Goal: Task Accomplishment & Management: Manage account settings

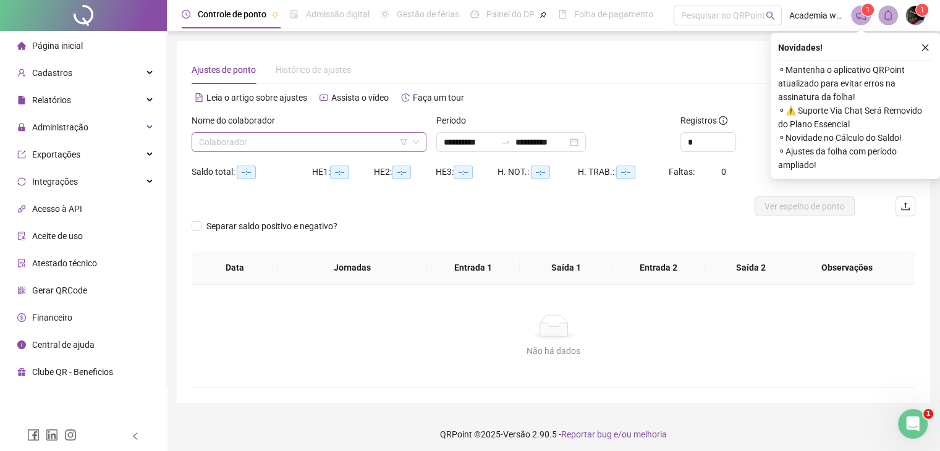
drag, startPoint x: 284, startPoint y: 132, endPoint x: 287, endPoint y: 138, distance: 7.2
click at [285, 133] on div "Nome do colaborador Colaborador" at bounding box center [308, 133] width 235 height 38
click at [287, 139] on input "search" at bounding box center [303, 142] width 209 height 19
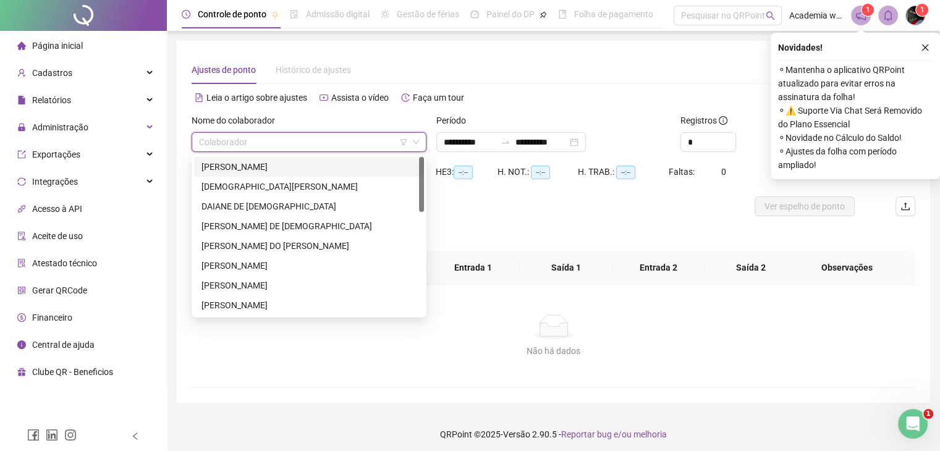
click at [296, 164] on div "[PERSON_NAME]" at bounding box center [308, 167] width 215 height 14
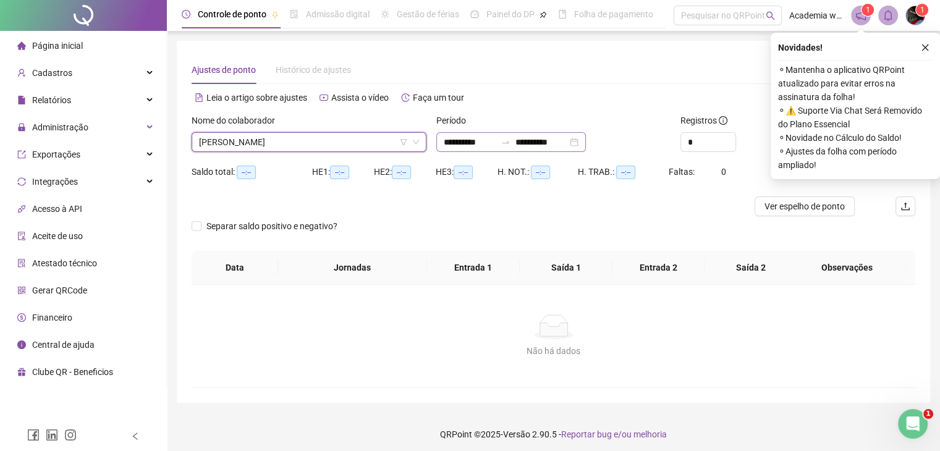
click at [586, 145] on div "**********" at bounding box center [510, 142] width 149 height 20
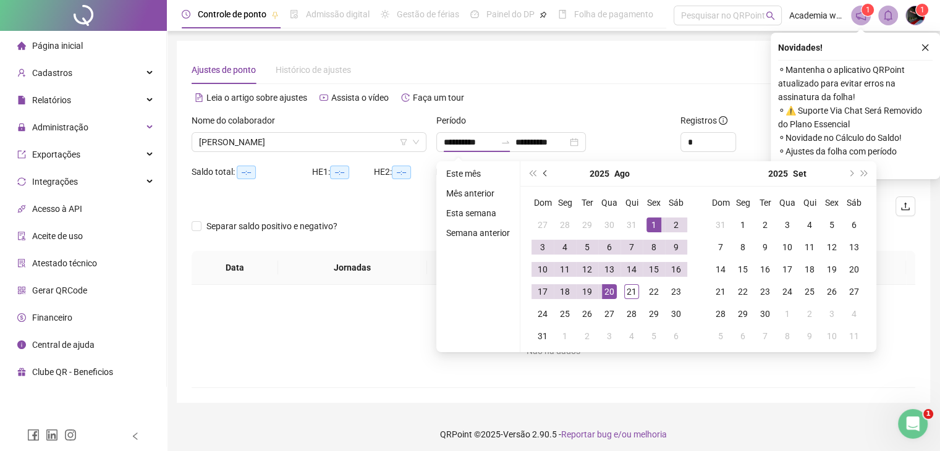
click at [539, 172] on button "prev-year" at bounding box center [546, 173] width 14 height 25
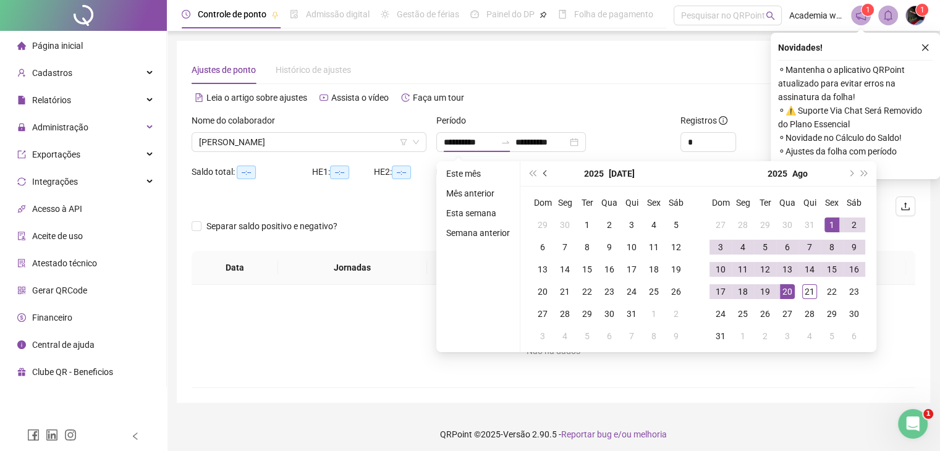
click at [539, 172] on button "prev-year" at bounding box center [546, 173] width 14 height 25
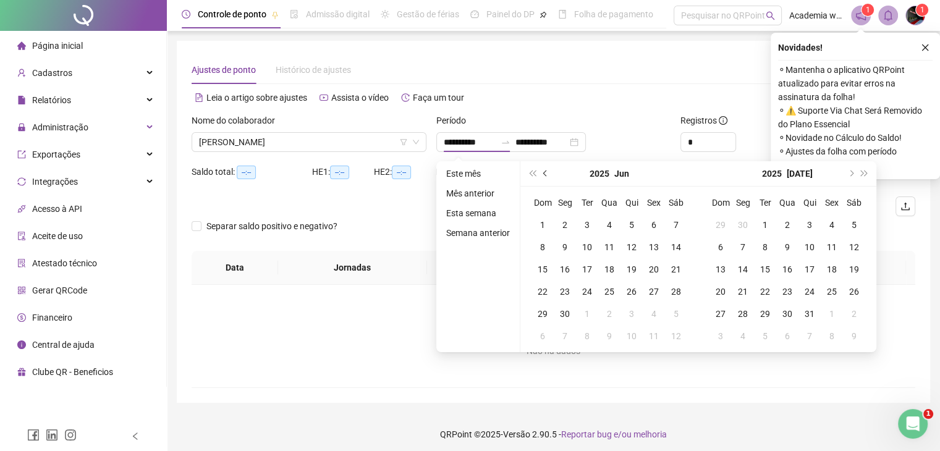
click at [539, 172] on button "prev-year" at bounding box center [546, 173] width 14 height 25
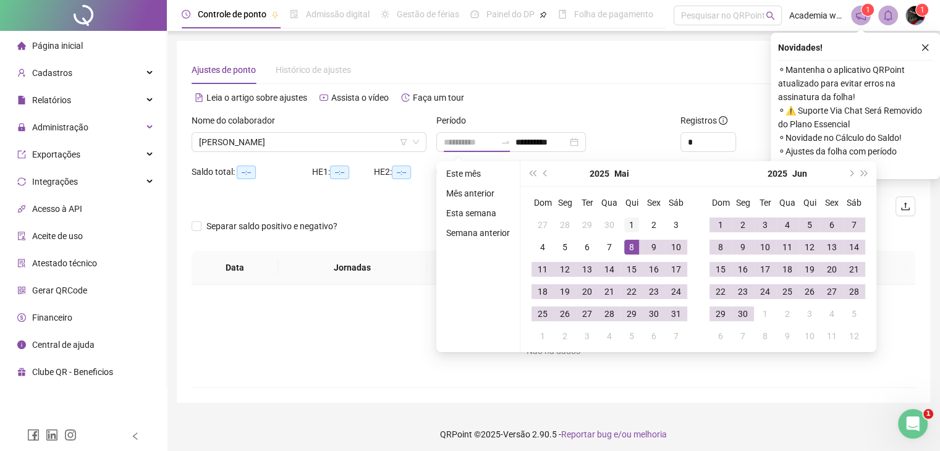
type input "**********"
click at [629, 223] on div "1" at bounding box center [631, 224] width 15 height 15
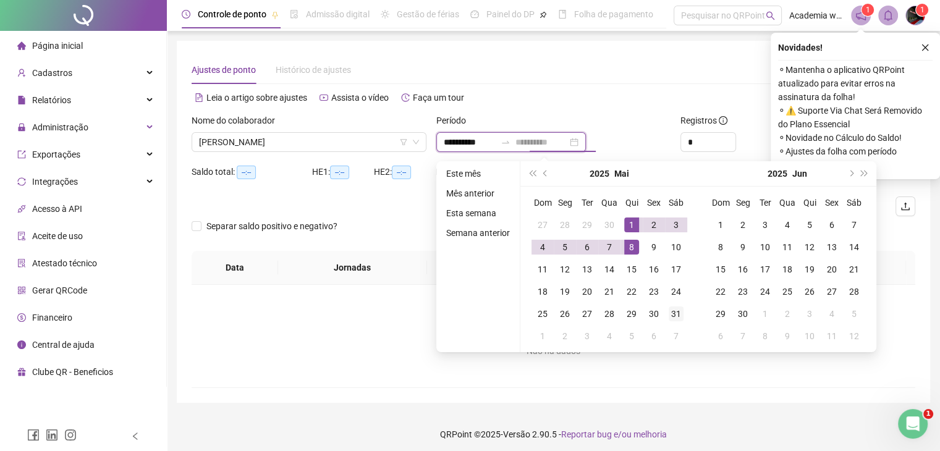
type input "**********"
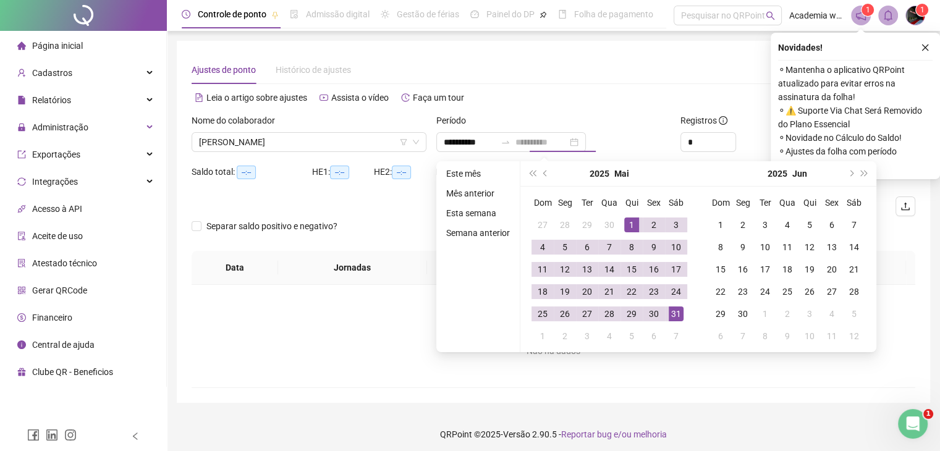
click at [675, 319] on div "31" at bounding box center [675, 313] width 15 height 15
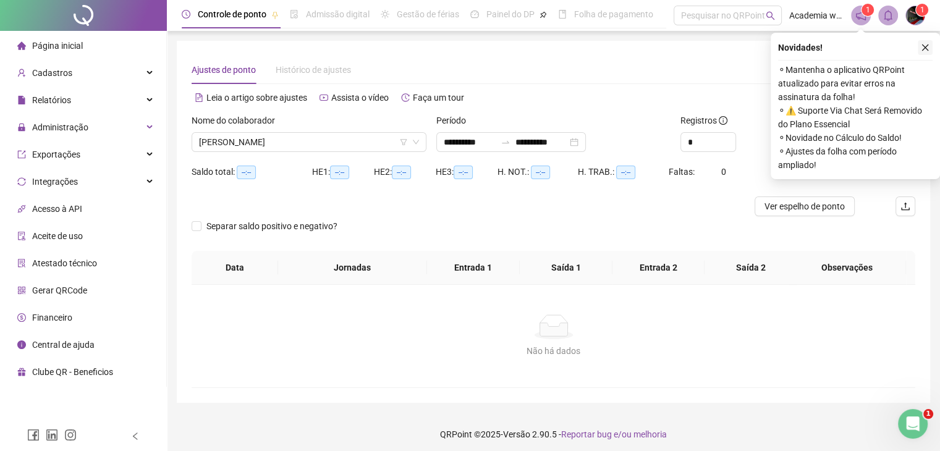
click at [929, 49] on button "button" at bounding box center [924, 47] width 15 height 15
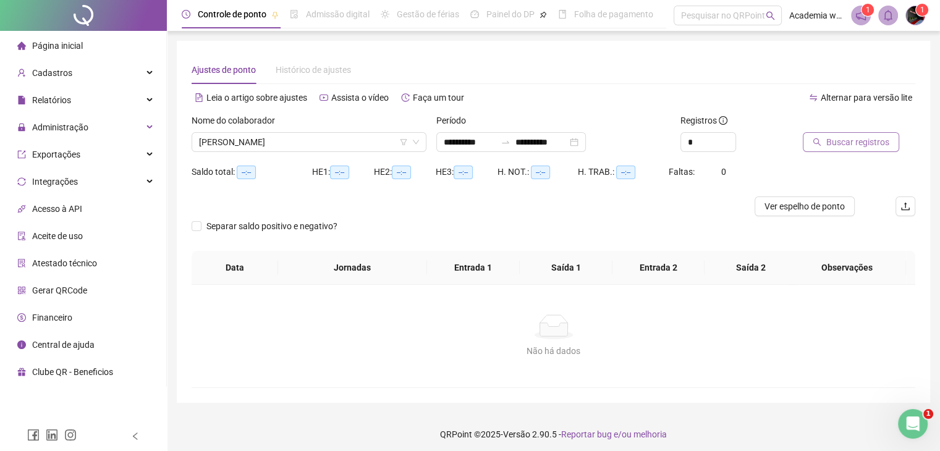
click at [869, 141] on span "Buscar registros" at bounding box center [857, 142] width 63 height 14
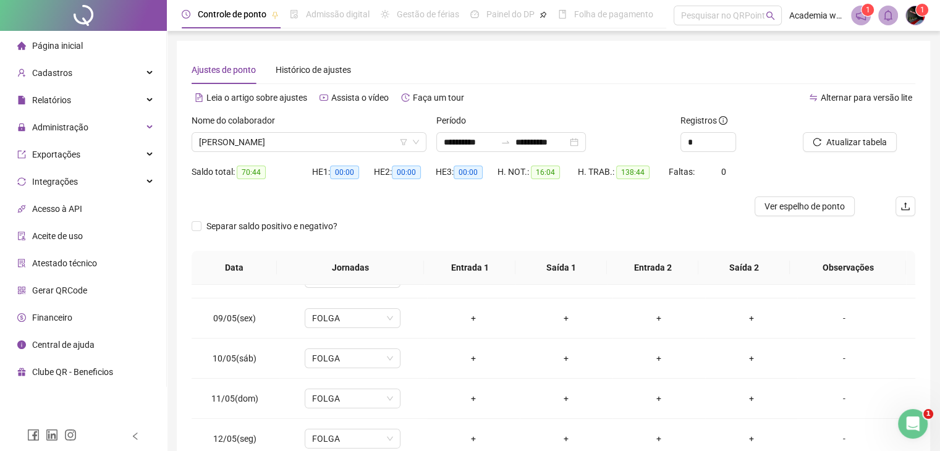
scroll to position [309, 0]
click at [339, 146] on span "[PERSON_NAME]" at bounding box center [309, 142] width 220 height 19
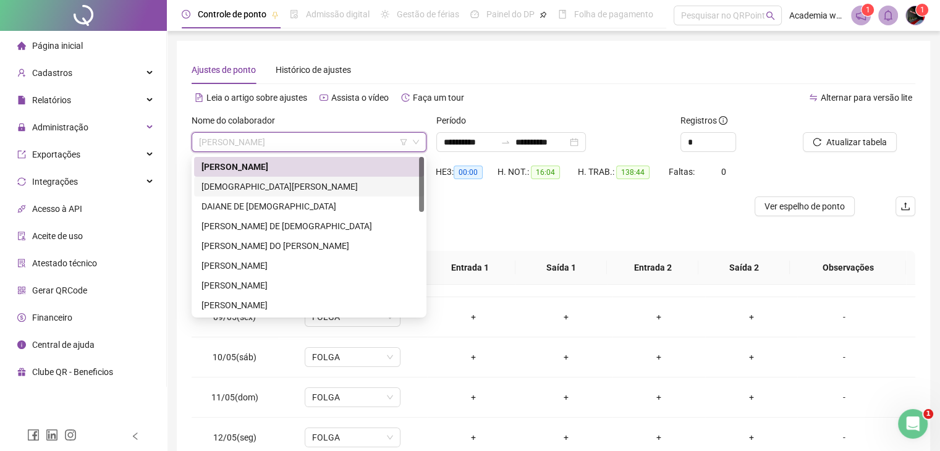
click at [302, 181] on div "[DEMOGRAPHIC_DATA][PERSON_NAME]" at bounding box center [308, 187] width 215 height 14
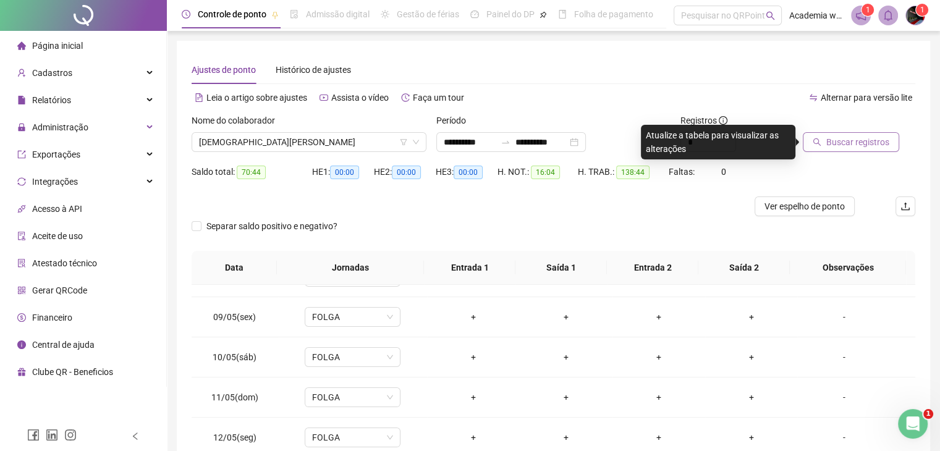
click at [833, 147] on span "Buscar registros" at bounding box center [857, 142] width 63 height 14
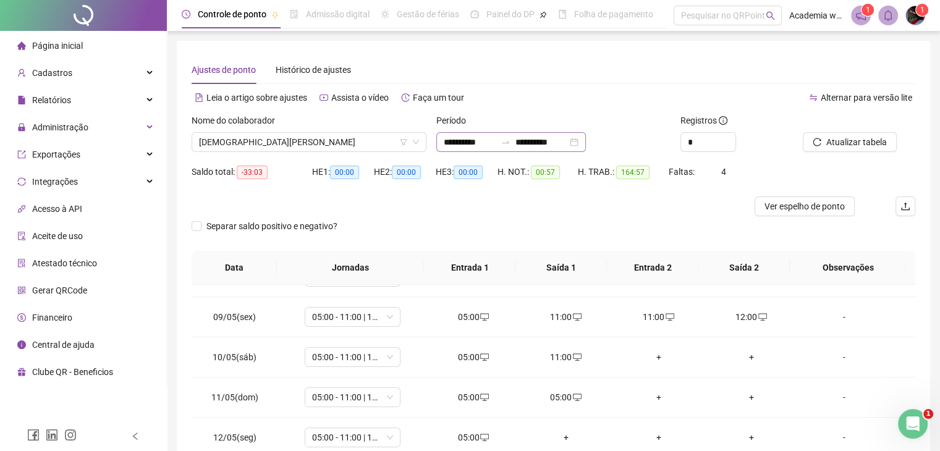
click at [586, 142] on div "**********" at bounding box center [510, 142] width 149 height 20
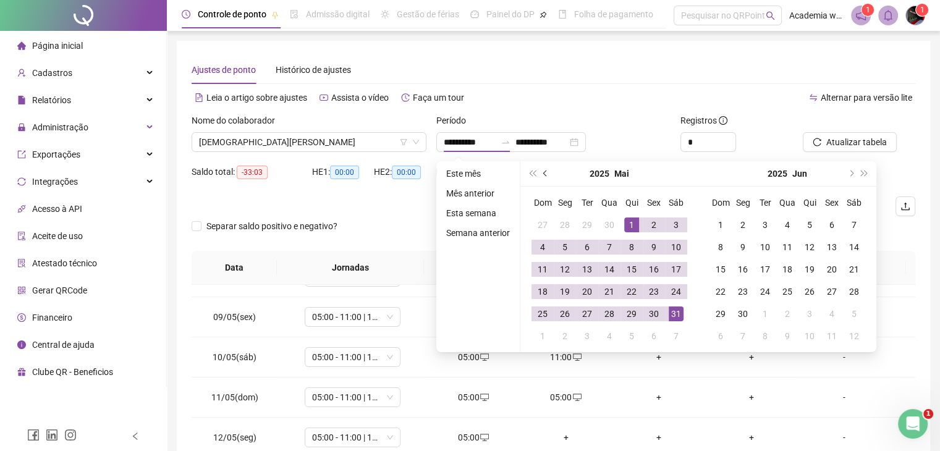
click at [544, 175] on span "prev-year" at bounding box center [546, 173] width 6 height 6
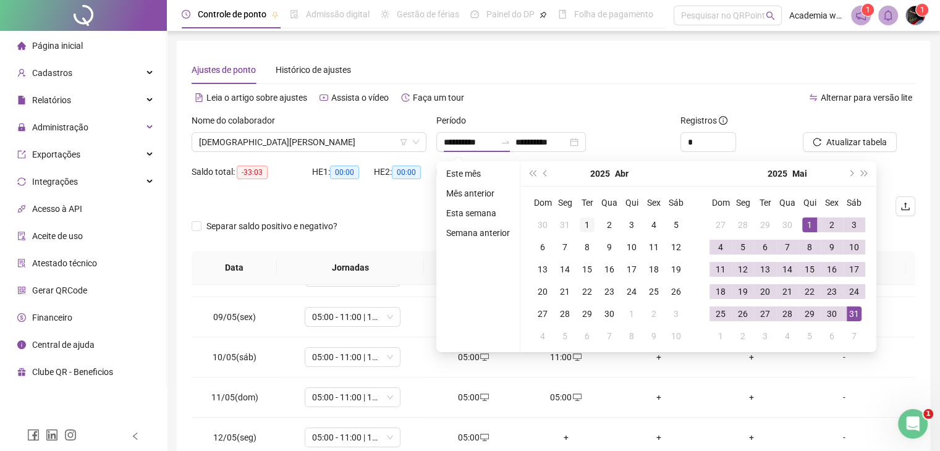
type input "**********"
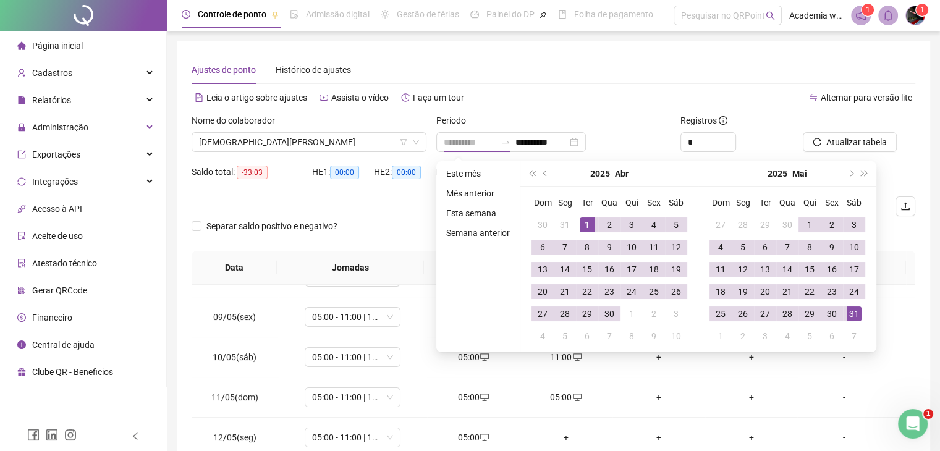
click at [582, 224] on div "1" at bounding box center [586, 224] width 15 height 15
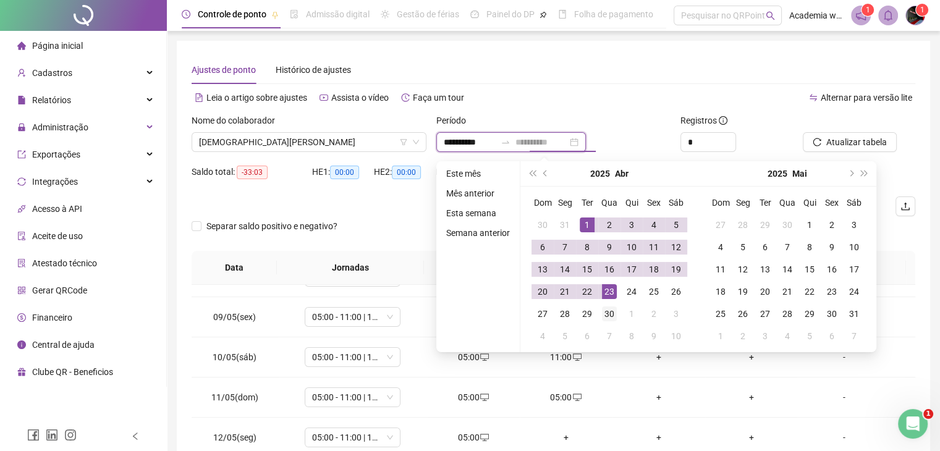
type input "**********"
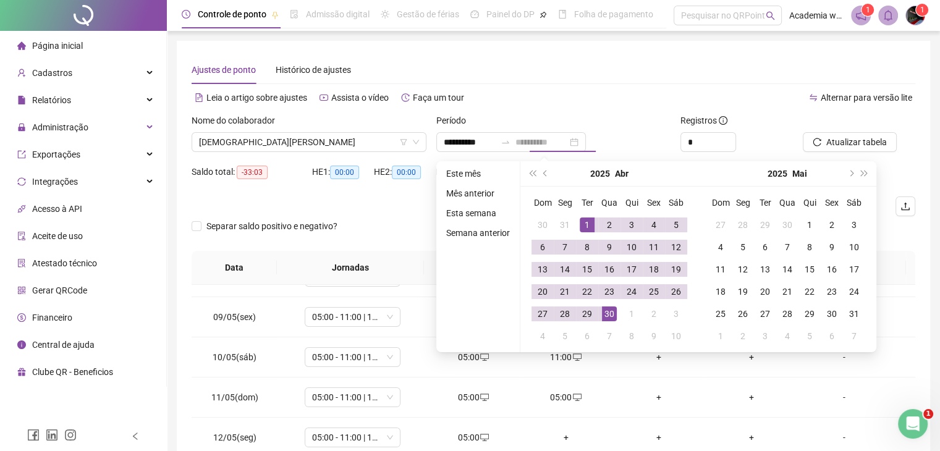
click at [607, 312] on div "30" at bounding box center [609, 313] width 15 height 15
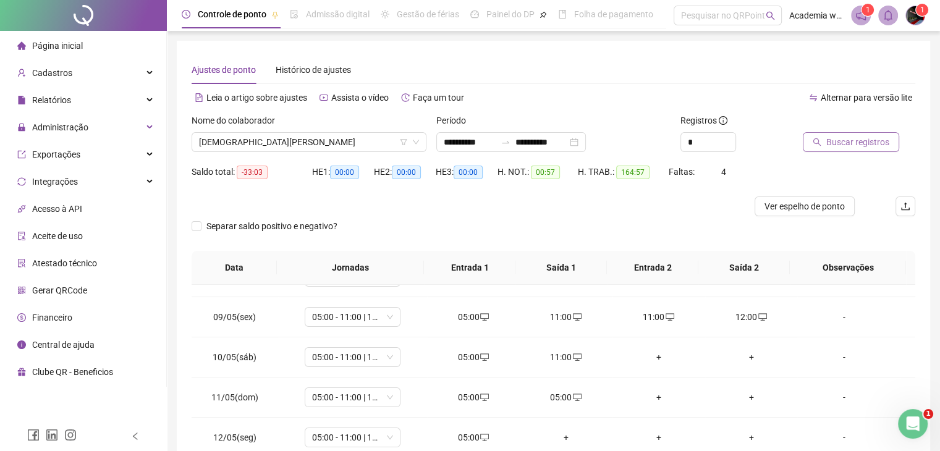
click at [869, 136] on span "Buscar registros" at bounding box center [857, 142] width 63 height 14
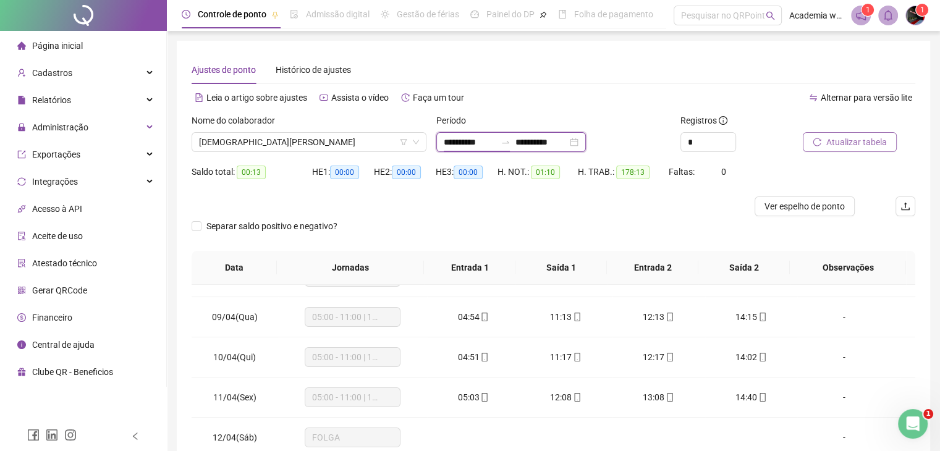
click at [495, 141] on input "**********" at bounding box center [470, 142] width 52 height 14
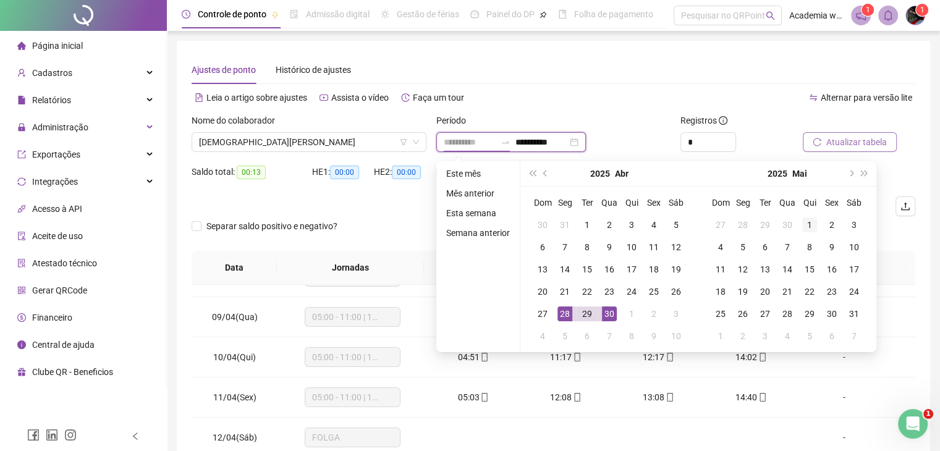
type input "**********"
click at [802, 225] on div "1" at bounding box center [809, 224] width 15 height 15
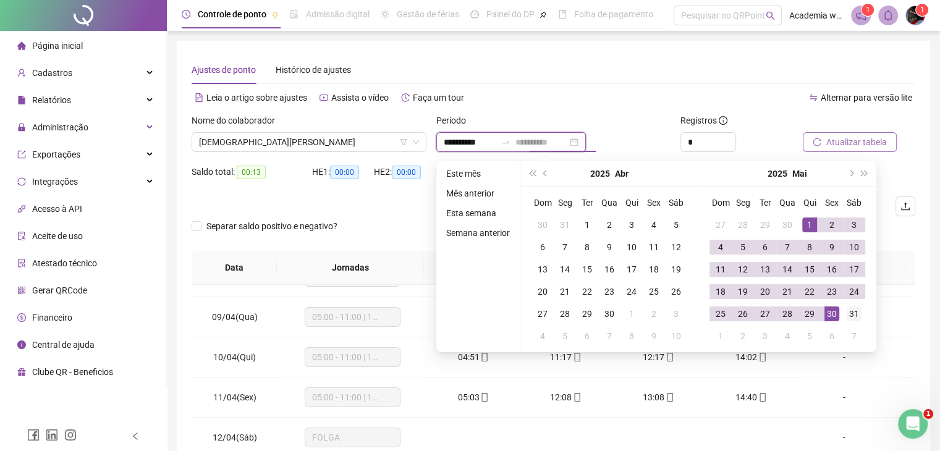
type input "**********"
click at [853, 316] on div "31" at bounding box center [853, 313] width 15 height 15
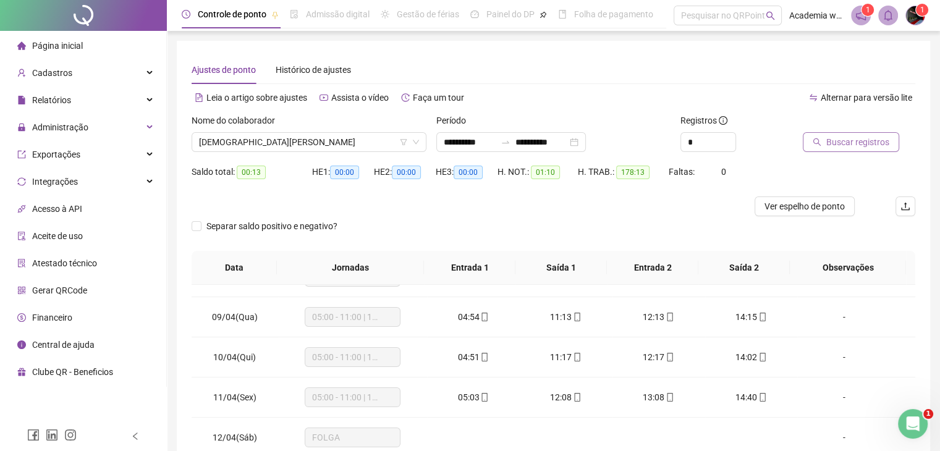
click at [848, 143] on span "Buscar registros" at bounding box center [857, 142] width 63 height 14
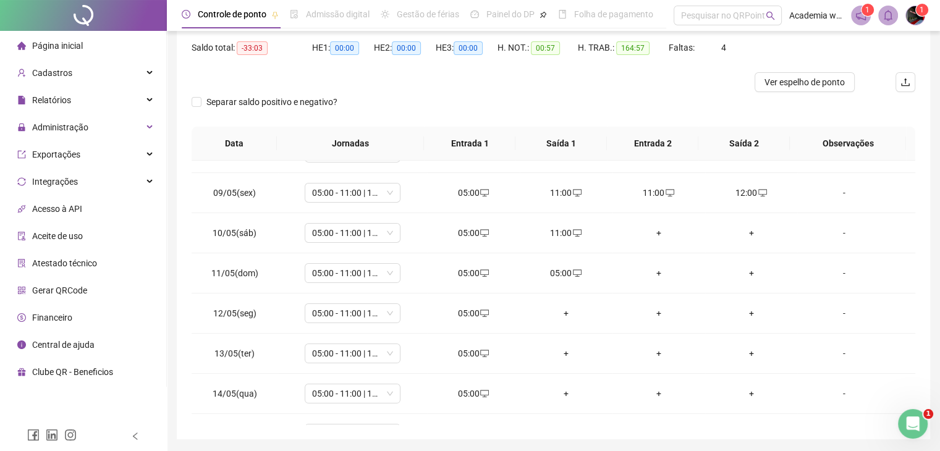
scroll to position [166, 0]
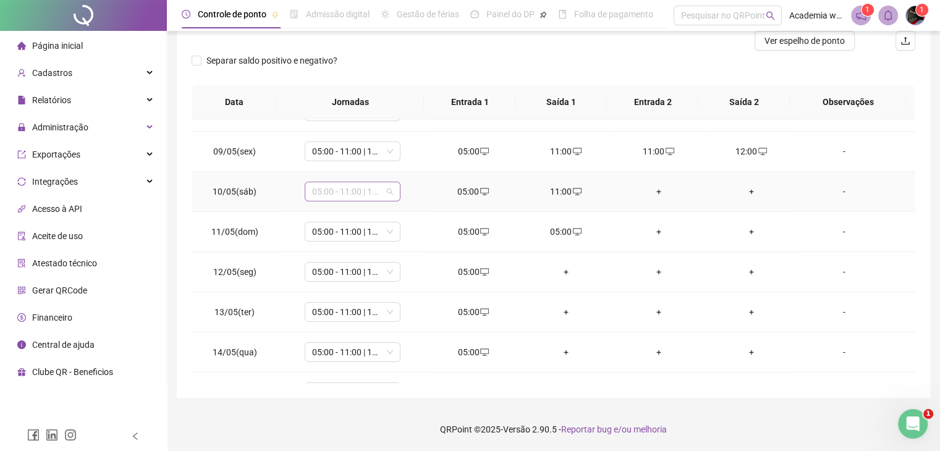
click at [390, 193] on div "05:00 - 11:00 | 12:00 - 14:00" at bounding box center [353, 192] width 96 height 20
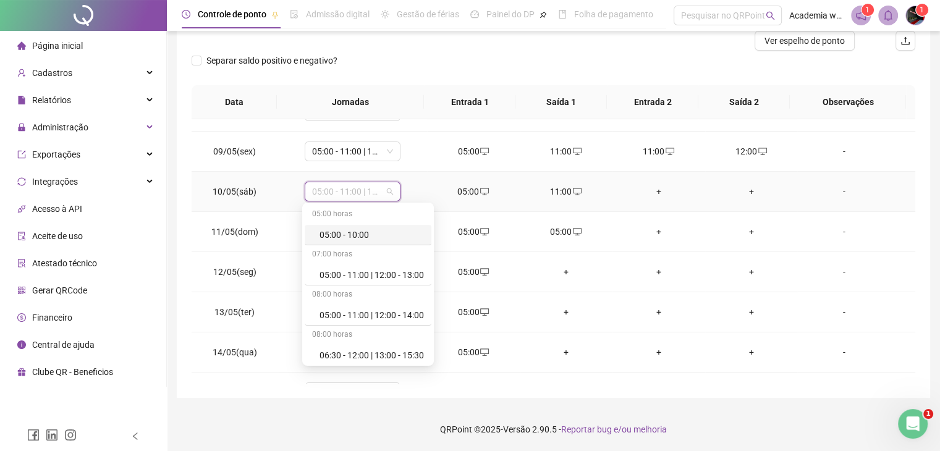
click at [381, 234] on div "05:00 - 10:00" at bounding box center [371, 235] width 104 height 14
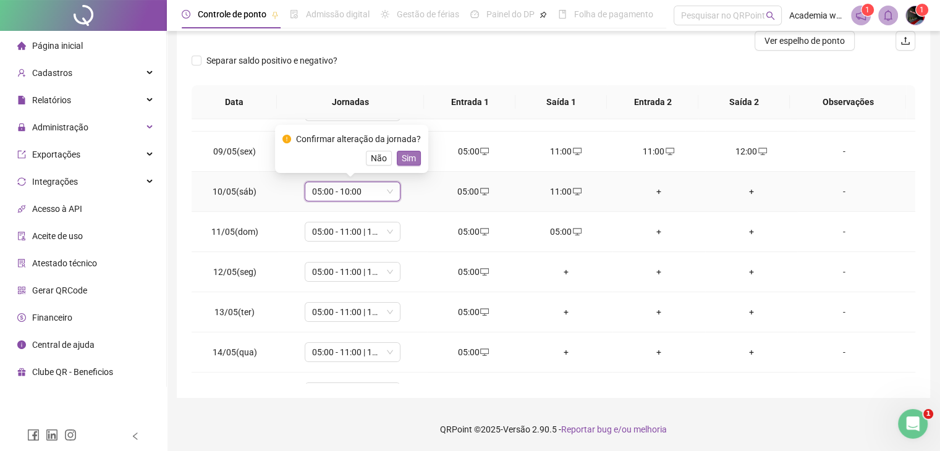
click at [400, 165] on div "Confirmar alteração da jornada? Não Sim" at bounding box center [351, 149] width 153 height 48
click at [406, 161] on span "Sim" at bounding box center [409, 158] width 14 height 14
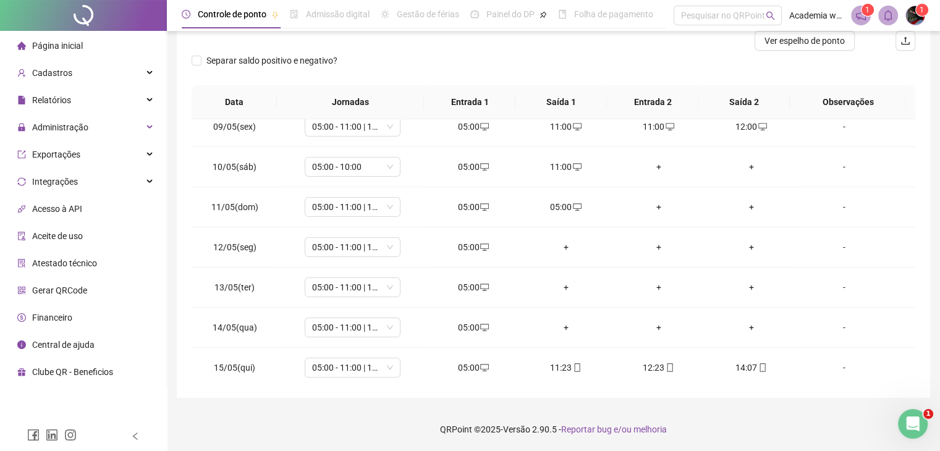
scroll to position [309, 0]
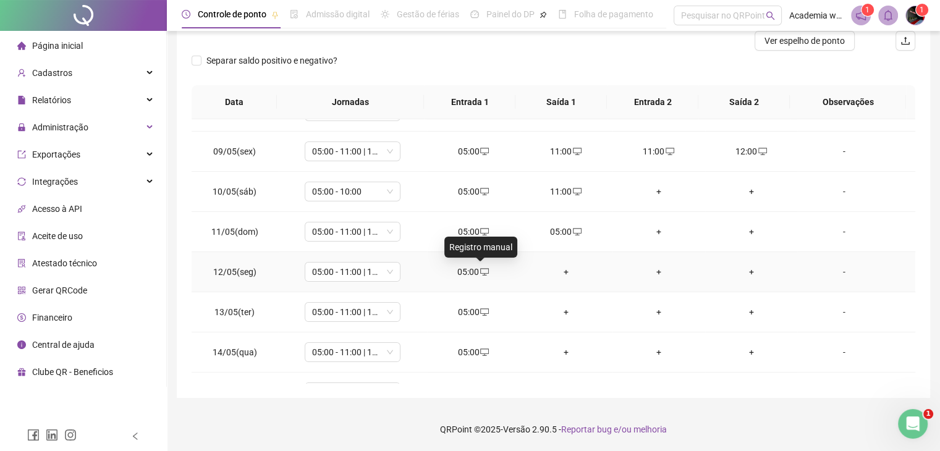
click at [480, 270] on icon "desktop" at bounding box center [484, 271] width 9 height 9
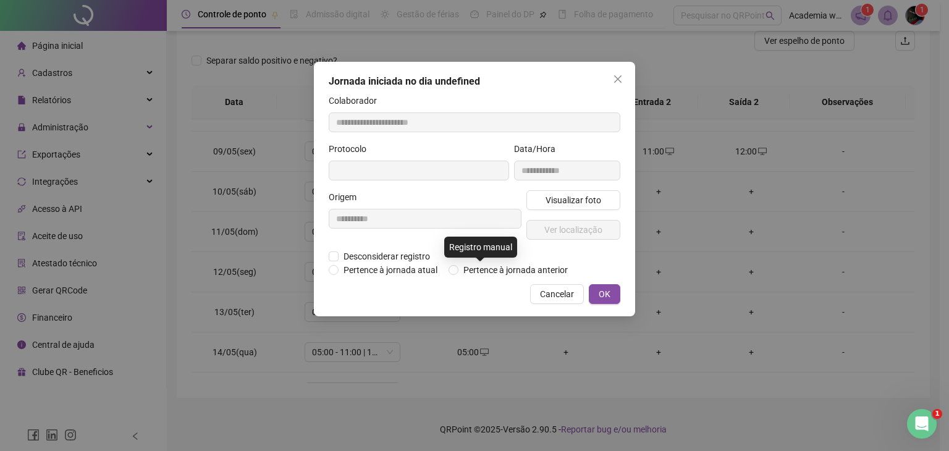
type input "**********"
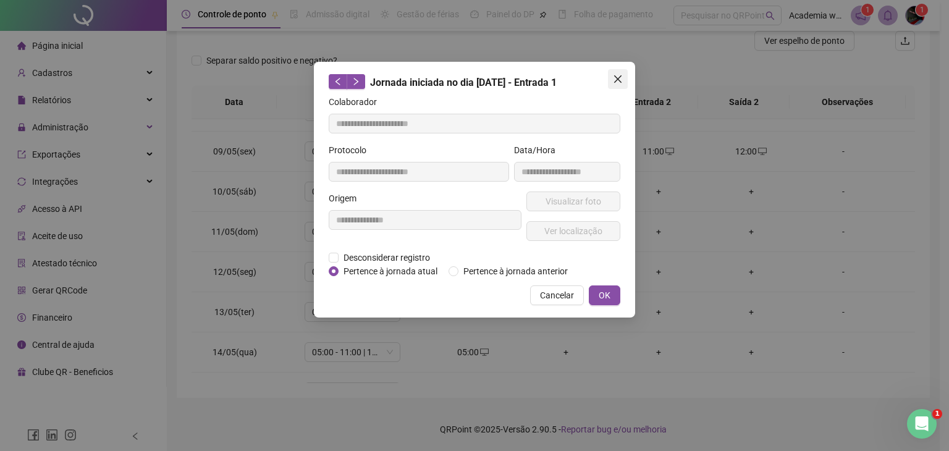
click at [621, 80] on icon "close" at bounding box center [618, 79] width 10 height 10
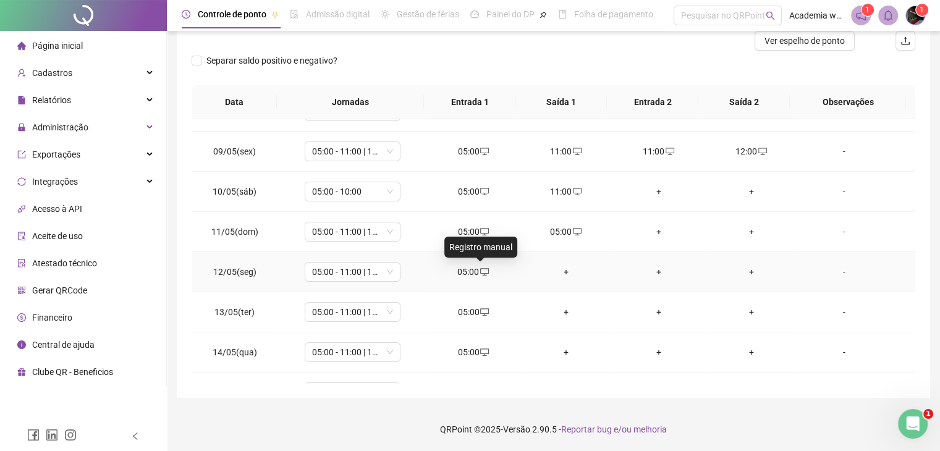
click at [481, 272] on icon "desktop" at bounding box center [484, 271] width 9 height 9
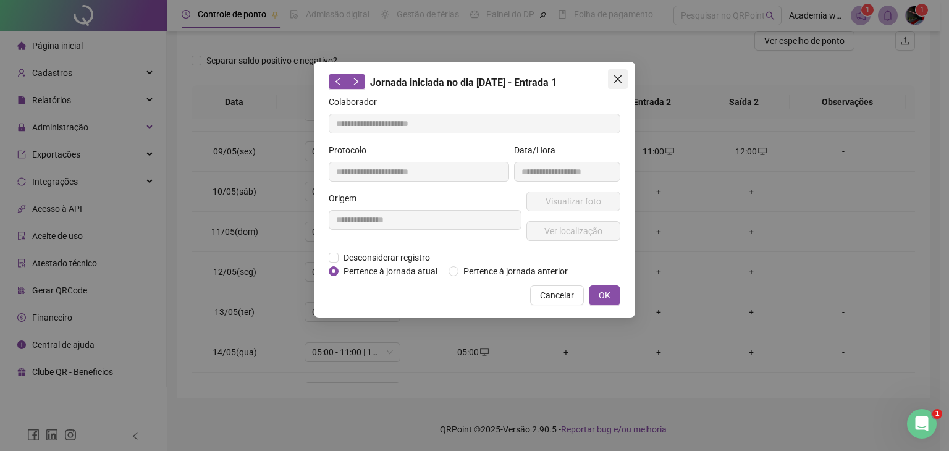
click at [621, 83] on icon "close" at bounding box center [618, 79] width 10 height 10
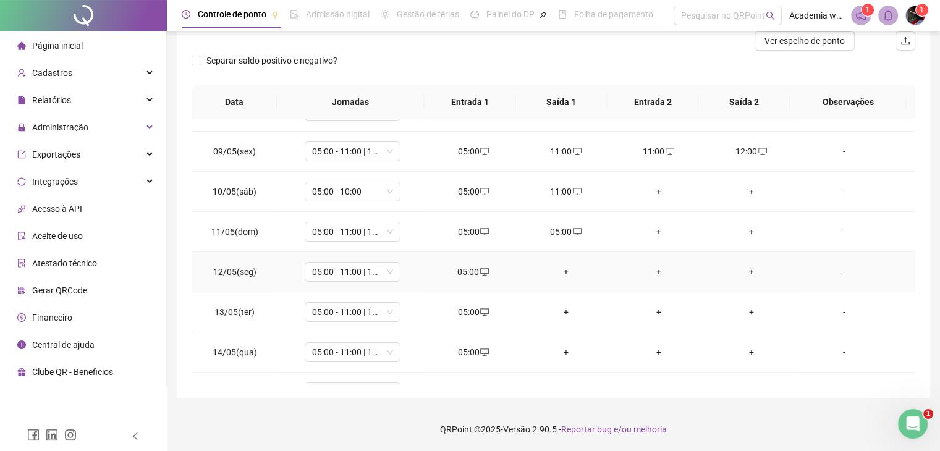
click at [570, 275] on div "+" at bounding box center [565, 272] width 73 height 14
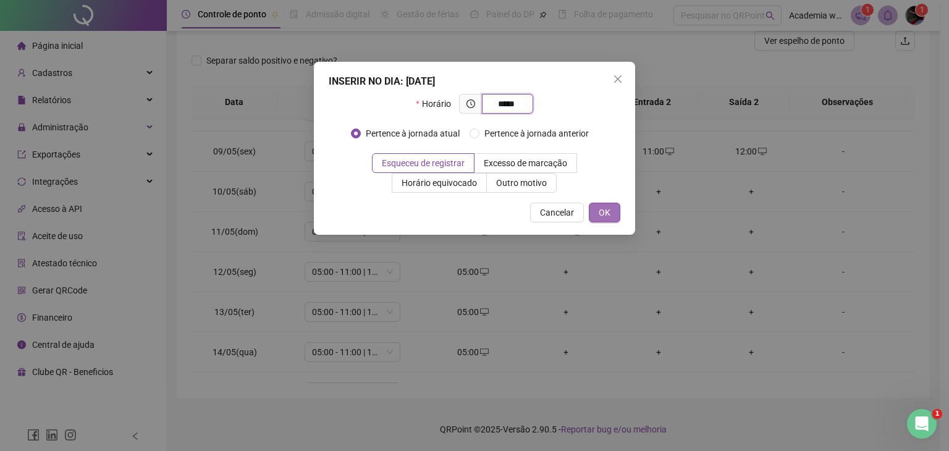
type input "*****"
click at [598, 208] on button "OK" at bounding box center [605, 213] width 32 height 20
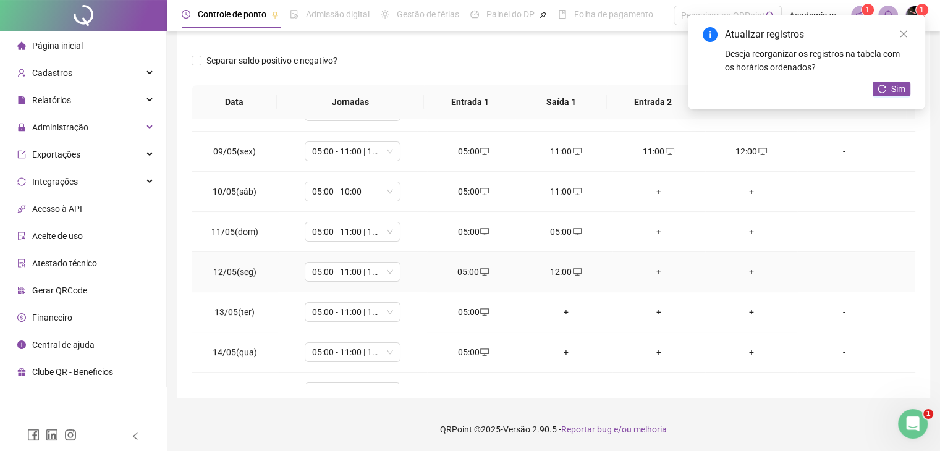
click at [649, 255] on td "+" at bounding box center [658, 272] width 93 height 40
click at [652, 268] on div "+" at bounding box center [658, 272] width 73 height 14
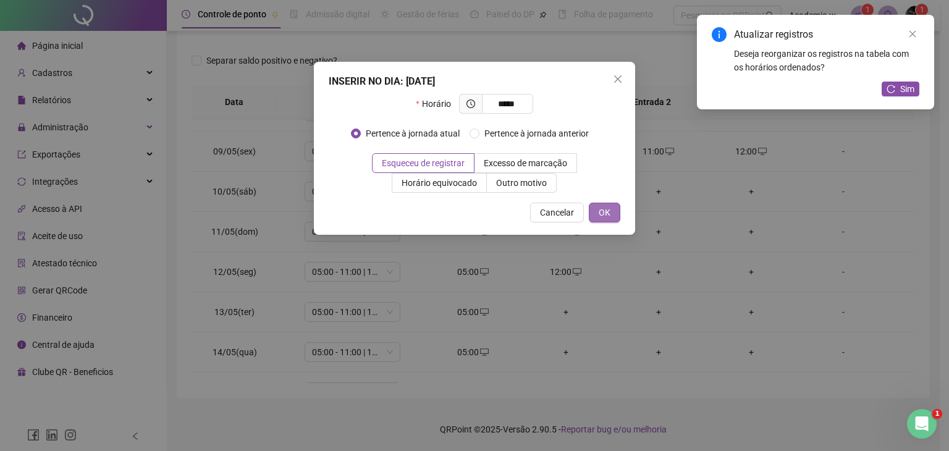
type input "*****"
click at [607, 215] on span "OK" at bounding box center [605, 213] width 12 height 14
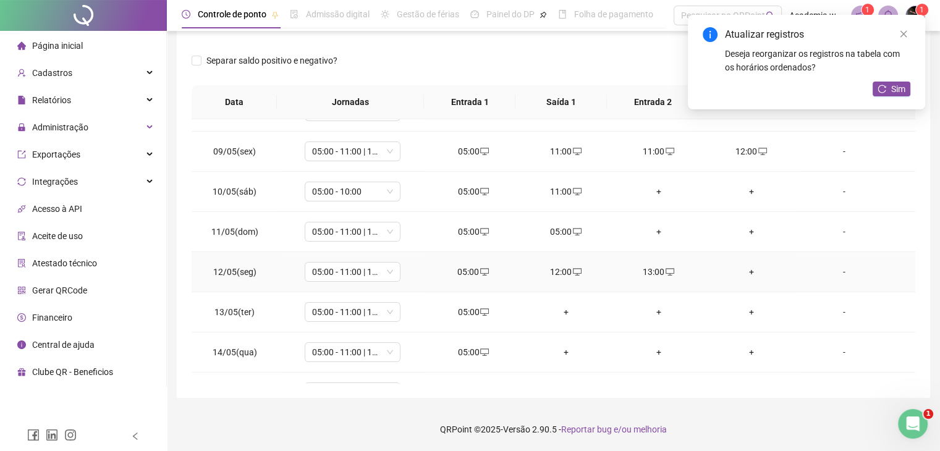
click at [741, 271] on div "+" at bounding box center [751, 272] width 73 height 14
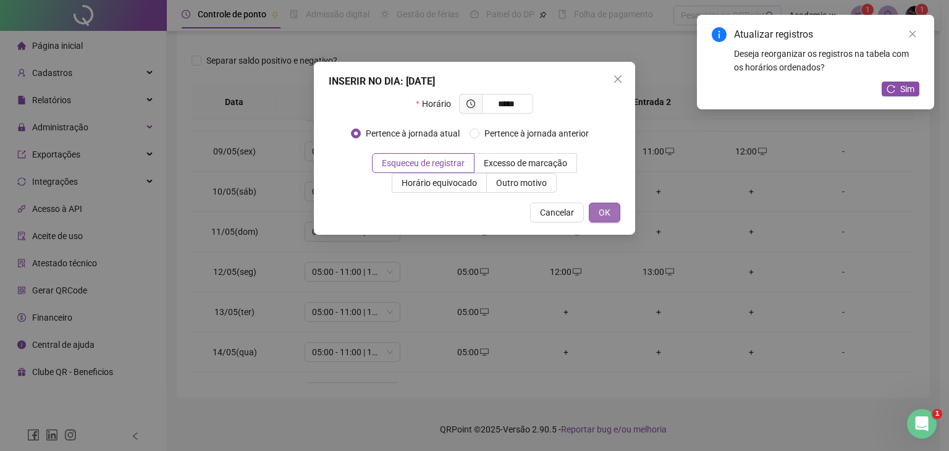
type input "*****"
click at [605, 216] on span "OK" at bounding box center [605, 213] width 12 height 14
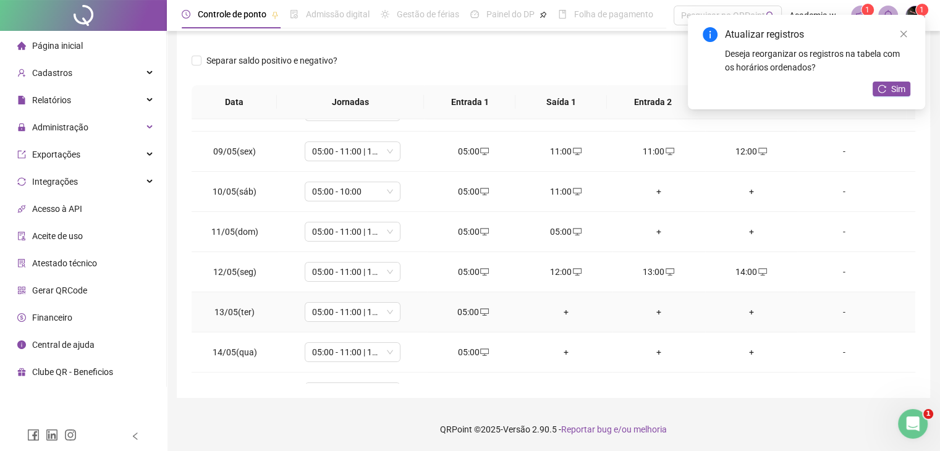
click at [557, 297] on td "+" at bounding box center [566, 312] width 93 height 40
click at [563, 309] on div "+" at bounding box center [565, 312] width 73 height 14
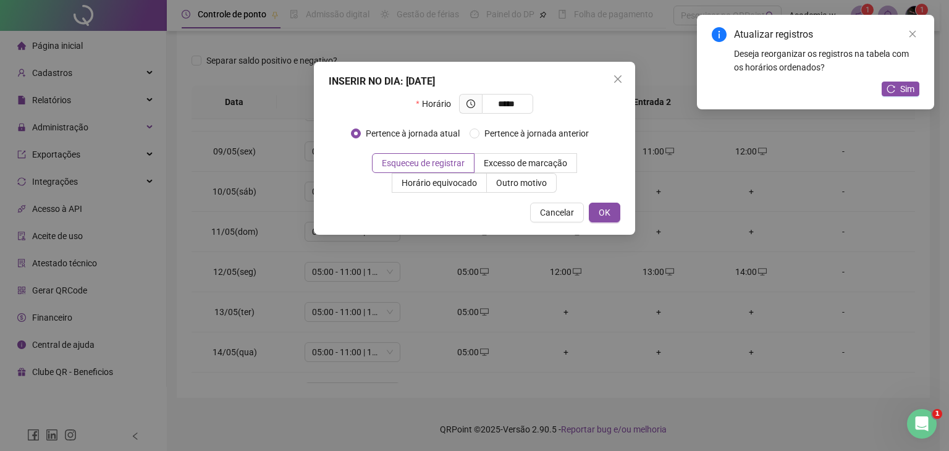
type input "*****"
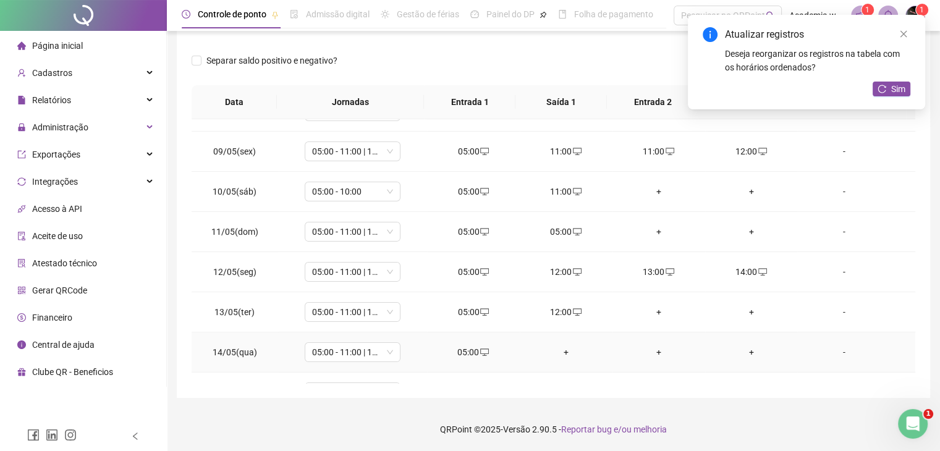
click at [578, 357] on td "+" at bounding box center [566, 352] width 93 height 40
click at [563, 356] on div "+" at bounding box center [565, 352] width 73 height 14
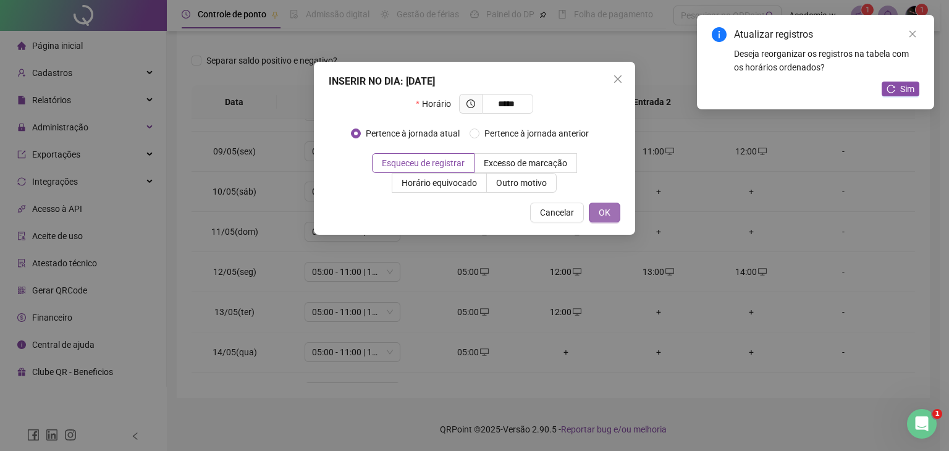
type input "*****"
click at [615, 215] on button "OK" at bounding box center [605, 213] width 32 height 20
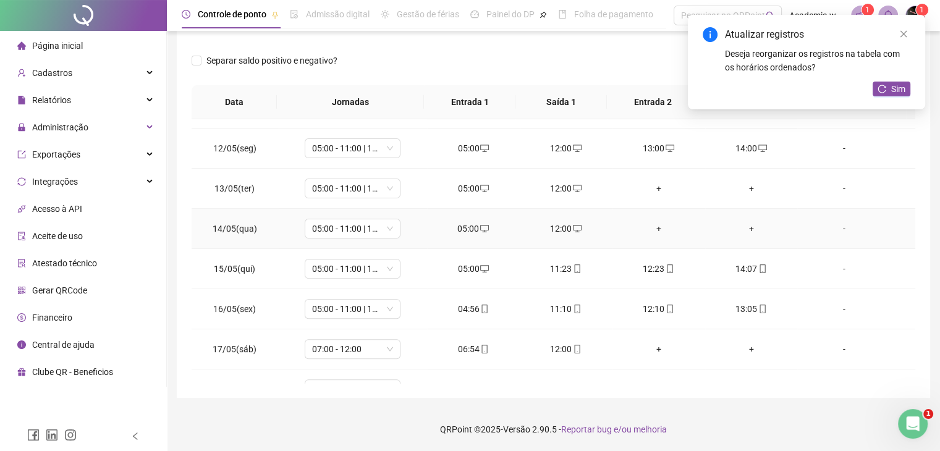
scroll to position [371, 0]
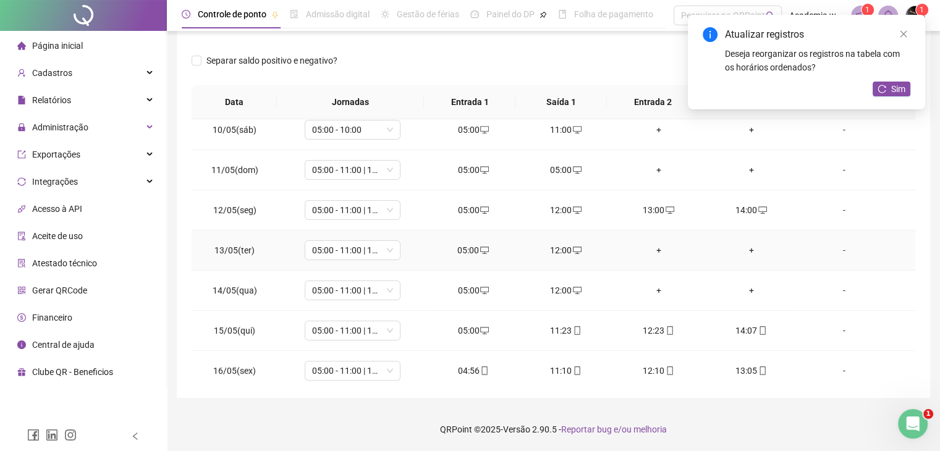
click at [649, 252] on div "+" at bounding box center [658, 250] width 73 height 14
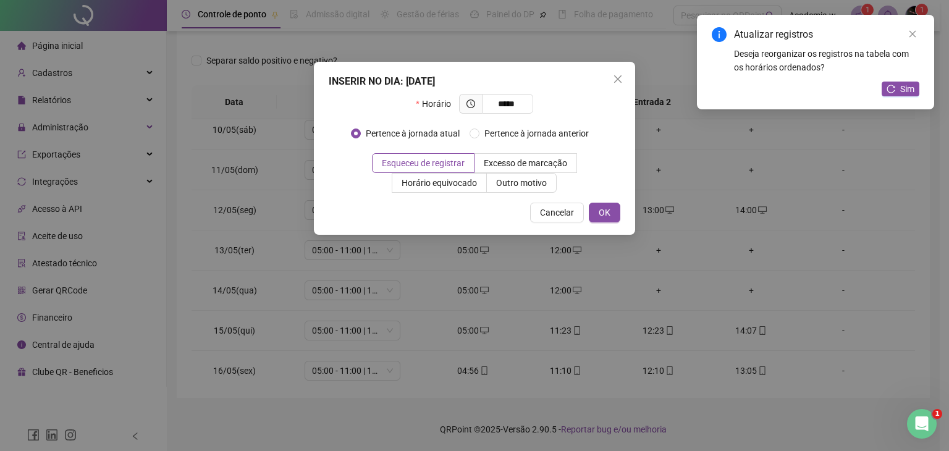
type input "*****"
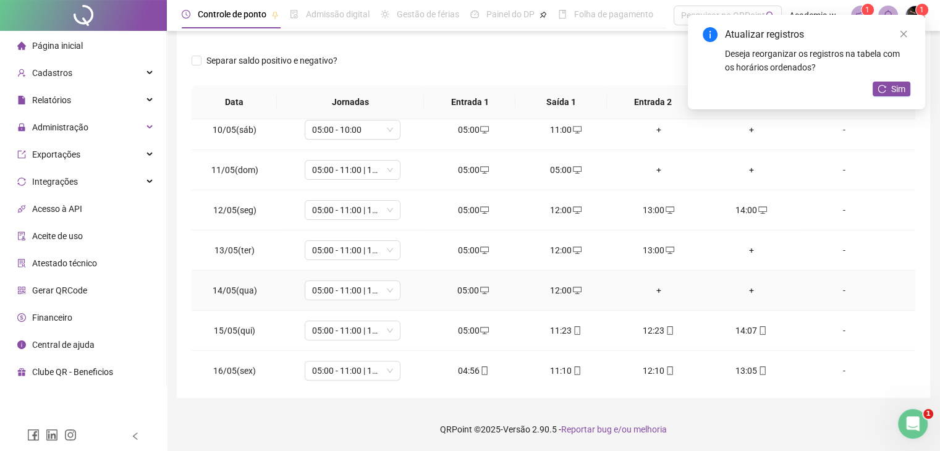
click at [647, 287] on div "+" at bounding box center [658, 291] width 73 height 14
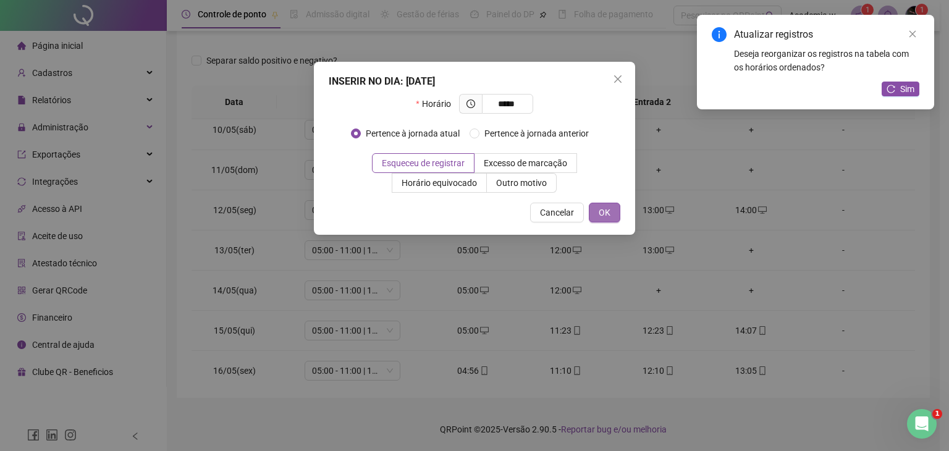
type input "*****"
click at [611, 213] on button "OK" at bounding box center [605, 213] width 32 height 20
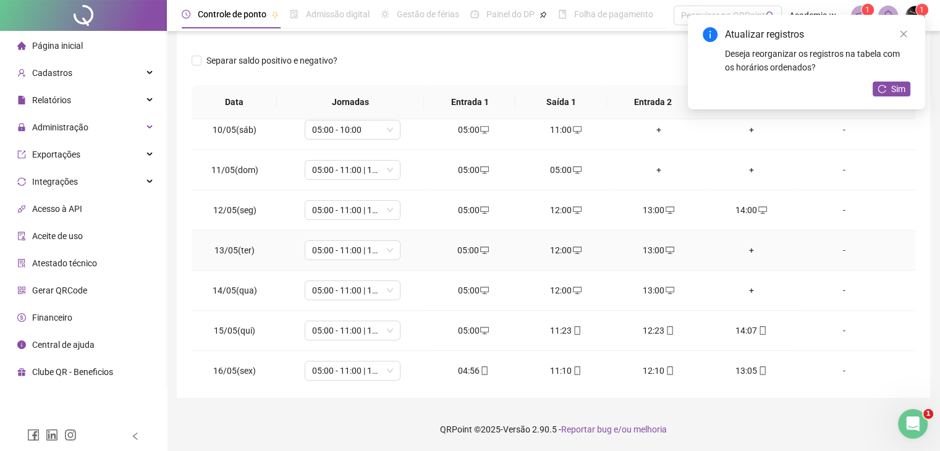
click at [747, 243] on div "+" at bounding box center [751, 250] width 73 height 14
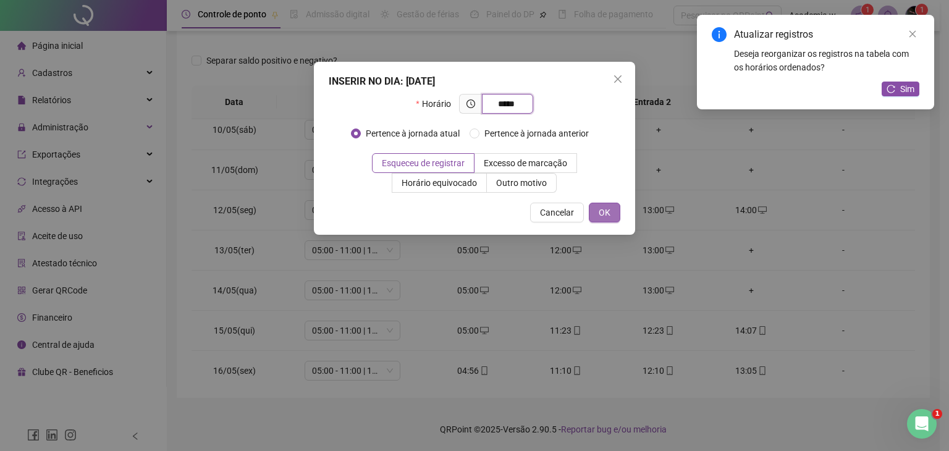
type input "*****"
click at [602, 204] on button "OK" at bounding box center [605, 213] width 32 height 20
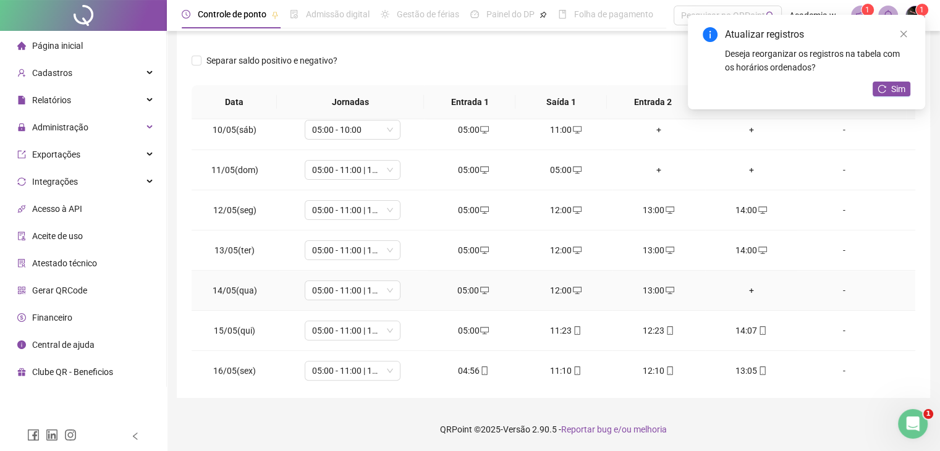
click at [739, 281] on td "+" at bounding box center [751, 291] width 93 height 40
click at [743, 287] on div "+" at bounding box center [751, 291] width 73 height 14
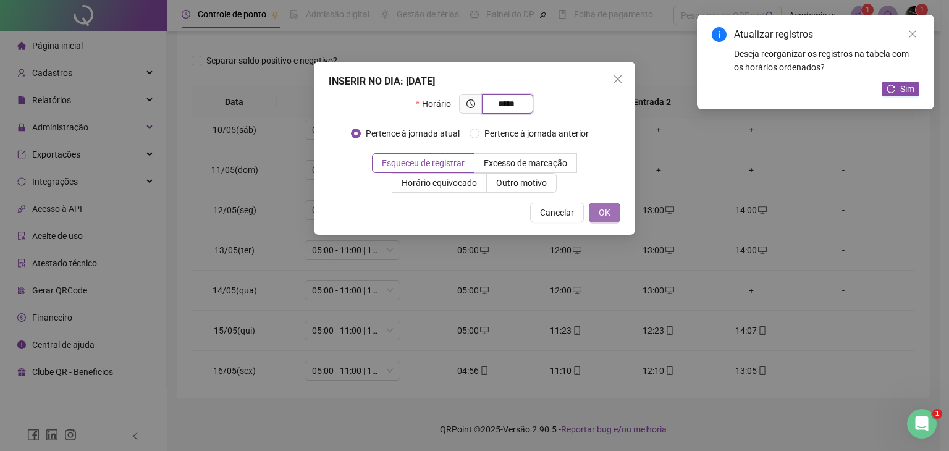
type input "*****"
click at [599, 206] on span "OK" at bounding box center [605, 213] width 12 height 14
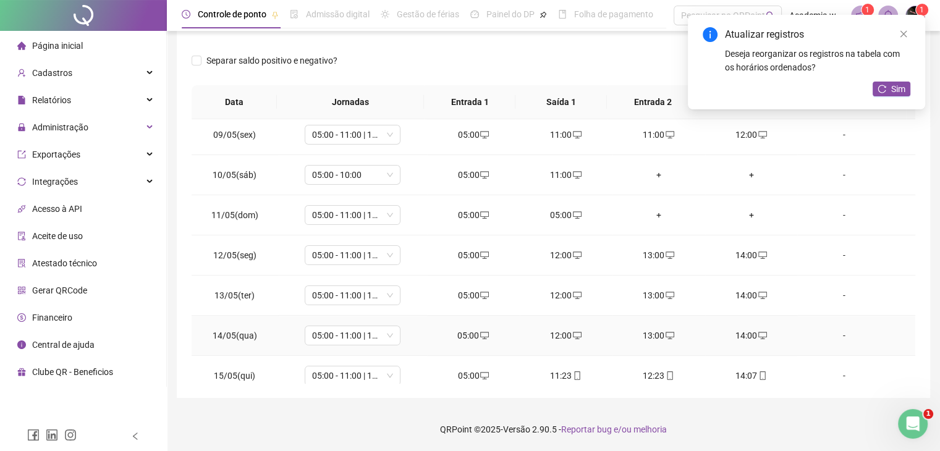
scroll to position [247, 0]
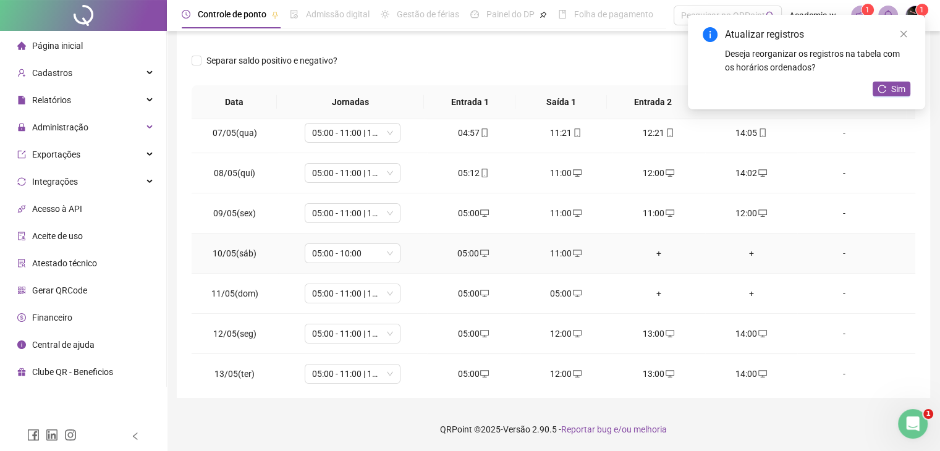
click at [644, 254] on div "+" at bounding box center [658, 253] width 73 height 14
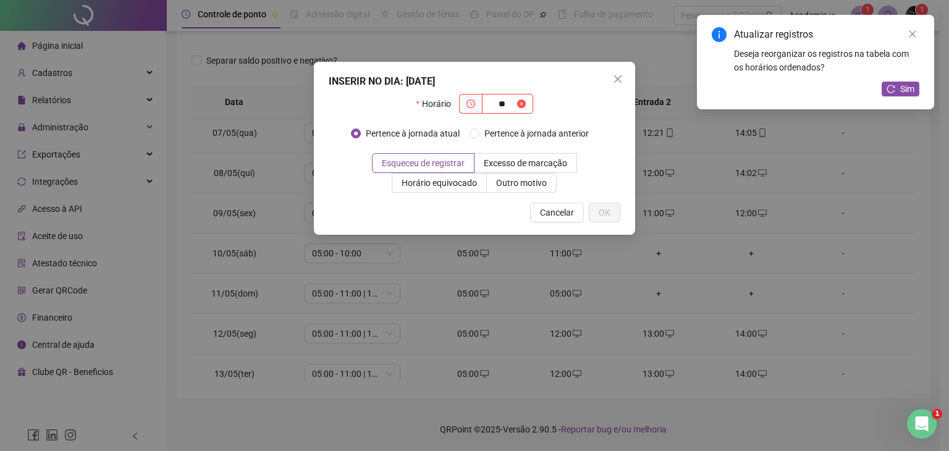
type input "*"
type input "*****"
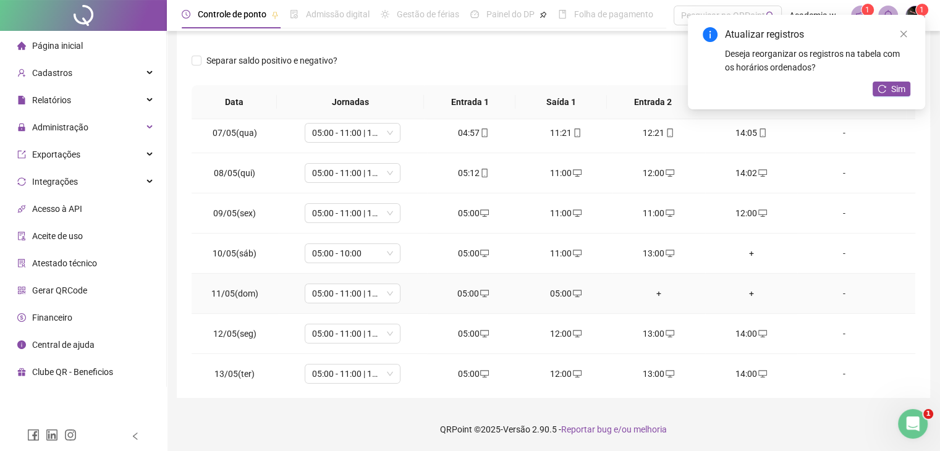
click at [646, 295] on div "+" at bounding box center [658, 294] width 73 height 14
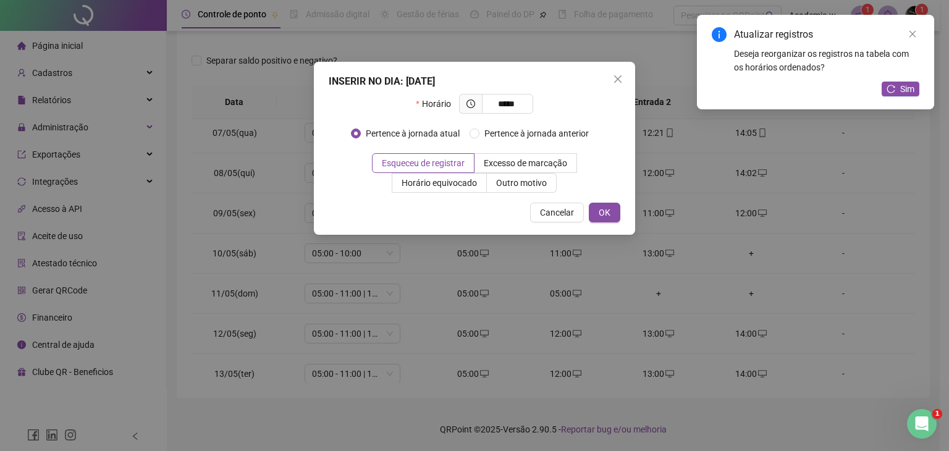
type input "*****"
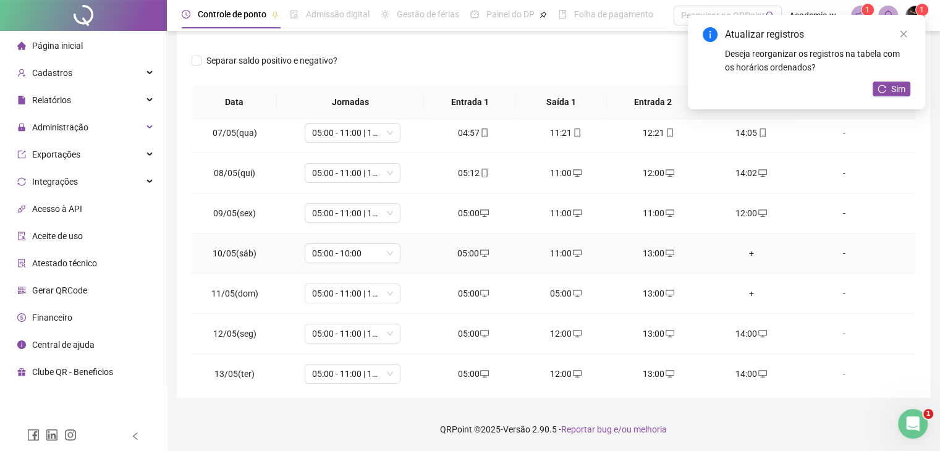
click at [754, 246] on div "+" at bounding box center [751, 253] width 73 height 14
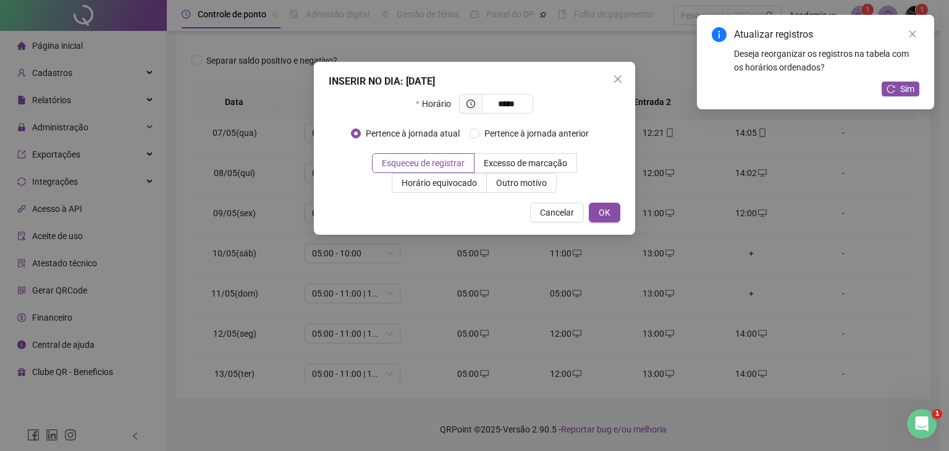
type input "*****"
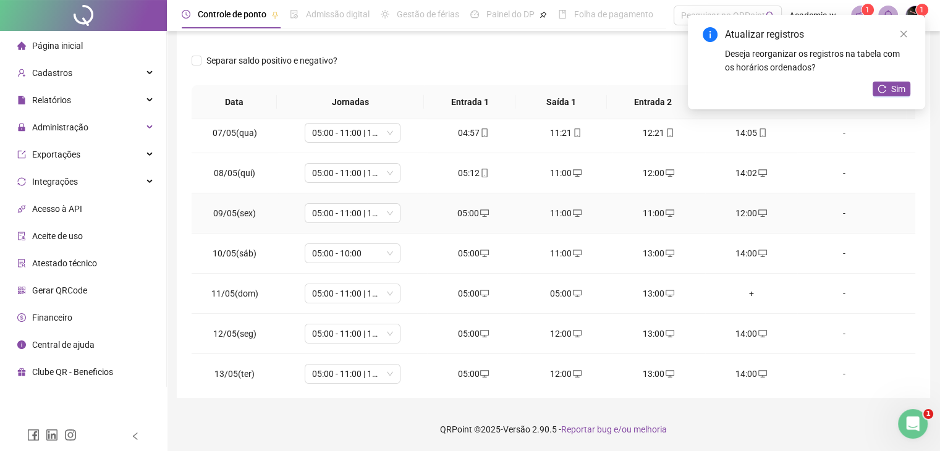
click at [748, 214] on div "12:00" at bounding box center [751, 213] width 73 height 14
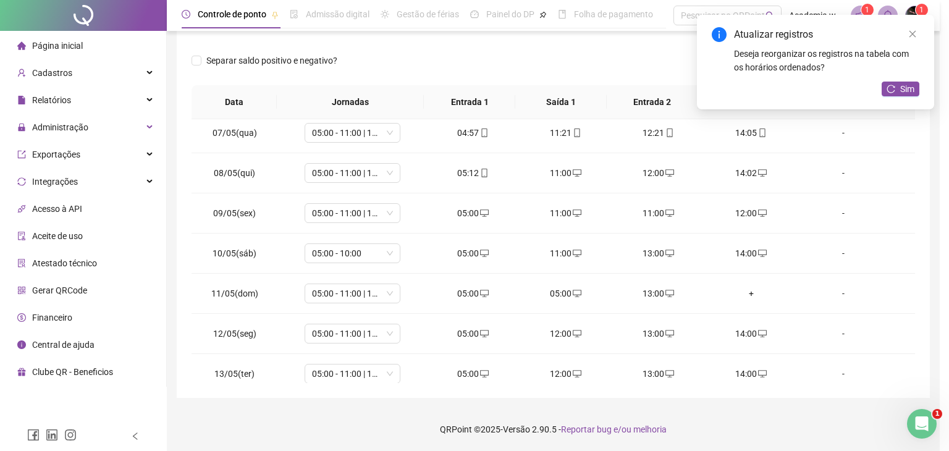
type input "**********"
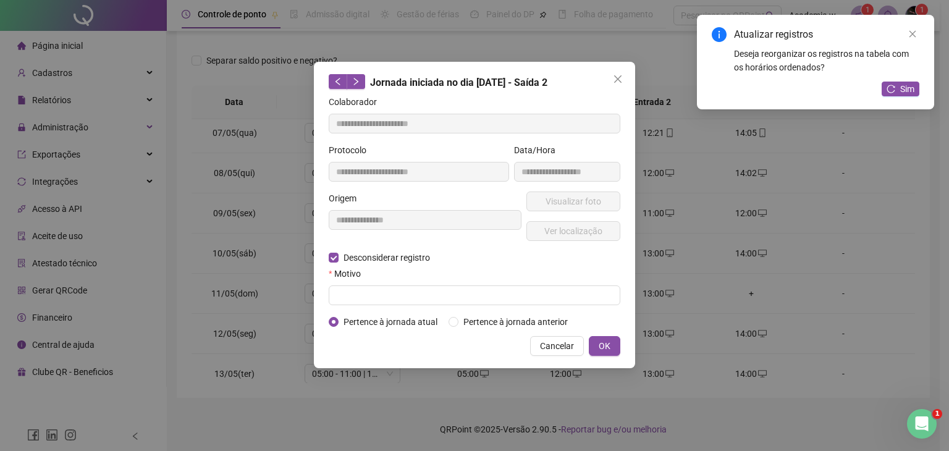
click at [568, 305] on form "**********" at bounding box center [475, 212] width 292 height 234
click at [557, 300] on input "text" at bounding box center [475, 295] width 292 height 20
type input "*"
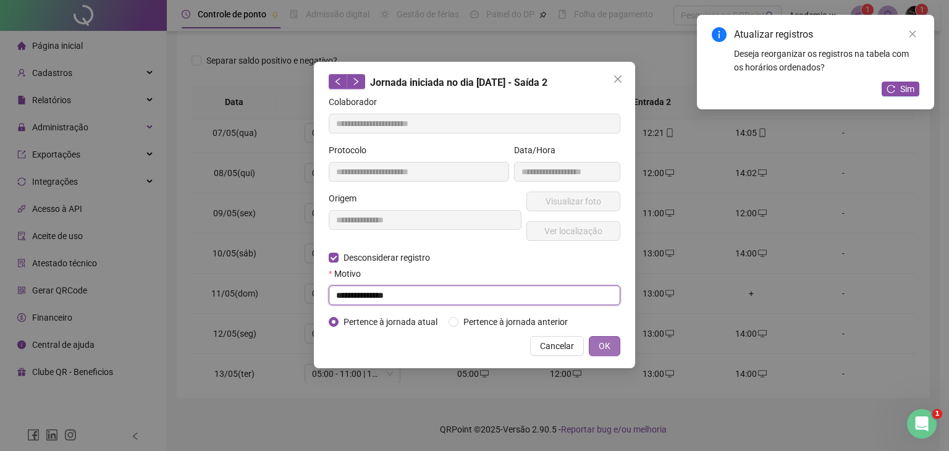
type input "**********"
click at [618, 350] on button "OK" at bounding box center [605, 346] width 32 height 20
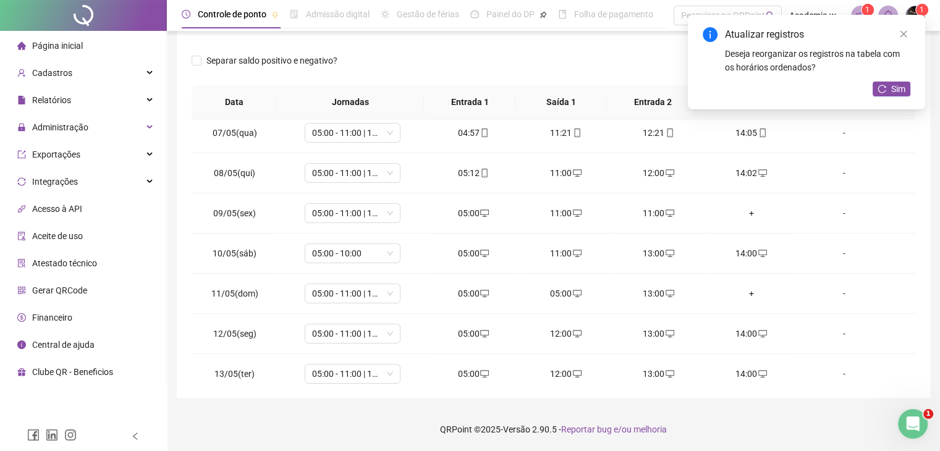
click at [911, 88] on div "Atualizar registros Deseja reorganizar os registros na tabela com os horários o…" at bounding box center [806, 62] width 237 height 95
click at [898, 88] on span "Sim" at bounding box center [898, 89] width 14 height 14
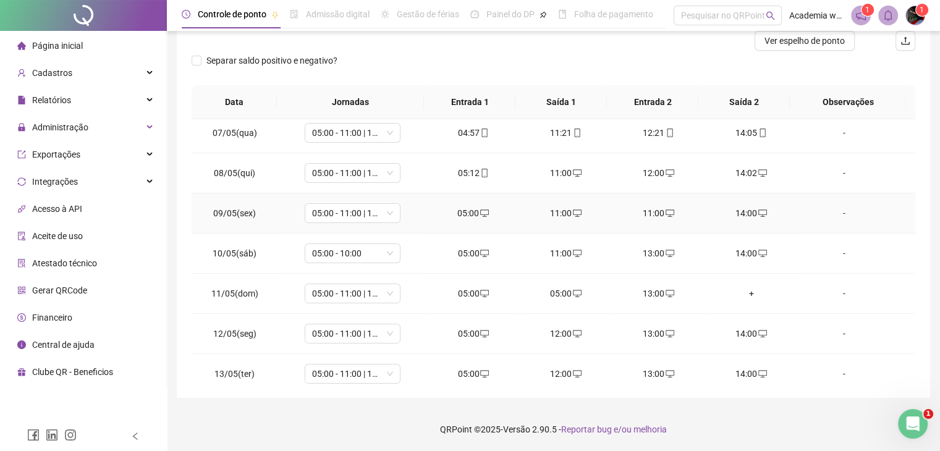
click at [651, 215] on div "11:00" at bounding box center [658, 213] width 73 height 14
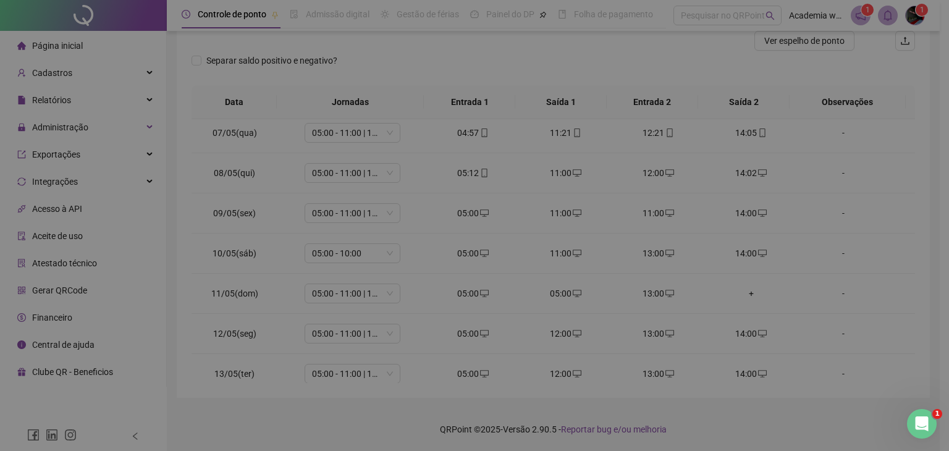
type input "**********"
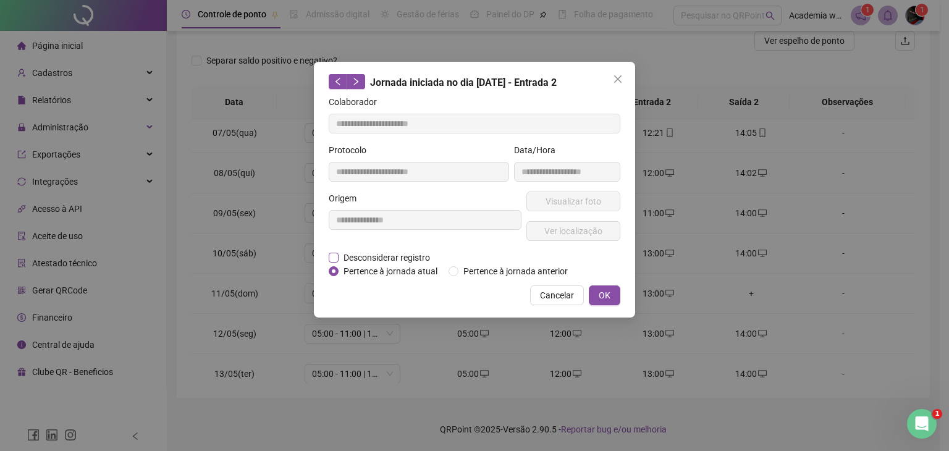
click at [361, 258] on span "Desconsiderar registro" at bounding box center [387, 258] width 96 height 14
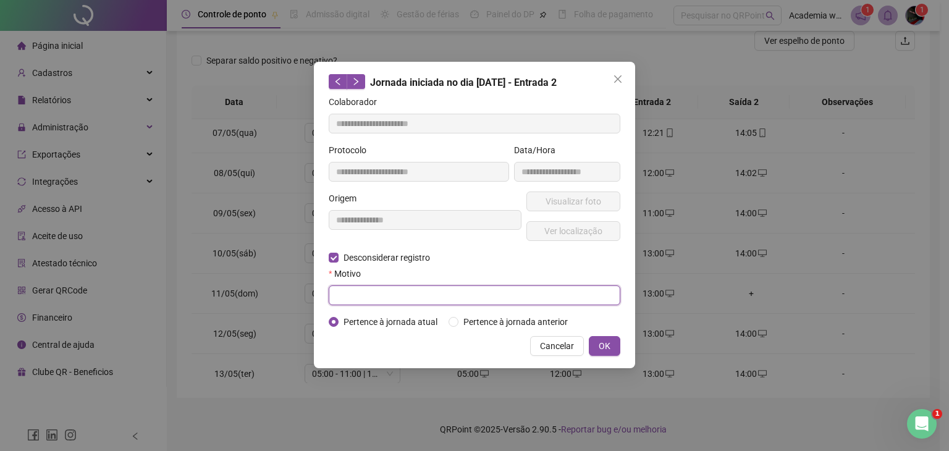
click at [365, 295] on input "text" at bounding box center [475, 295] width 292 height 20
type input "**********"
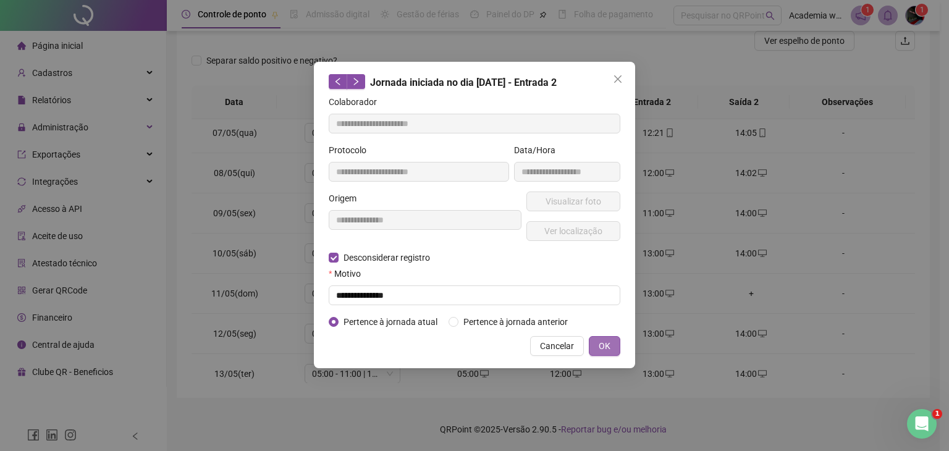
click at [604, 345] on span "OK" at bounding box center [605, 346] width 12 height 14
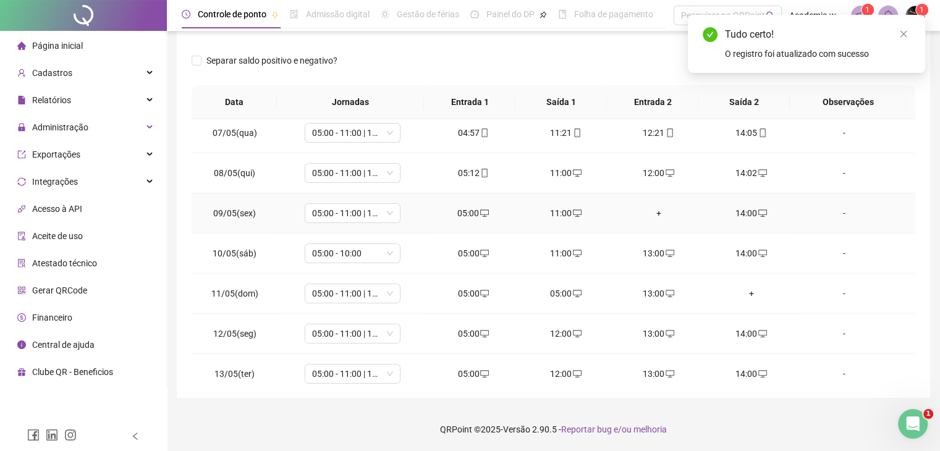
click at [652, 208] on div "+" at bounding box center [658, 213] width 73 height 14
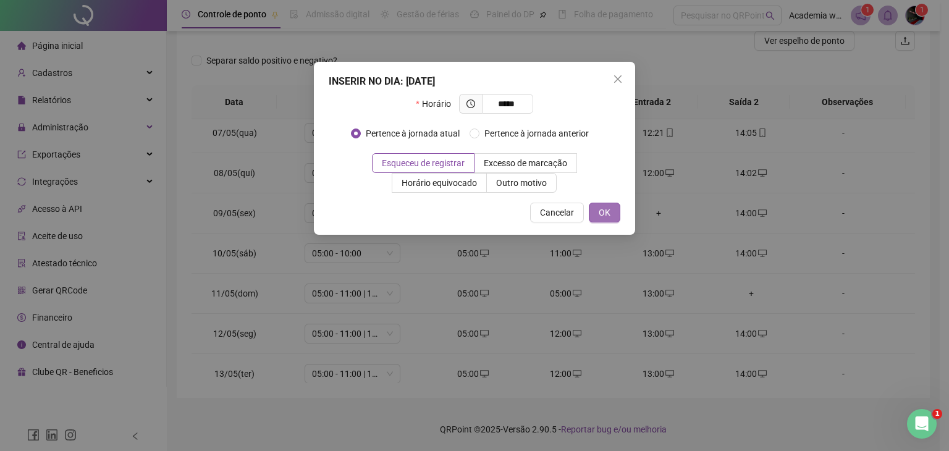
type input "*****"
click at [606, 213] on span "OK" at bounding box center [605, 213] width 12 height 14
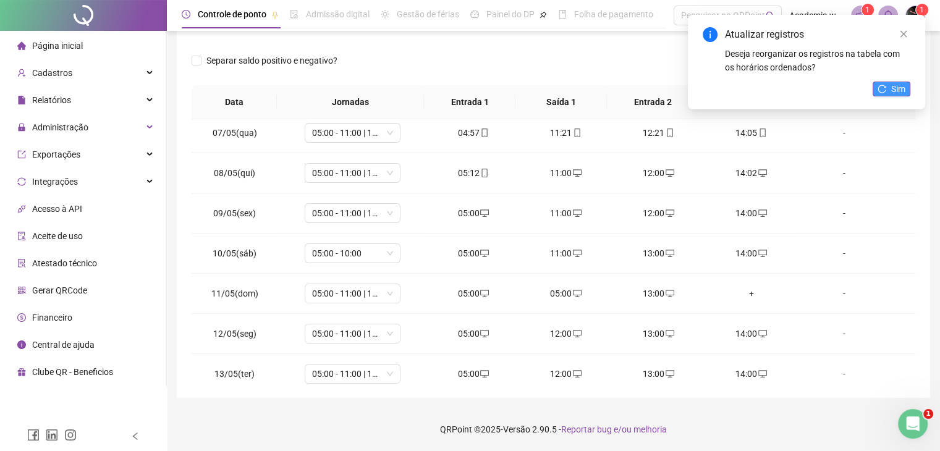
click at [895, 92] on span "Sim" at bounding box center [898, 89] width 14 height 14
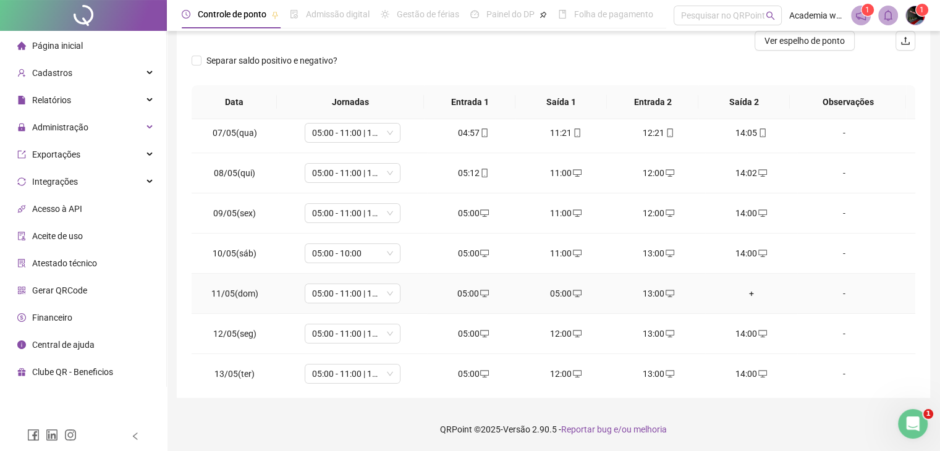
click at [737, 293] on div "+" at bounding box center [751, 294] width 73 height 14
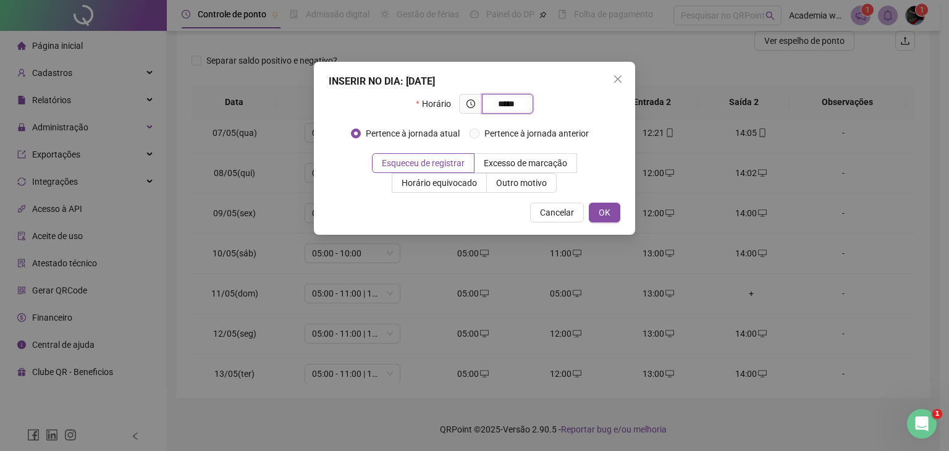
type input "*****"
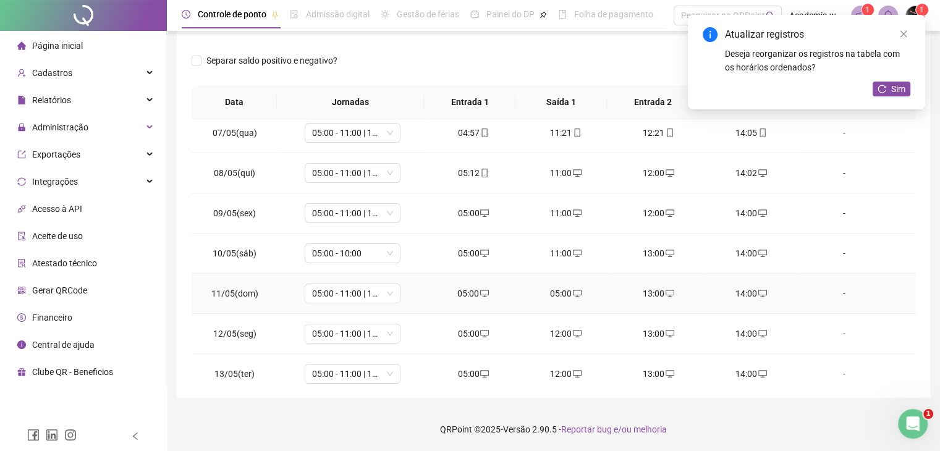
click at [578, 298] on div "05:00" at bounding box center [565, 294] width 73 height 14
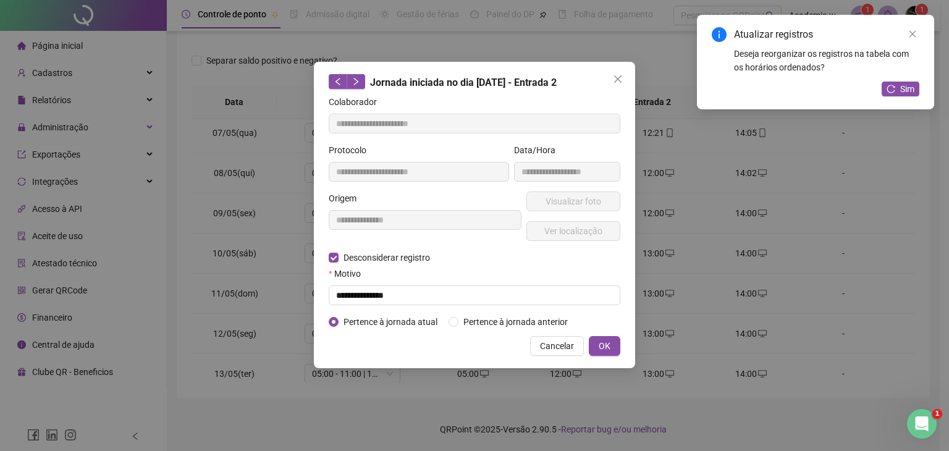
type input "**********"
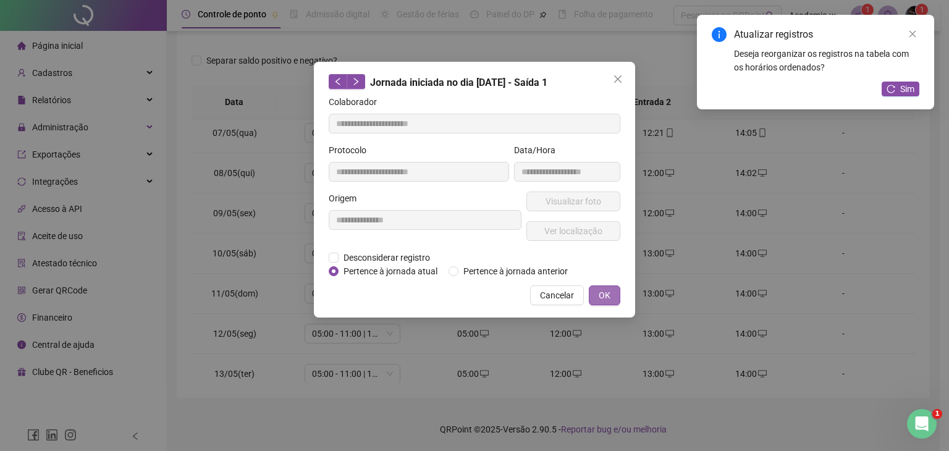
click at [599, 290] on span "OK" at bounding box center [605, 295] width 12 height 14
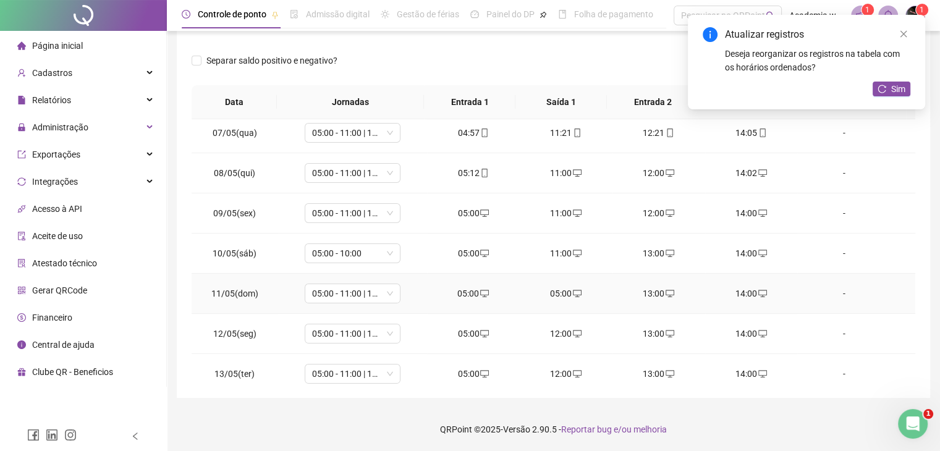
click at [567, 301] on td "05:00" at bounding box center [566, 294] width 93 height 40
click at [571, 296] on span "desktop" at bounding box center [576, 293] width 10 height 9
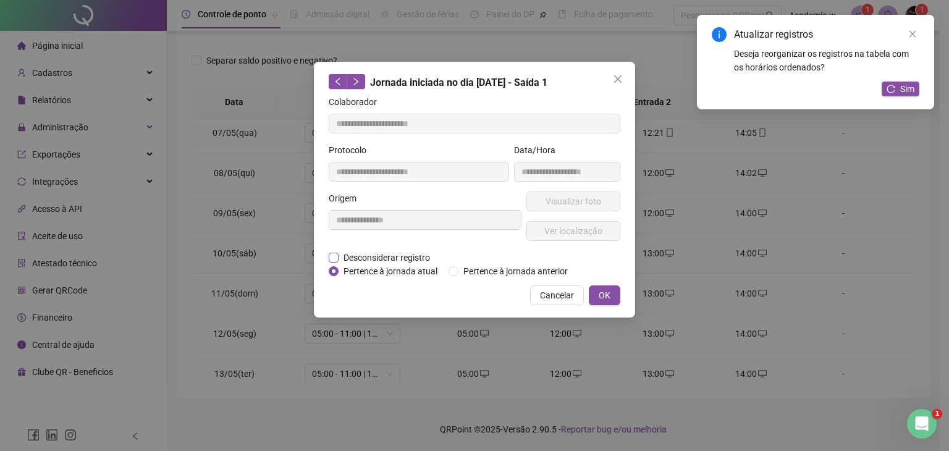
click at [350, 258] on span "Desconsiderar registro" at bounding box center [387, 258] width 96 height 14
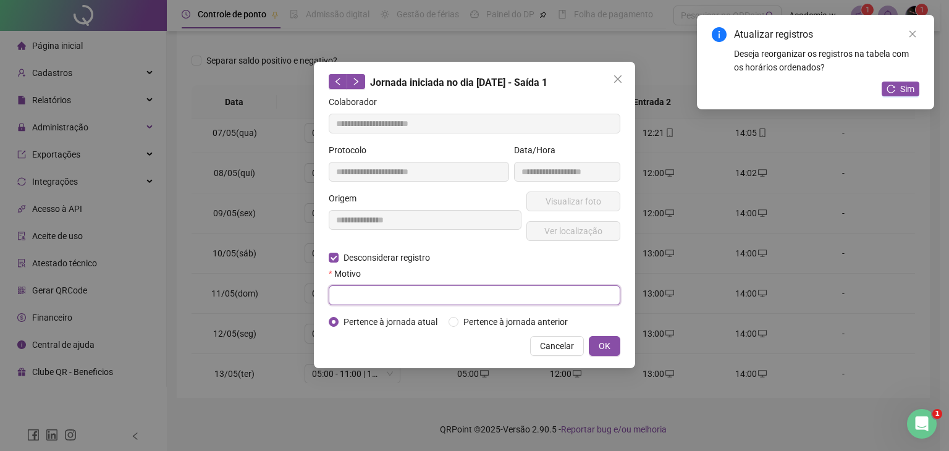
click at [534, 301] on input "text" at bounding box center [475, 295] width 292 height 20
type input "**********"
click at [587, 340] on div "Cancelar OK" at bounding box center [475, 346] width 292 height 20
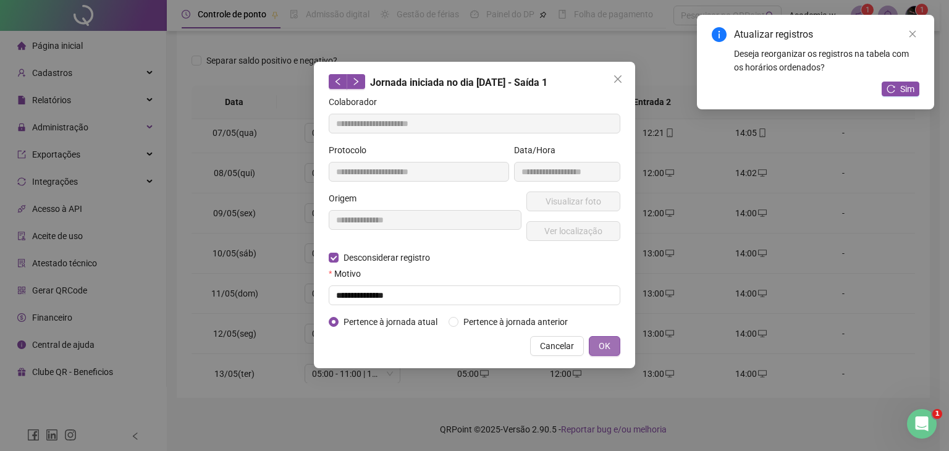
click at [603, 349] on span "OK" at bounding box center [605, 346] width 12 height 14
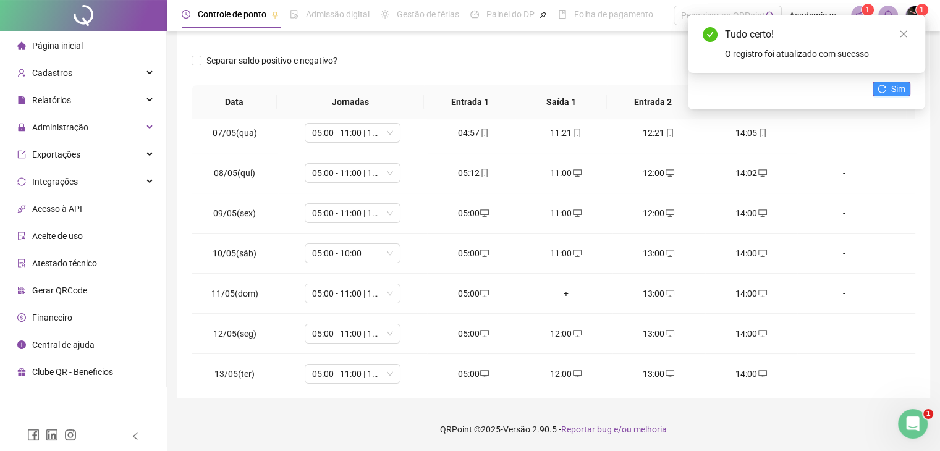
click at [897, 90] on span "Sim" at bounding box center [898, 89] width 14 height 14
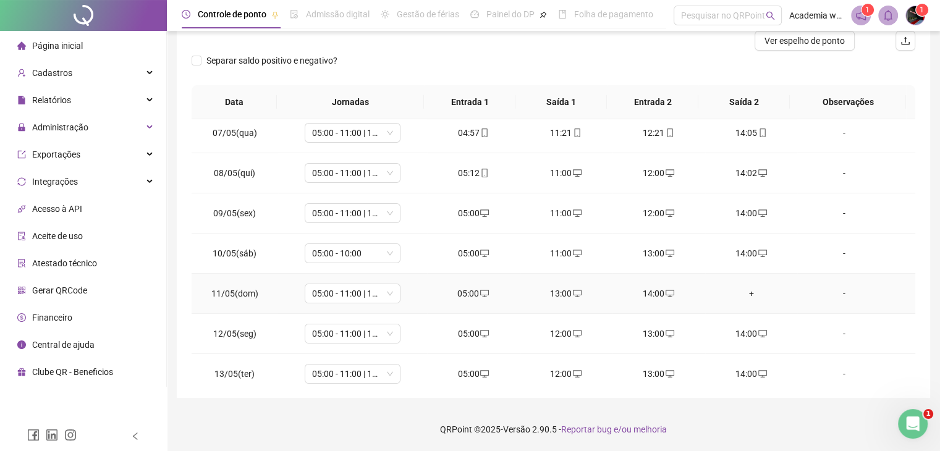
click at [742, 292] on div "+" at bounding box center [751, 294] width 73 height 14
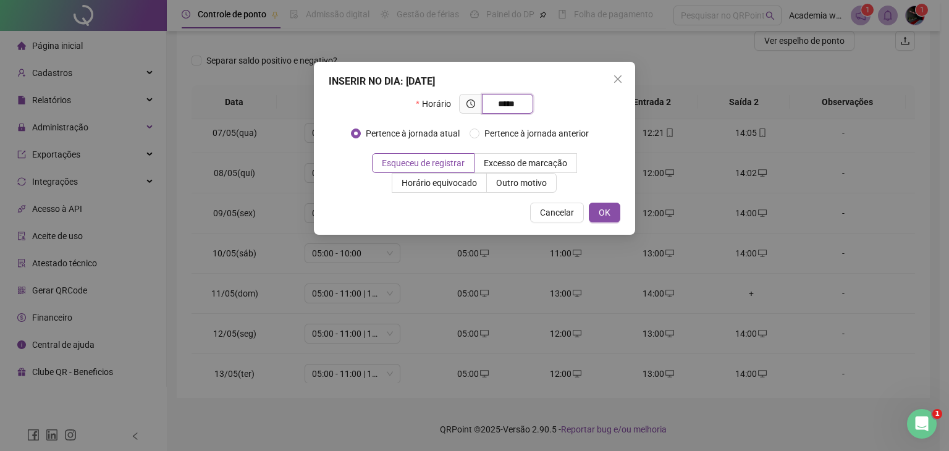
type input "*****"
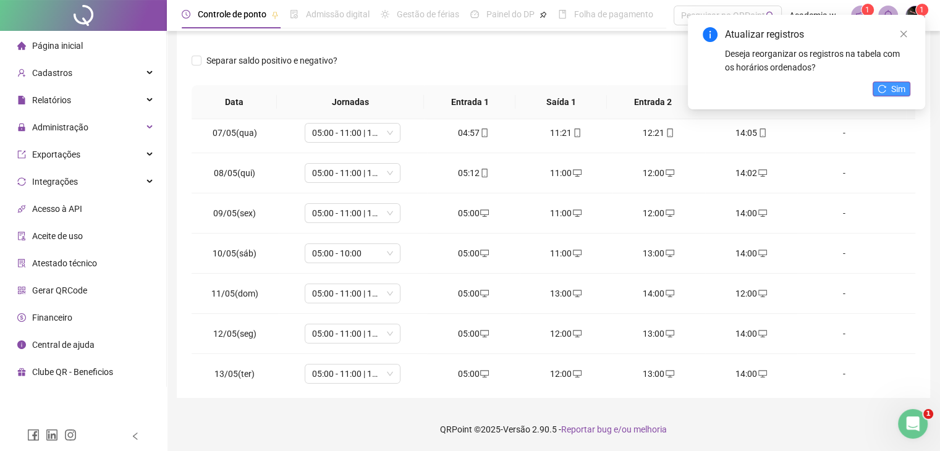
click at [894, 95] on span "Sim" at bounding box center [898, 89] width 14 height 14
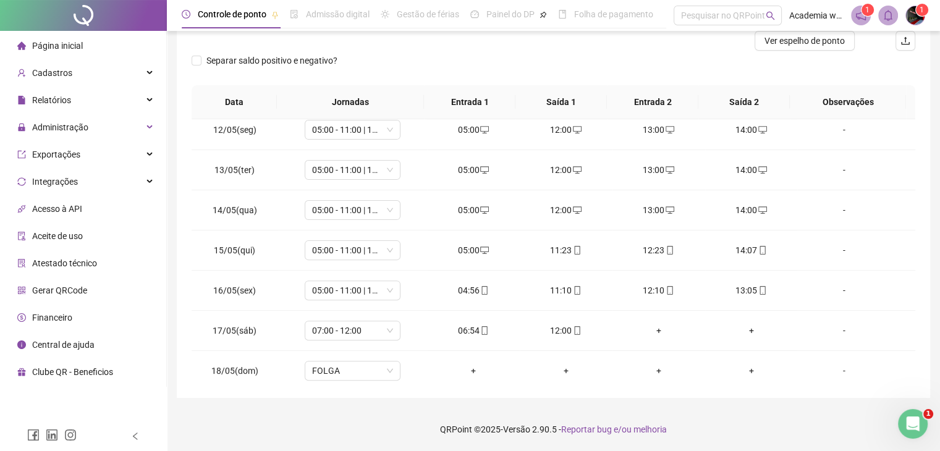
scroll to position [494, 0]
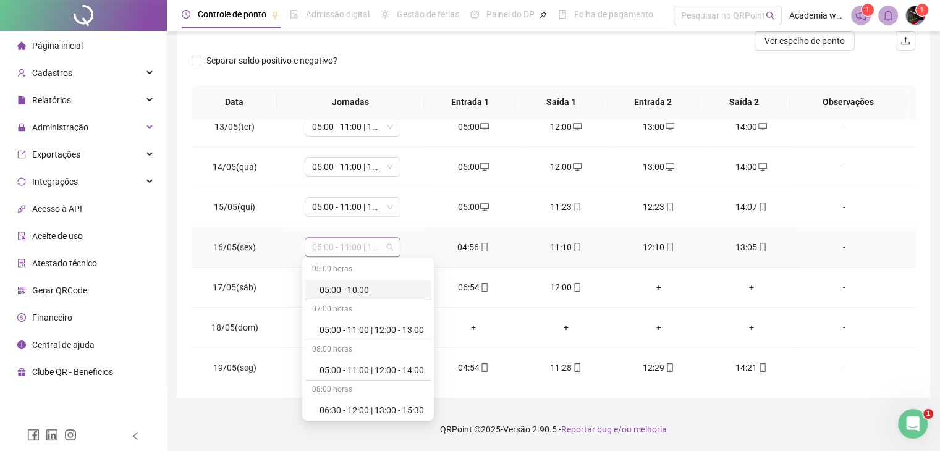
click at [387, 243] on span "05:00 - 11:00 | 12:00 - 13:00" at bounding box center [352, 247] width 81 height 19
click at [383, 369] on div "05:00 - 11:00 | 12:00 - 14:00" at bounding box center [371, 370] width 104 height 14
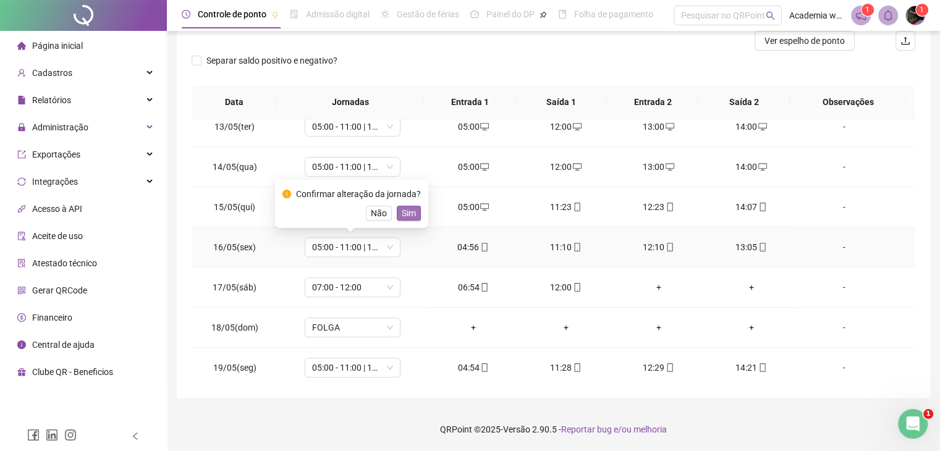
click at [405, 214] on span "Sim" at bounding box center [409, 213] width 14 height 14
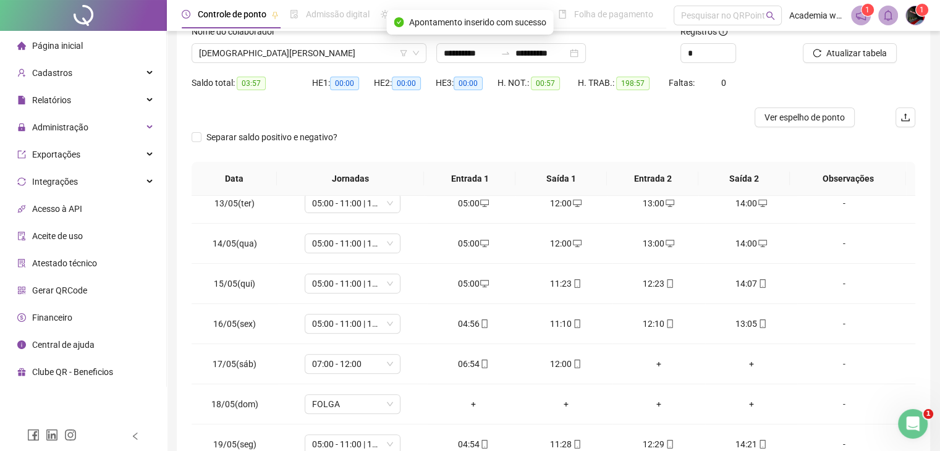
scroll to position [0, 0]
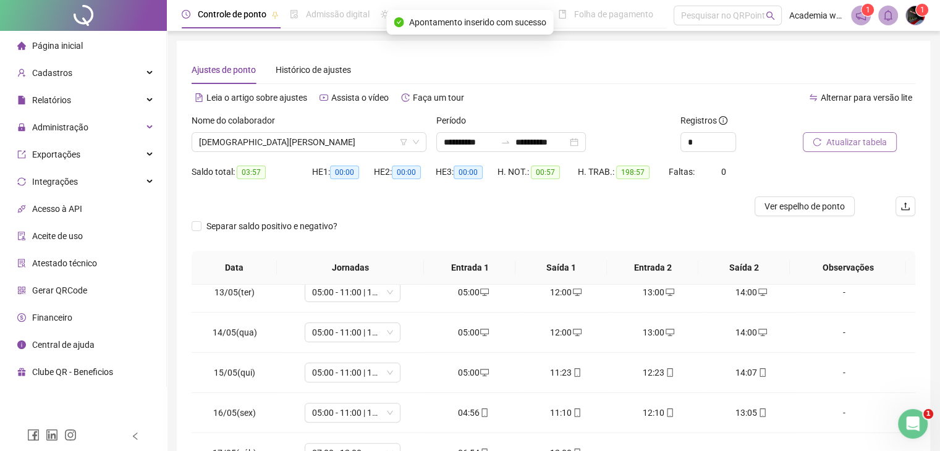
click at [863, 151] on button "Atualizar tabela" at bounding box center [849, 142] width 94 height 20
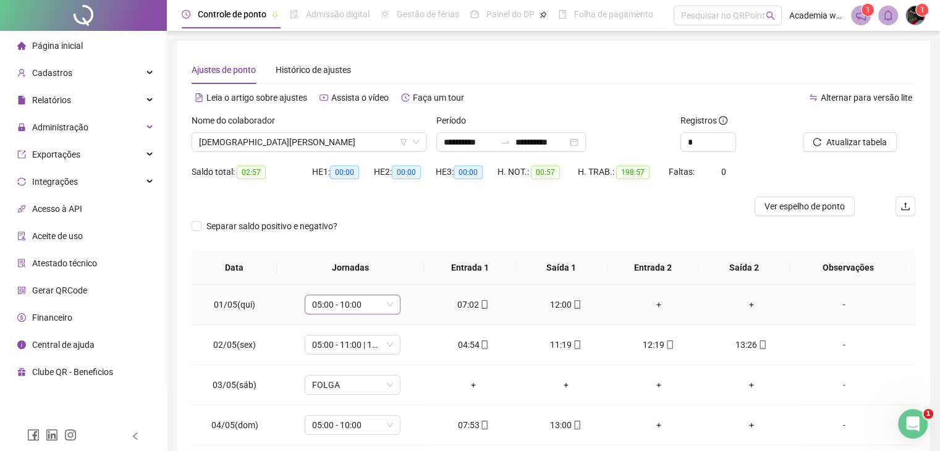
click at [381, 309] on span "05:00 - 10:00" at bounding box center [352, 304] width 81 height 19
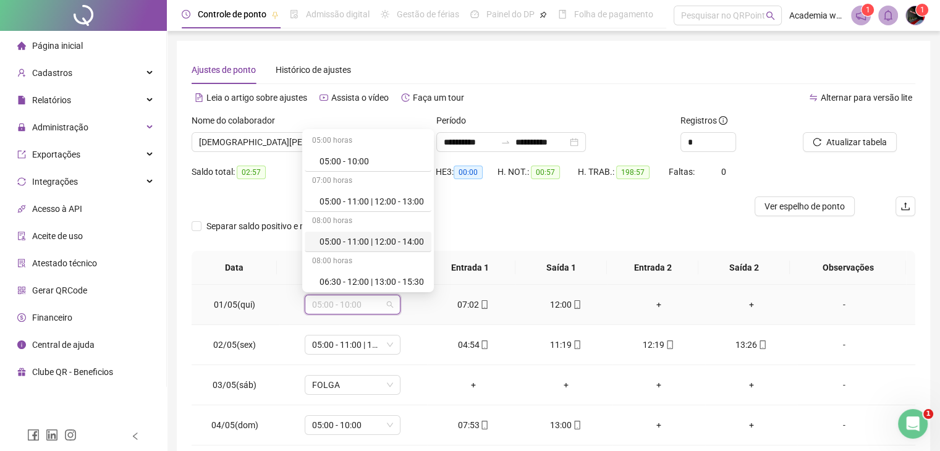
click at [356, 240] on div "05:00 - 11:00 | 12:00 - 14:00" at bounding box center [371, 242] width 104 height 14
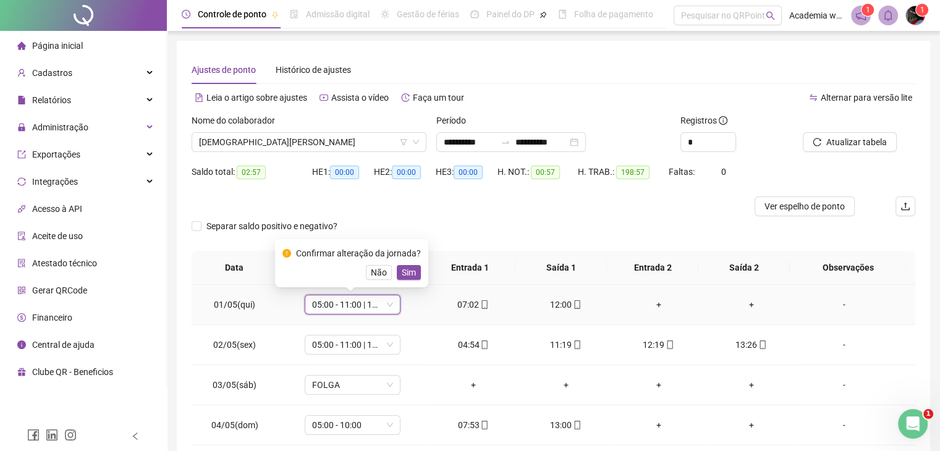
click at [411, 270] on span "Sim" at bounding box center [409, 273] width 14 height 14
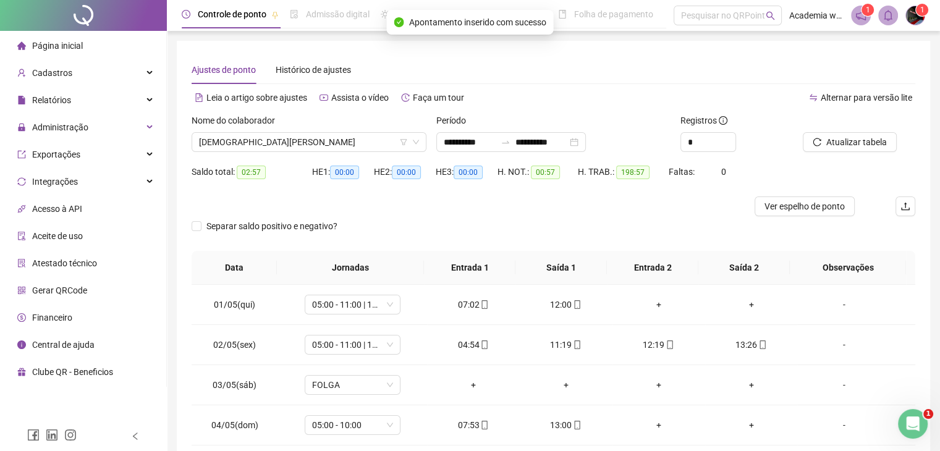
click at [797, 135] on div "Atualizar tabela" at bounding box center [858, 138] width 122 height 48
click at [810, 145] on button "Atualizar tabela" at bounding box center [849, 142] width 94 height 20
click at [870, 151] on button "Atualizar tabela" at bounding box center [849, 142] width 94 height 20
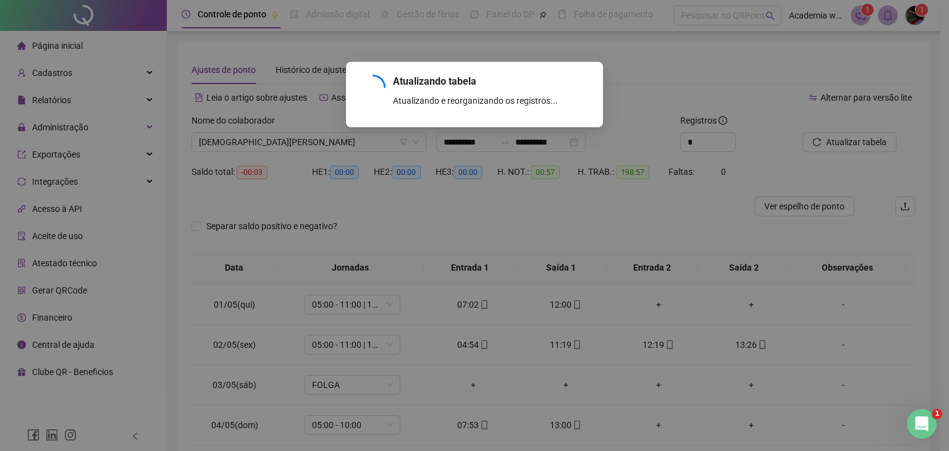
click at [308, 149] on div "Atualizando tabela Atualizando e reorganizando os registros... OK" at bounding box center [474, 225] width 949 height 451
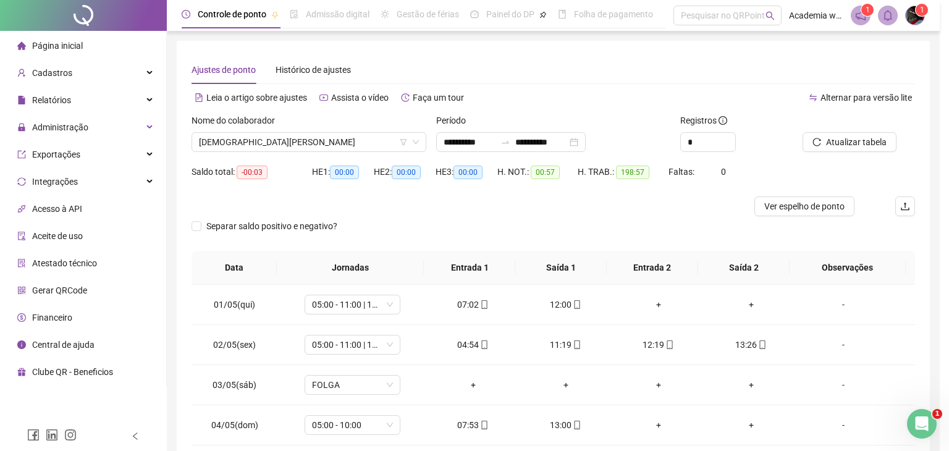
click at [308, 149] on div "Atualizando tabela Atualizando e reorganizando os registros... OK" at bounding box center [474, 225] width 949 height 451
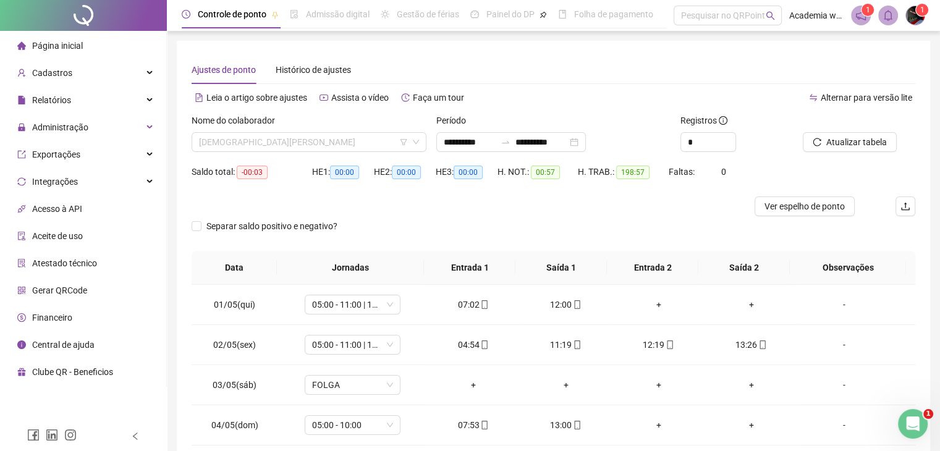
click at [308, 149] on span "[DEMOGRAPHIC_DATA][PERSON_NAME]" at bounding box center [309, 142] width 220 height 19
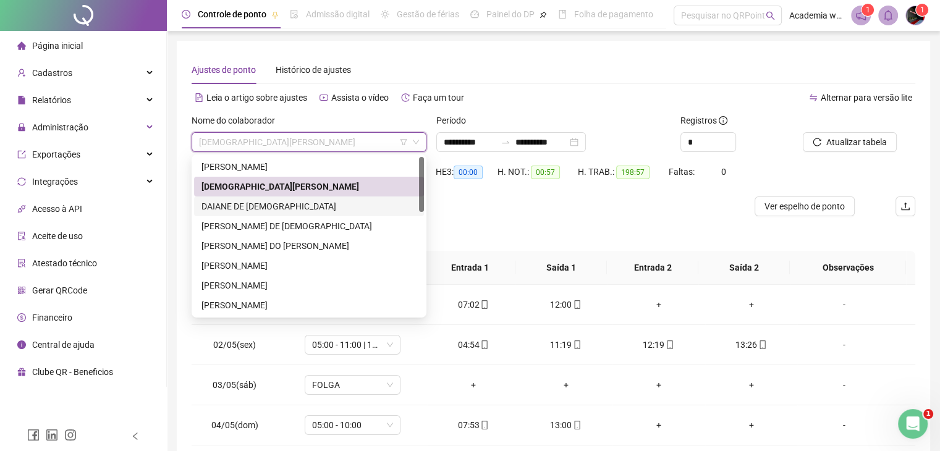
click at [297, 205] on div "DAIANE DE [DEMOGRAPHIC_DATA]" at bounding box center [308, 207] width 215 height 14
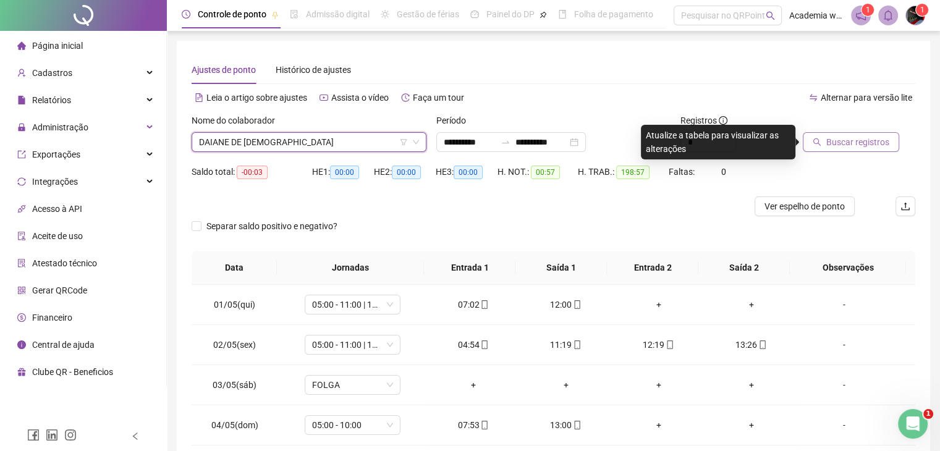
click at [878, 144] on span "Buscar registros" at bounding box center [857, 142] width 63 height 14
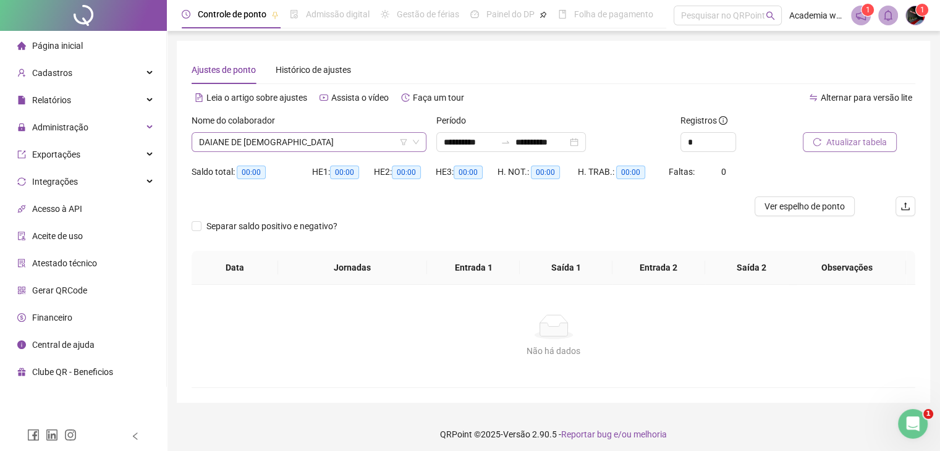
click at [381, 135] on span "DAIANE DE [DEMOGRAPHIC_DATA]" at bounding box center [309, 142] width 220 height 19
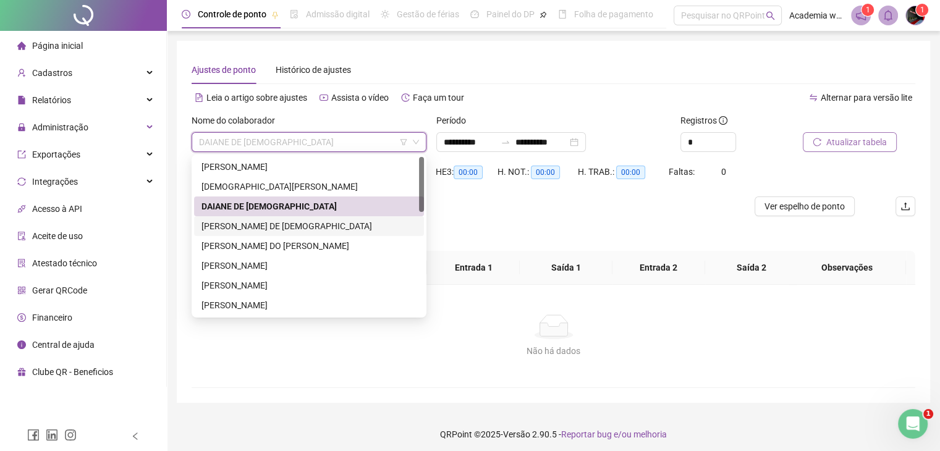
click at [269, 221] on div "[PERSON_NAME] DE [DEMOGRAPHIC_DATA]" at bounding box center [308, 226] width 215 height 14
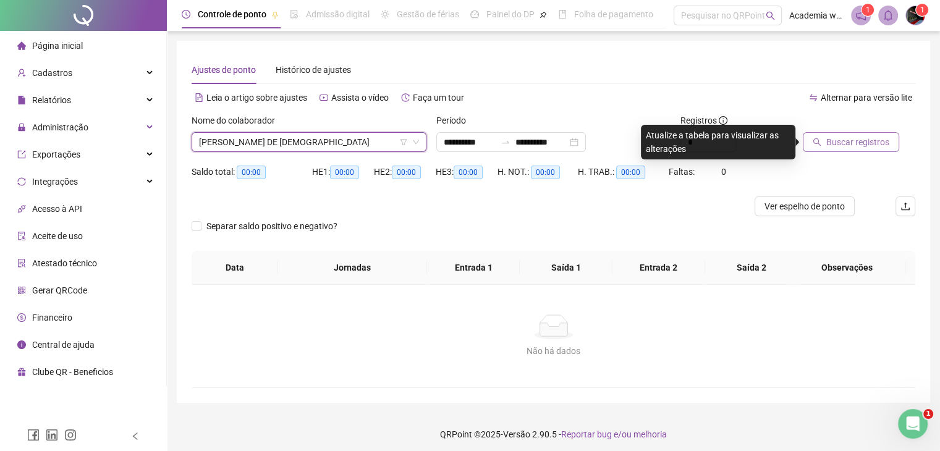
click at [851, 143] on span "Buscar registros" at bounding box center [857, 142] width 63 height 14
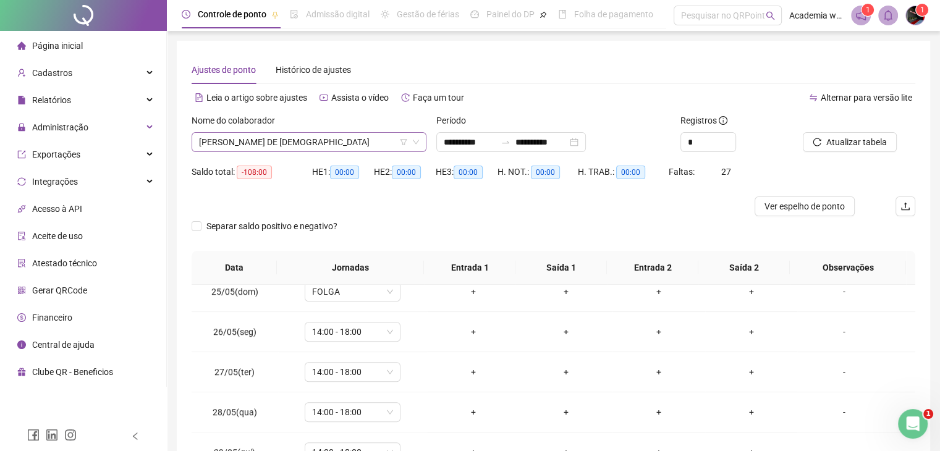
click at [384, 146] on span "[PERSON_NAME] DE [DEMOGRAPHIC_DATA]" at bounding box center [309, 142] width 220 height 19
click at [541, 209] on div at bounding box center [462, 206] width 542 height 20
click at [257, 174] on span "-108:00" at bounding box center [254, 173] width 35 height 14
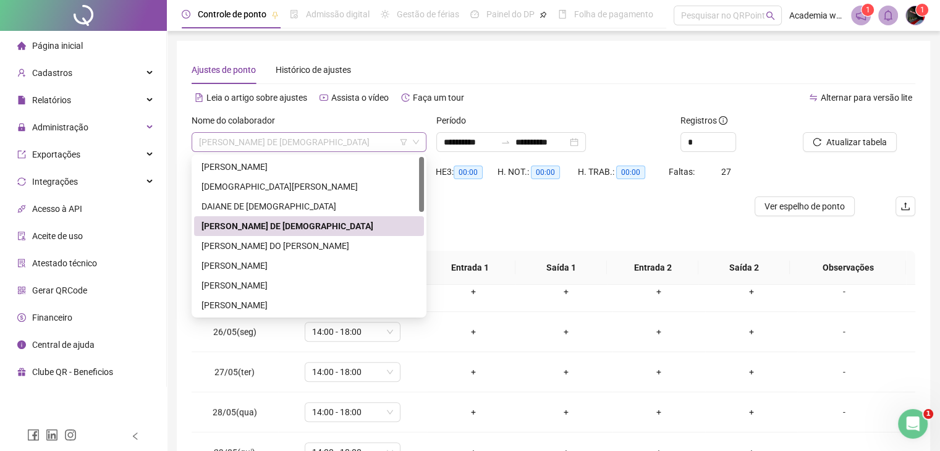
click at [232, 148] on span "[PERSON_NAME] DE [DEMOGRAPHIC_DATA]" at bounding box center [309, 142] width 220 height 19
click at [511, 234] on div "Separar saldo positivo e negativo?" at bounding box center [552, 233] width 723 height 35
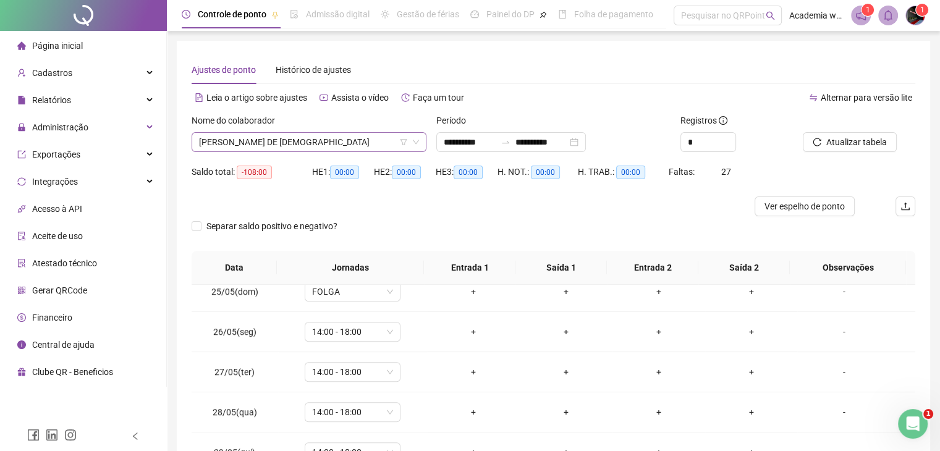
click at [376, 142] on span "[PERSON_NAME] DE [DEMOGRAPHIC_DATA]" at bounding box center [309, 142] width 220 height 19
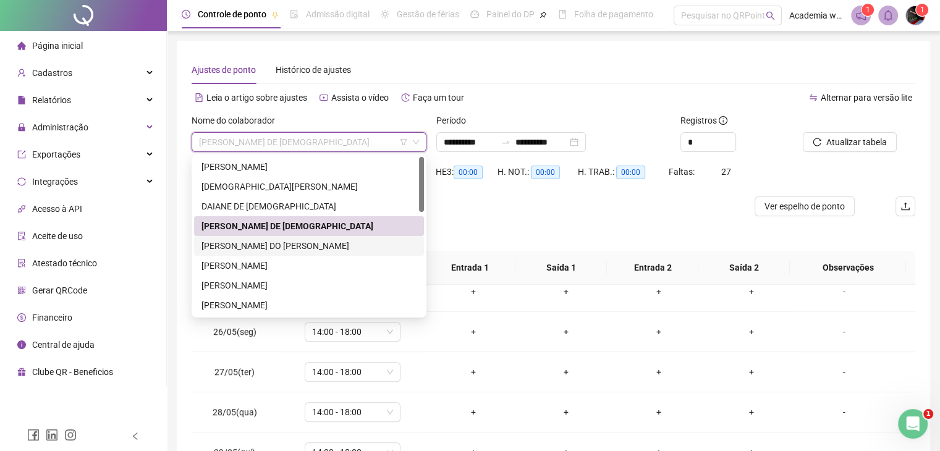
click at [252, 243] on div "[PERSON_NAME] DO [PERSON_NAME]" at bounding box center [308, 246] width 215 height 14
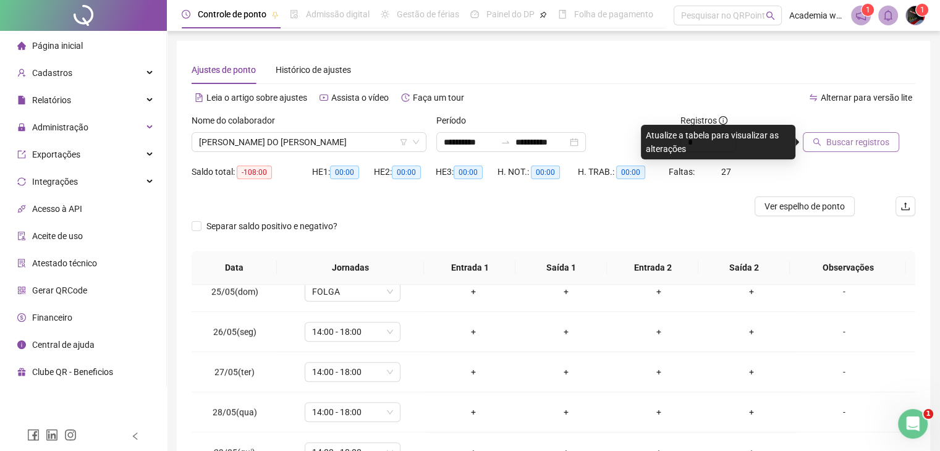
click at [859, 141] on span "Buscar registros" at bounding box center [857, 142] width 63 height 14
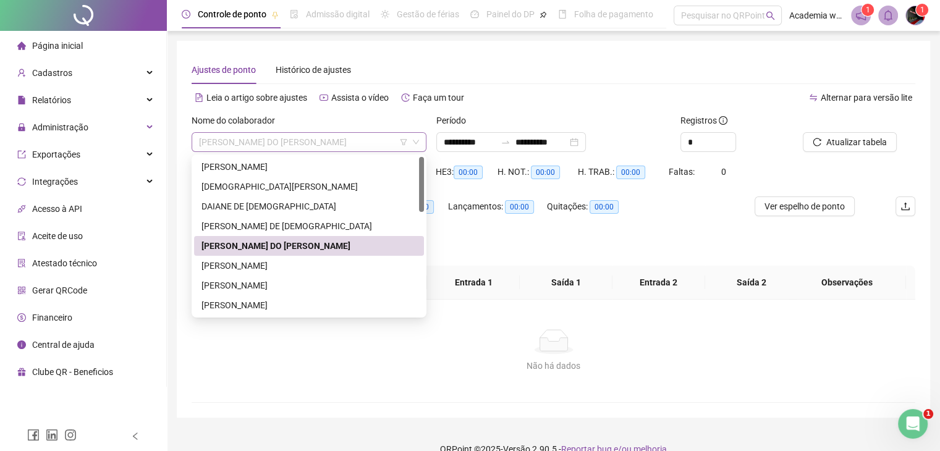
click at [363, 135] on span "[PERSON_NAME] DO [PERSON_NAME]" at bounding box center [309, 142] width 220 height 19
click at [374, 144] on span "[PERSON_NAME] DO [PERSON_NAME]" at bounding box center [309, 142] width 220 height 19
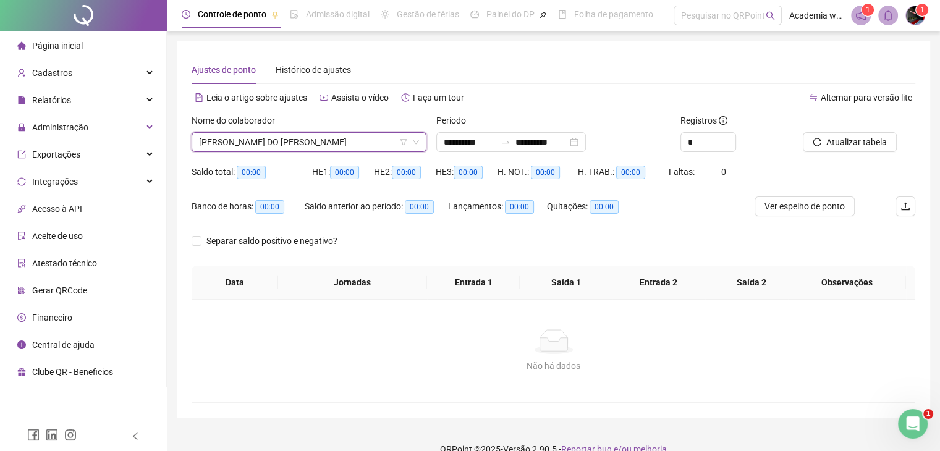
click at [901, 151] on div "Atualizar tabela" at bounding box center [858, 133] width 112 height 38
click at [882, 146] on span "Atualizar tabela" at bounding box center [856, 142] width 61 height 14
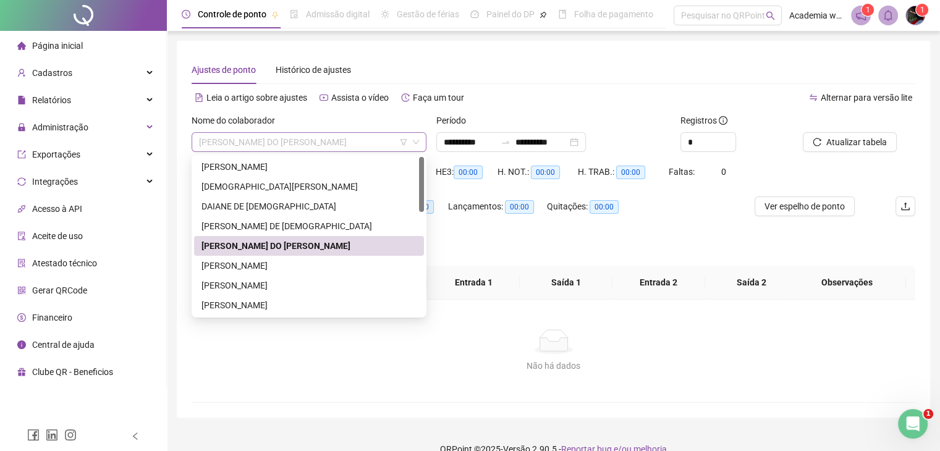
click at [356, 137] on span "[PERSON_NAME] DO [PERSON_NAME]" at bounding box center [309, 142] width 220 height 19
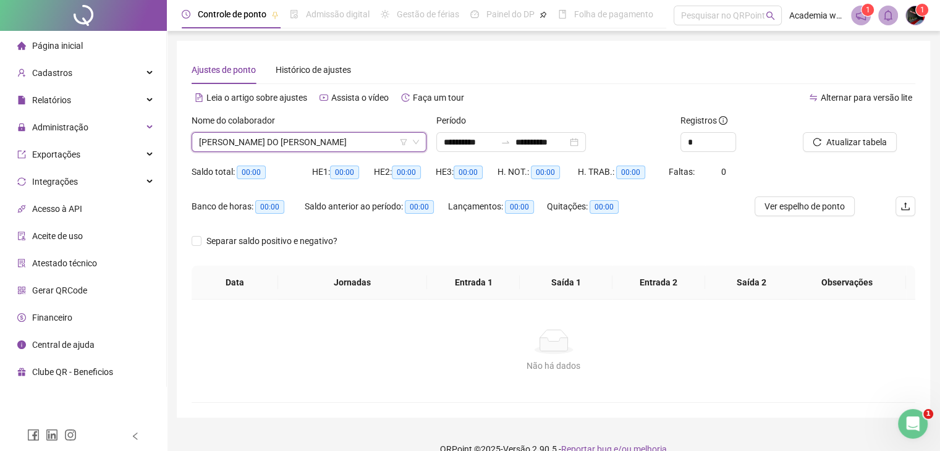
click at [357, 136] on span "[PERSON_NAME] DO [PERSON_NAME]" at bounding box center [309, 142] width 220 height 19
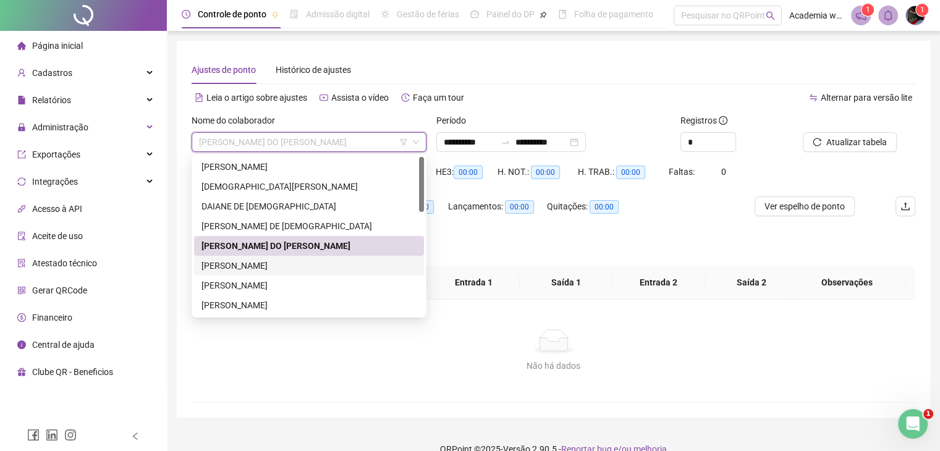
click at [305, 274] on div "[PERSON_NAME]" at bounding box center [309, 266] width 230 height 20
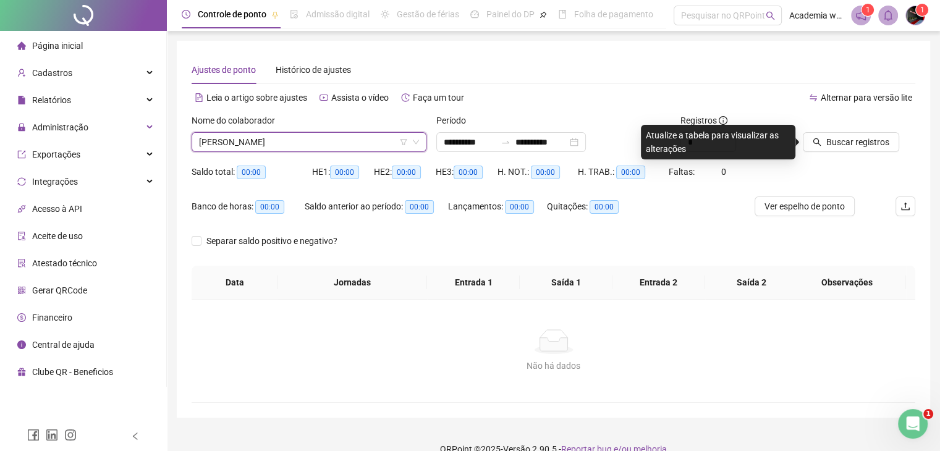
click at [848, 128] on div at bounding box center [843, 123] width 82 height 19
click at [845, 142] on span "Buscar registros" at bounding box center [857, 142] width 63 height 14
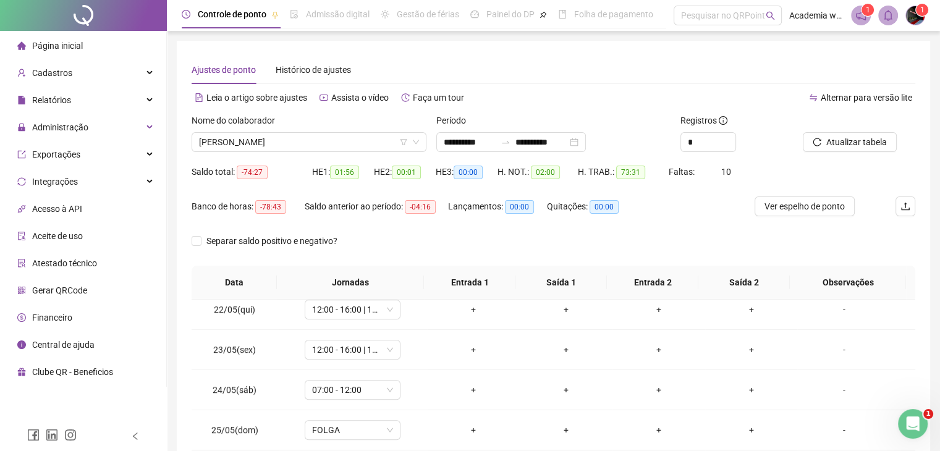
scroll to position [730, 0]
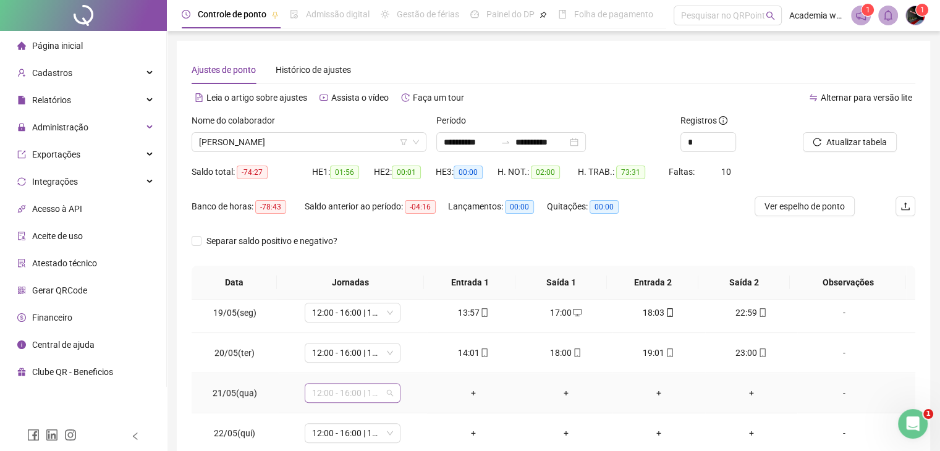
click at [383, 392] on span "12:00 - 16:00 | 17:00 - 21:00" at bounding box center [352, 393] width 81 height 19
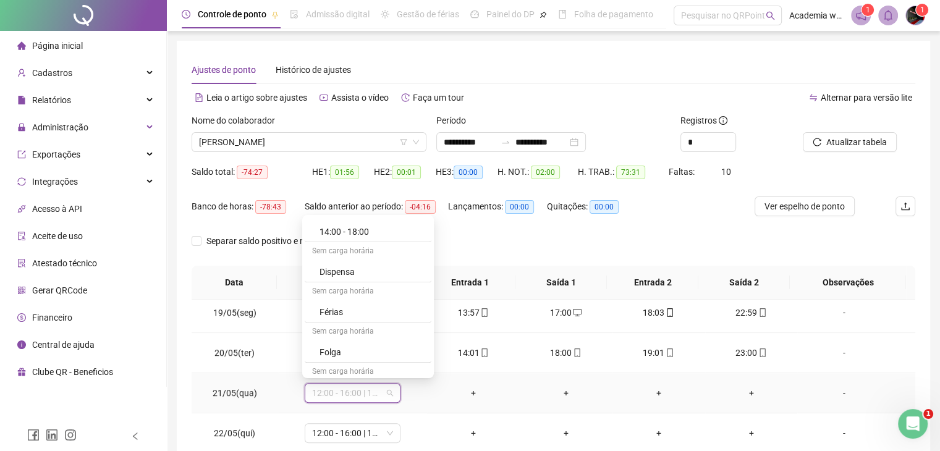
scroll to position [682, 0]
click at [373, 364] on div "Licença" at bounding box center [371, 368] width 104 height 14
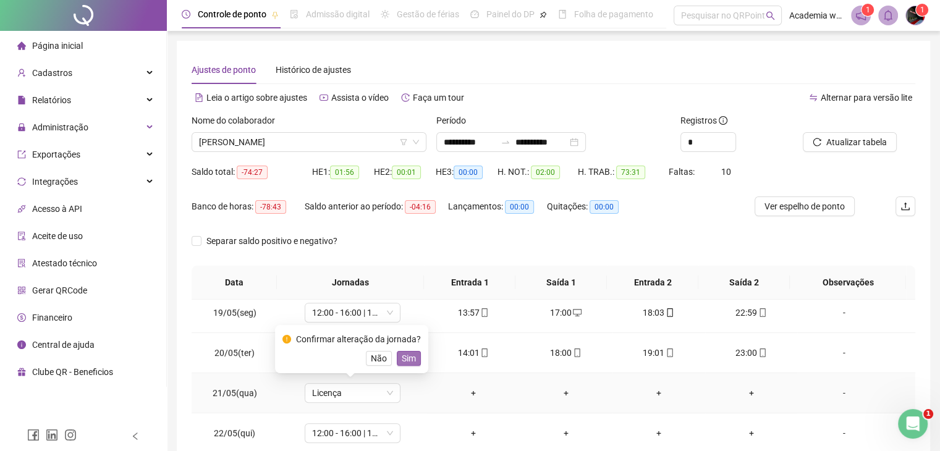
click at [408, 359] on span "Sim" at bounding box center [409, 358] width 14 height 14
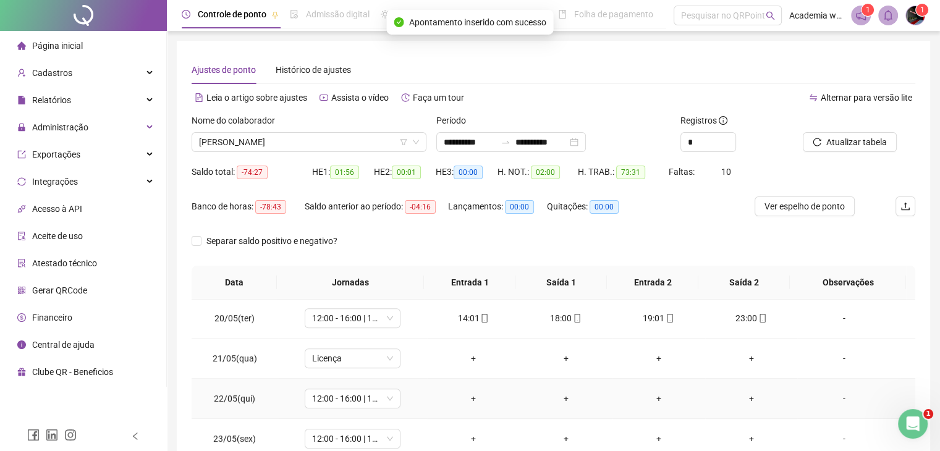
scroll to position [791, 0]
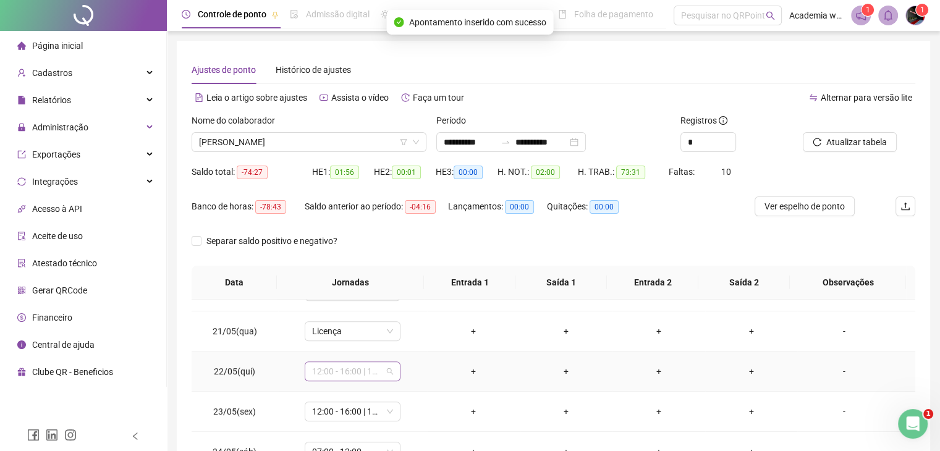
click at [393, 366] on div "12:00 - 16:00 | 17:00 - 21:00" at bounding box center [353, 371] width 96 height 20
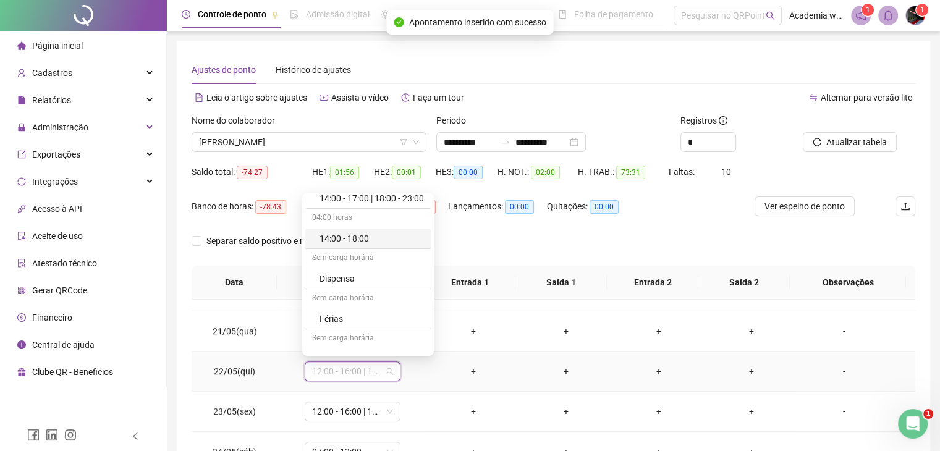
scroll to position [682, 0]
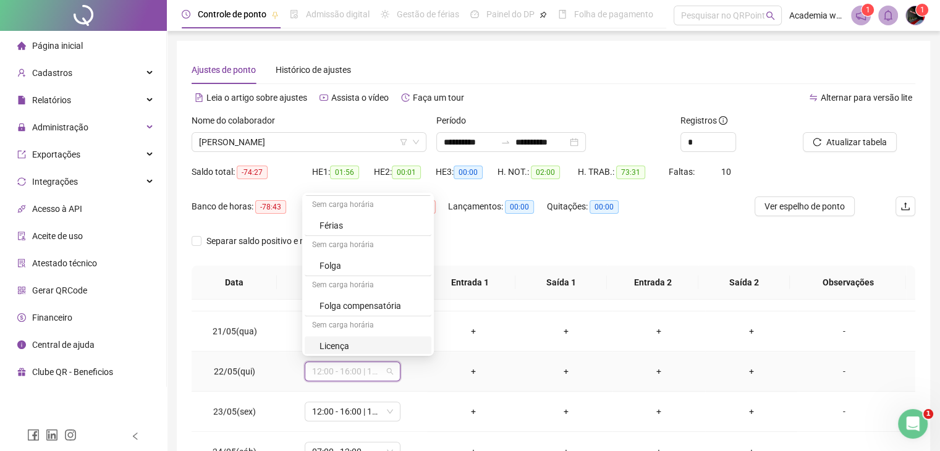
click at [388, 344] on div "Licença" at bounding box center [371, 346] width 104 height 14
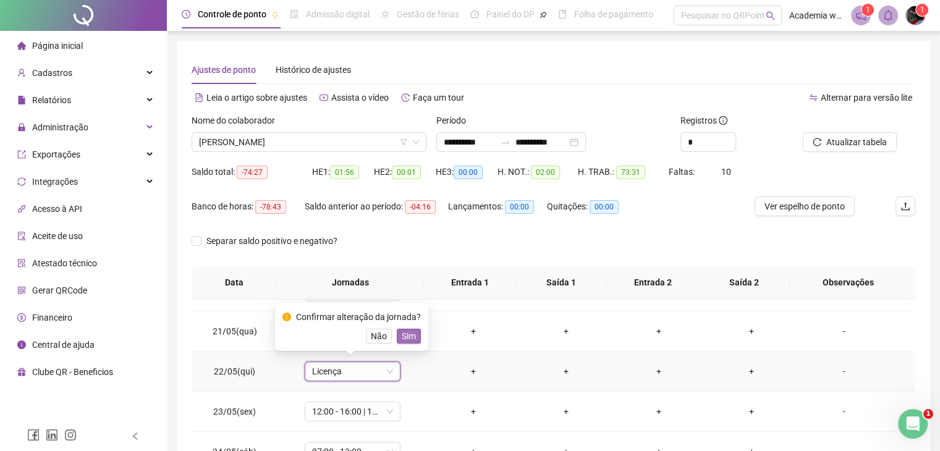
click at [408, 338] on span "Sim" at bounding box center [409, 336] width 14 height 14
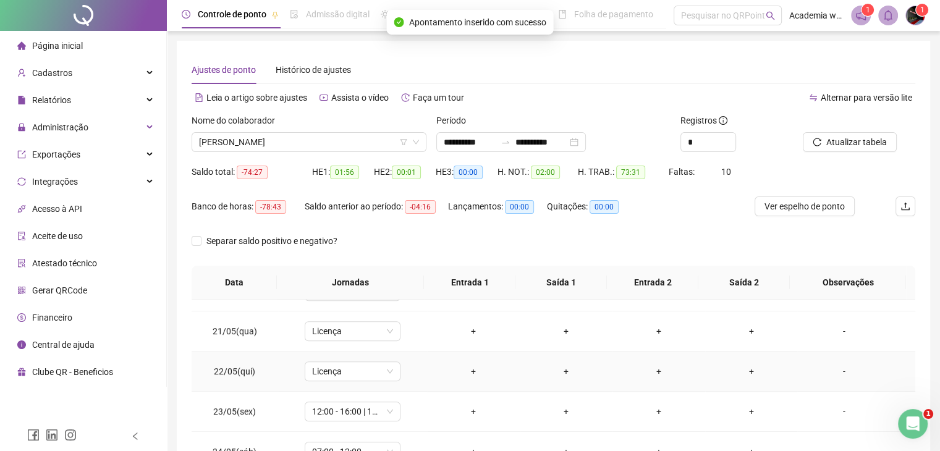
scroll to position [853, 0]
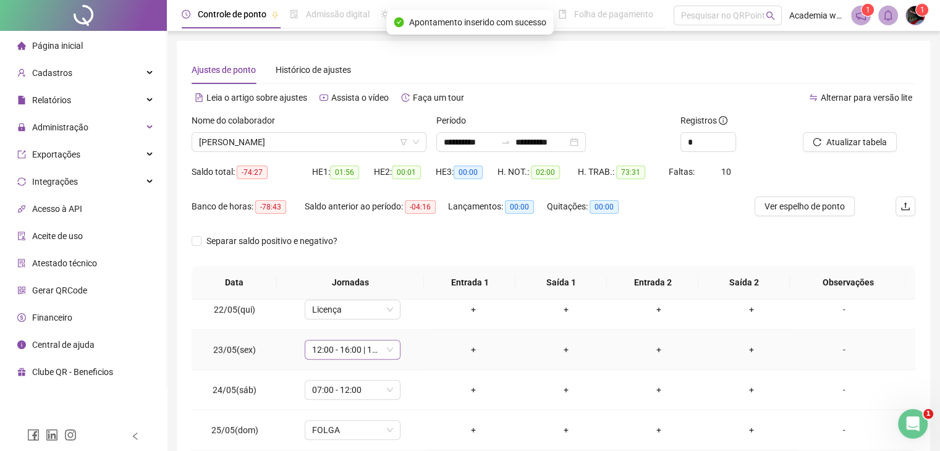
click at [397, 349] on div "12:00 - 16:00 | 17:00 - 21:00" at bounding box center [353, 350] width 96 height 20
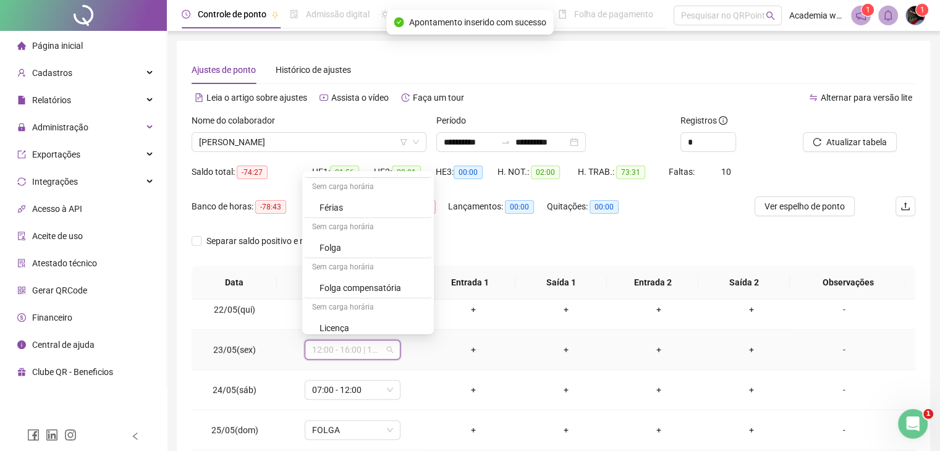
scroll to position [680, 0]
click at [393, 326] on div "Licença" at bounding box center [371, 327] width 104 height 14
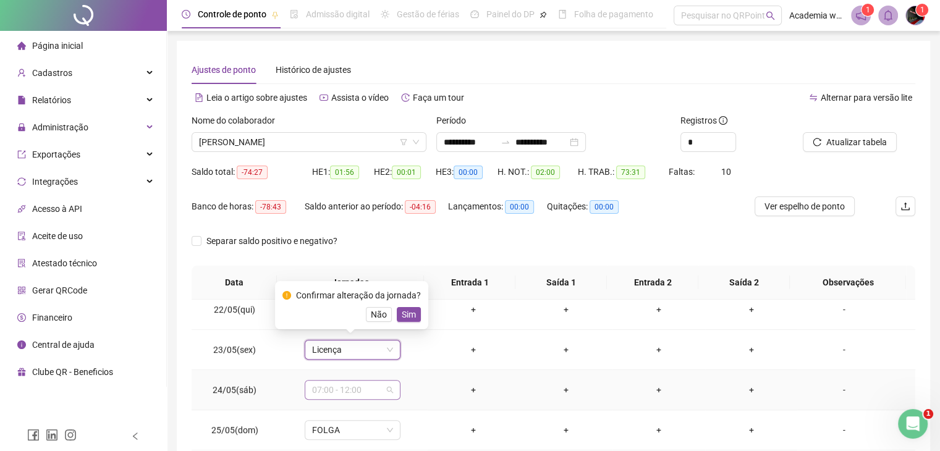
click at [375, 390] on span "07:00 - 12:00" at bounding box center [352, 390] width 81 height 19
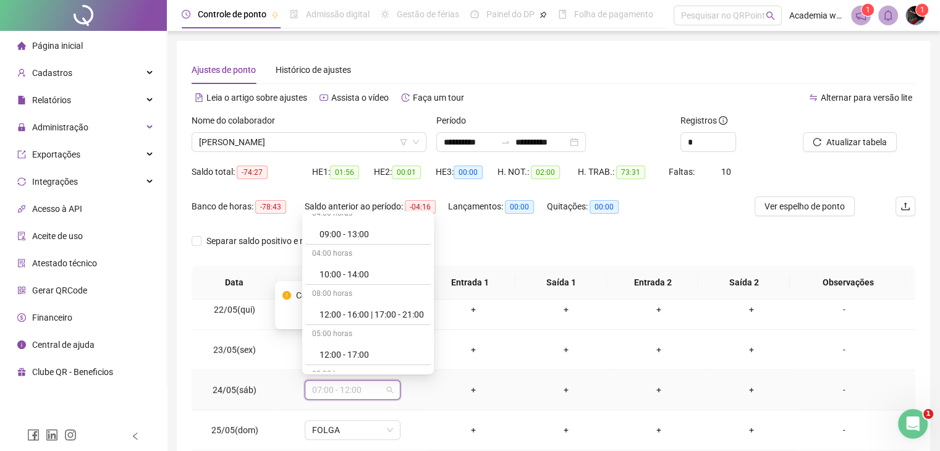
scroll to position [682, 0]
click at [388, 358] on div "Licença" at bounding box center [371, 365] width 104 height 14
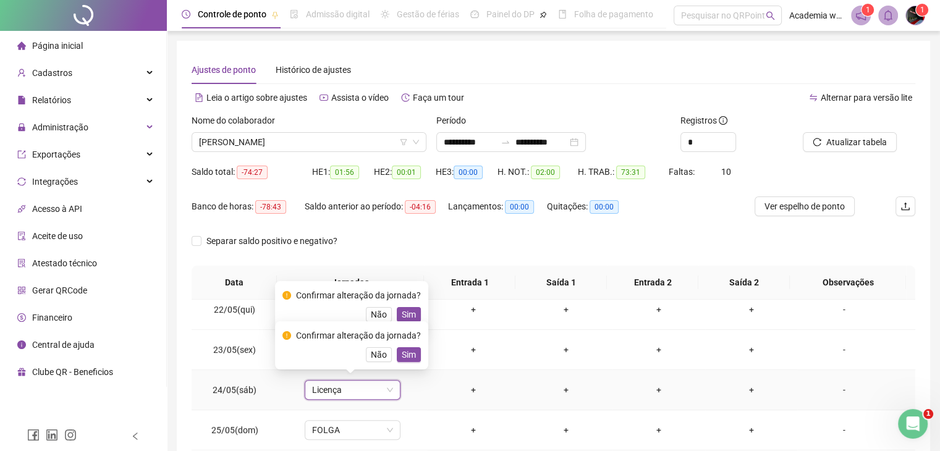
click at [408, 353] on span "Sim" at bounding box center [409, 355] width 14 height 14
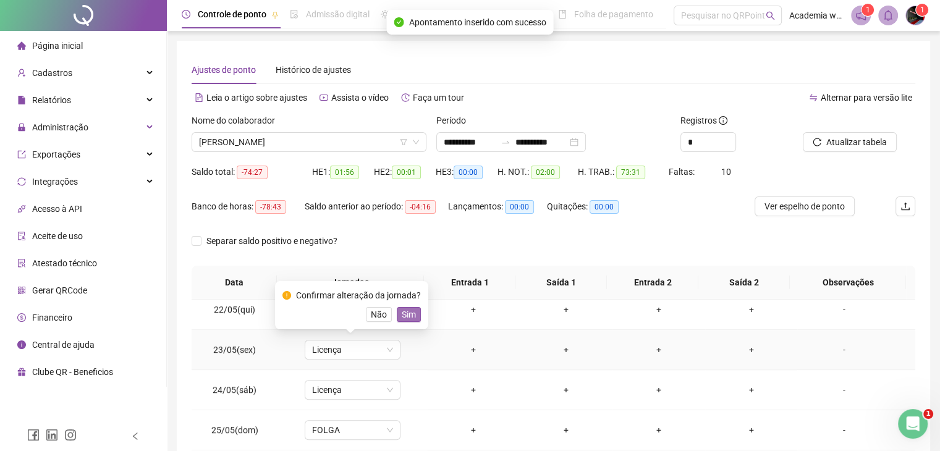
click at [403, 314] on span "Sim" at bounding box center [409, 315] width 14 height 14
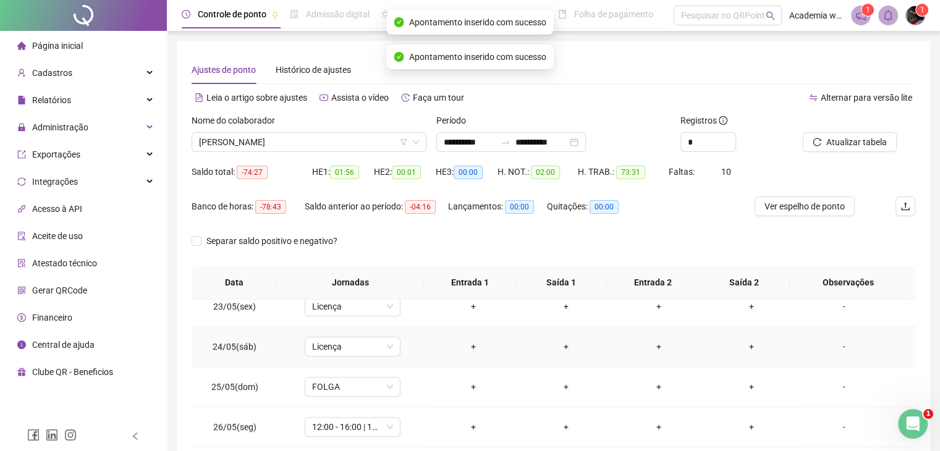
scroll to position [915, 0]
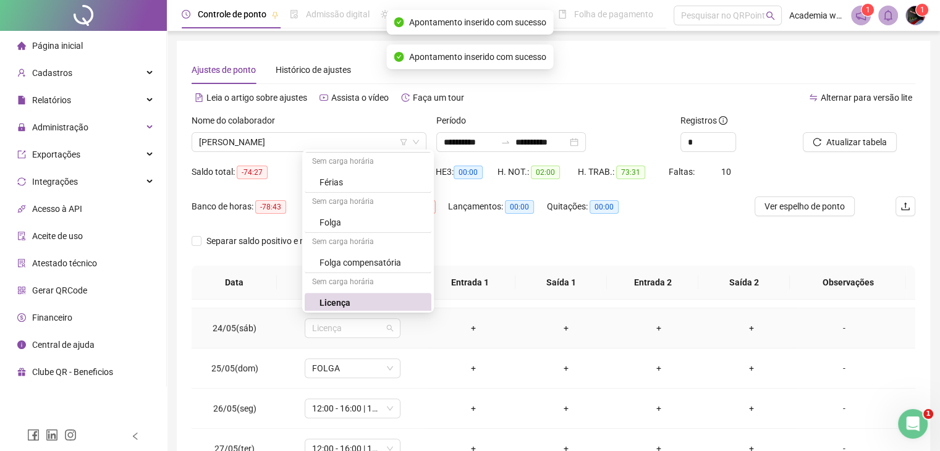
drag, startPoint x: 356, startPoint y: 330, endPoint x: 287, endPoint y: 319, distance: 70.0
click at [287, 319] on td "Licença" at bounding box center [352, 328] width 149 height 40
click at [405, 351] on td "FOLGA" at bounding box center [352, 368] width 149 height 40
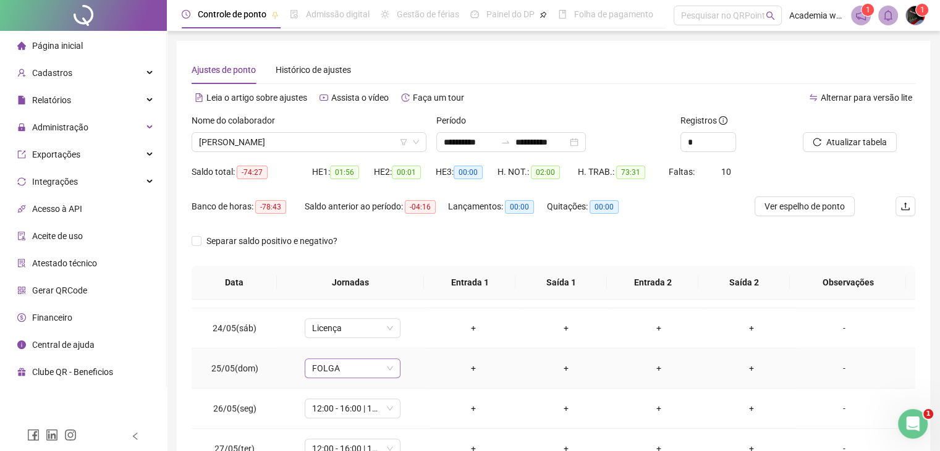
click at [388, 369] on span "FOLGA" at bounding box center [352, 368] width 81 height 19
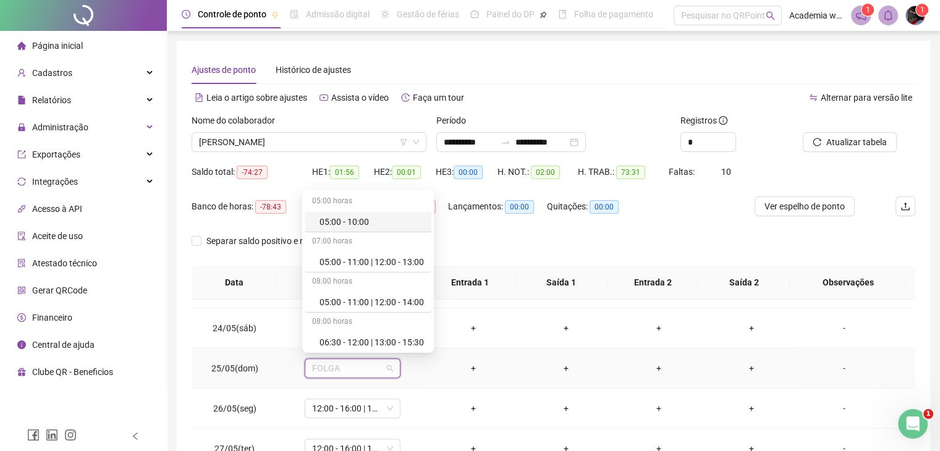
type input "*"
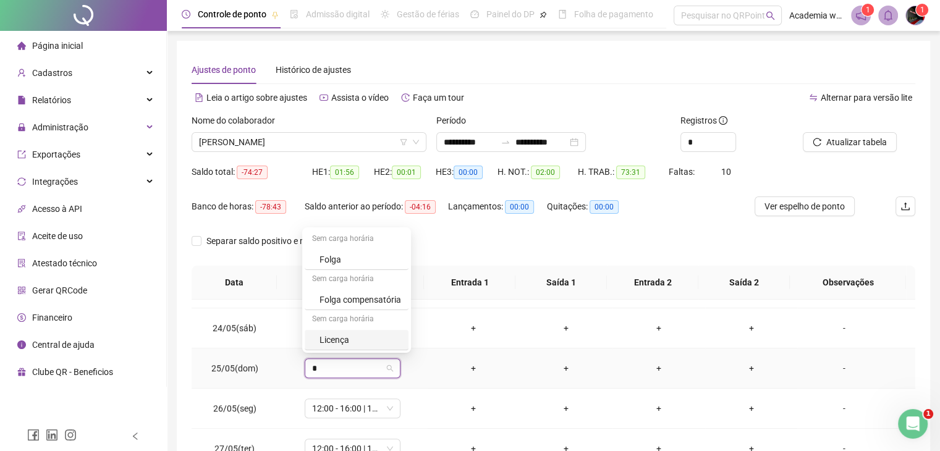
click at [389, 343] on div "Licença" at bounding box center [360, 340] width 82 height 14
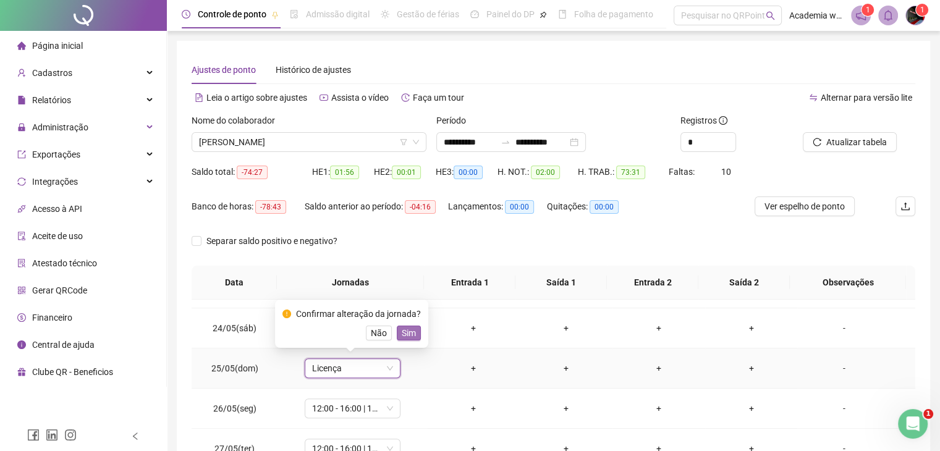
click at [405, 337] on span "Sim" at bounding box center [409, 333] width 14 height 14
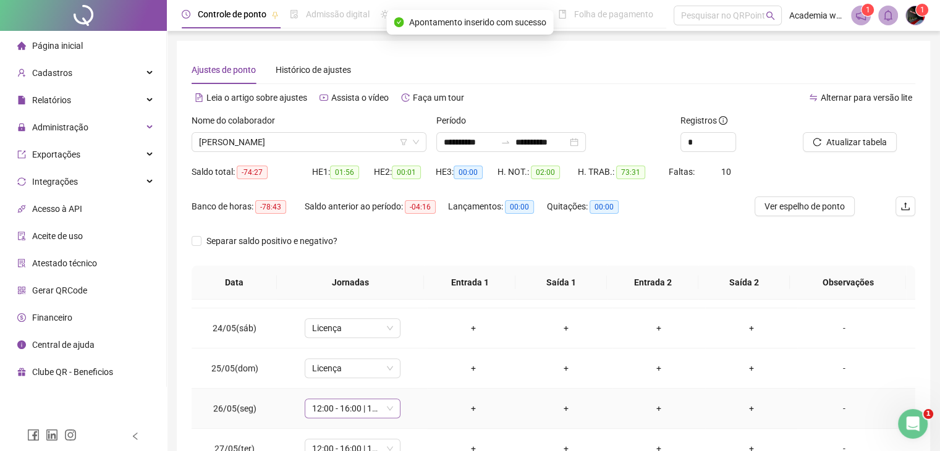
scroll to position [977, 0]
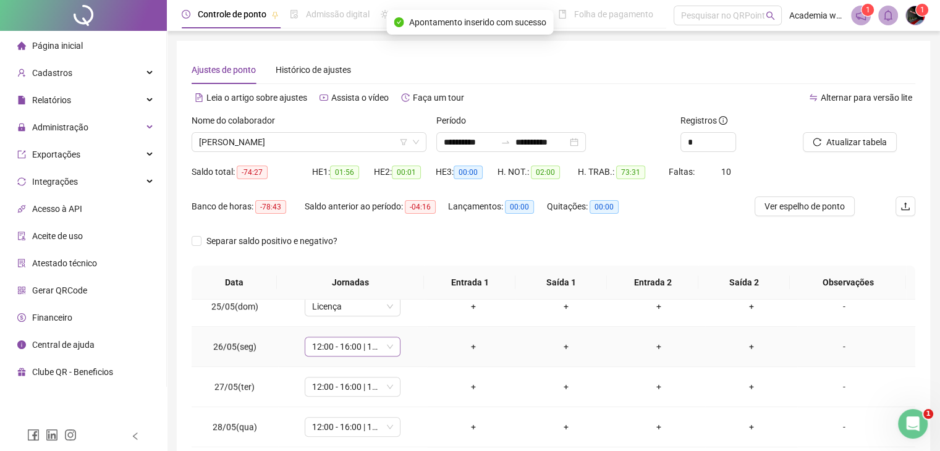
click at [377, 344] on span "12:00 - 16:00 | 17:00 - 21:00" at bounding box center [352, 346] width 81 height 19
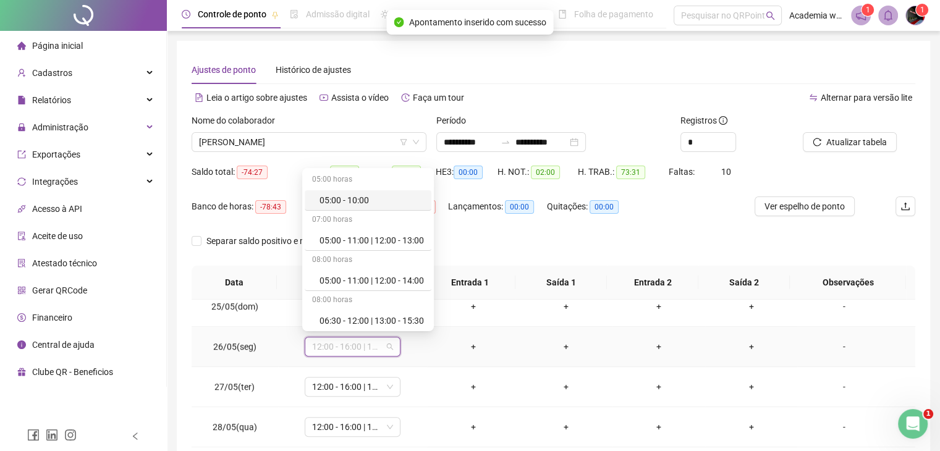
type input "*"
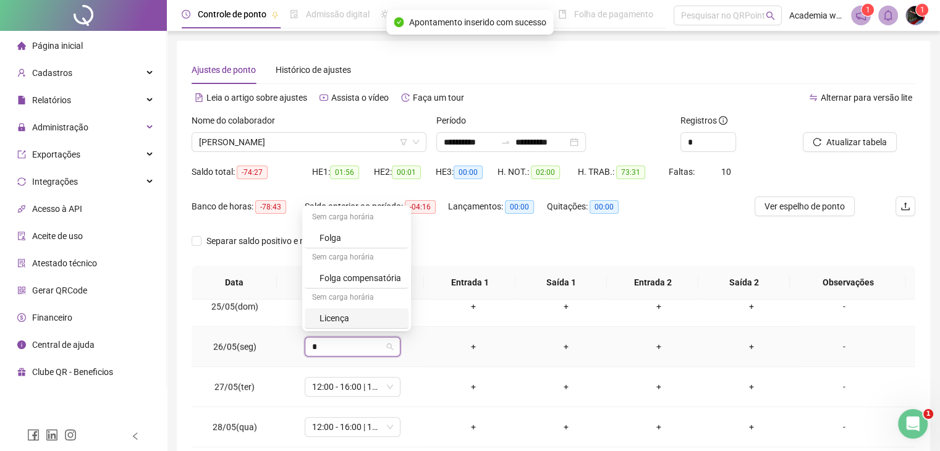
click at [371, 322] on div "Licença" at bounding box center [360, 318] width 82 height 14
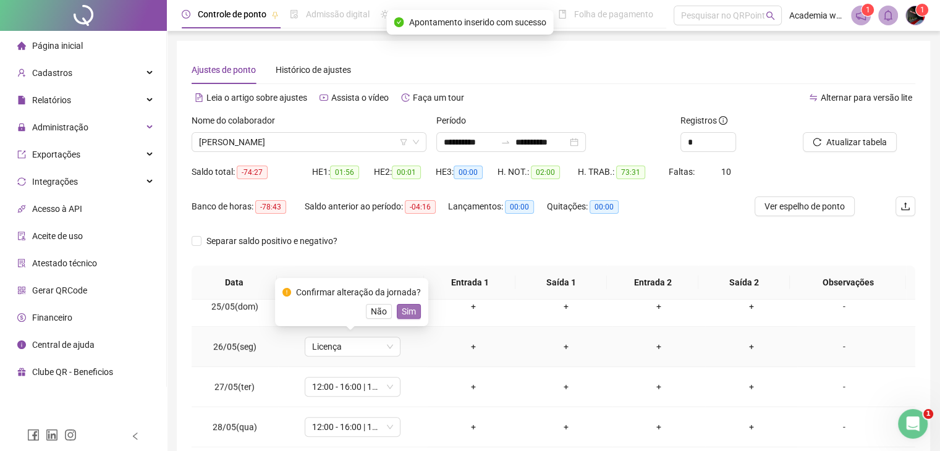
click at [405, 313] on span "Sim" at bounding box center [409, 312] width 14 height 14
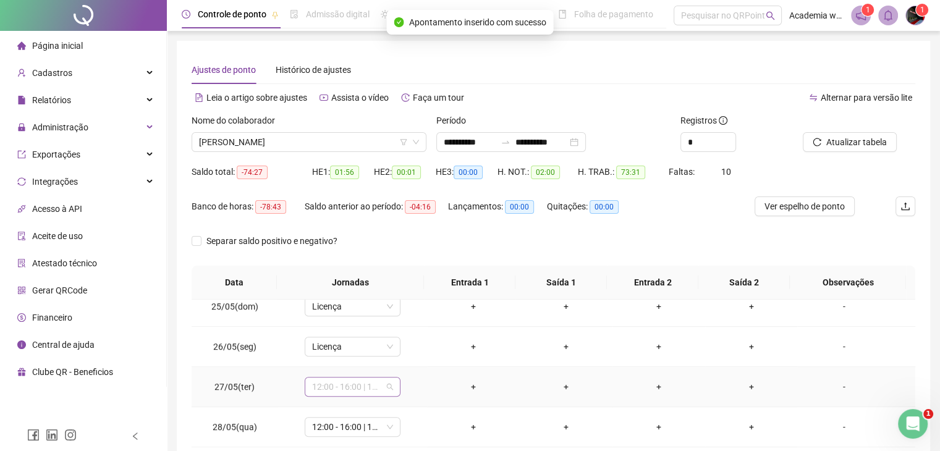
click at [386, 384] on span "12:00 - 16:00 | 17:00 - 21:00" at bounding box center [352, 386] width 81 height 19
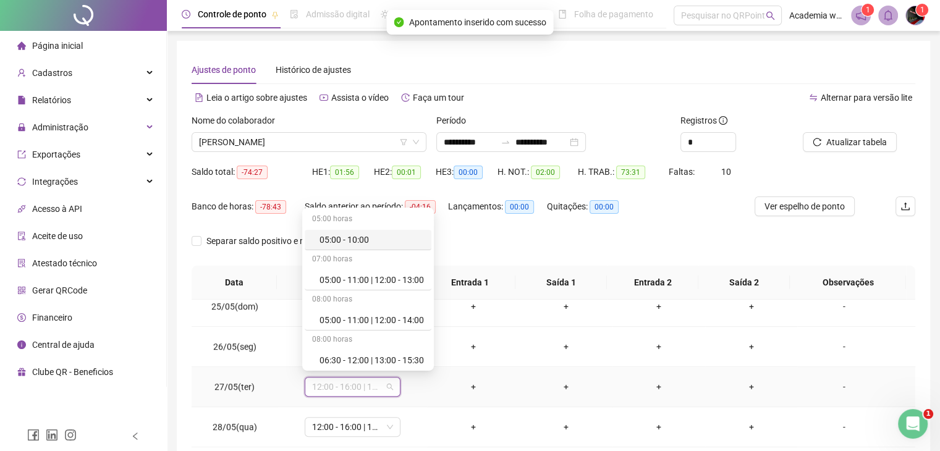
type input "*"
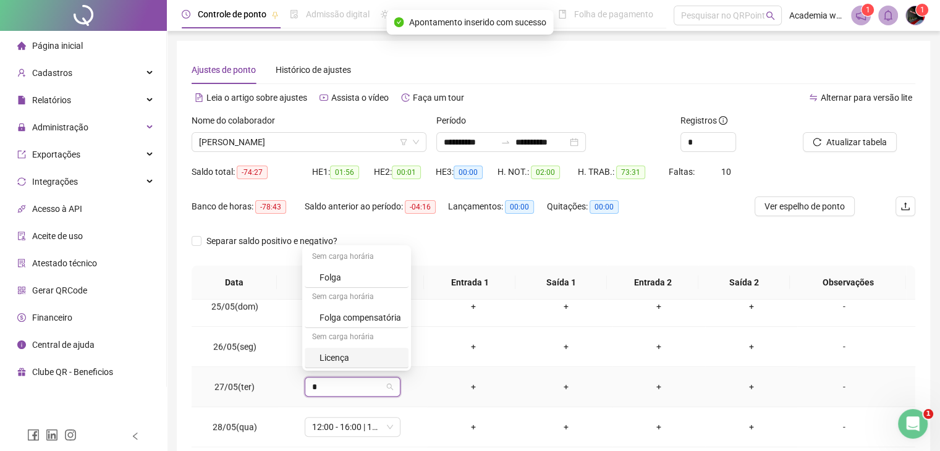
click at [390, 368] on div "Licença" at bounding box center [357, 358] width 104 height 20
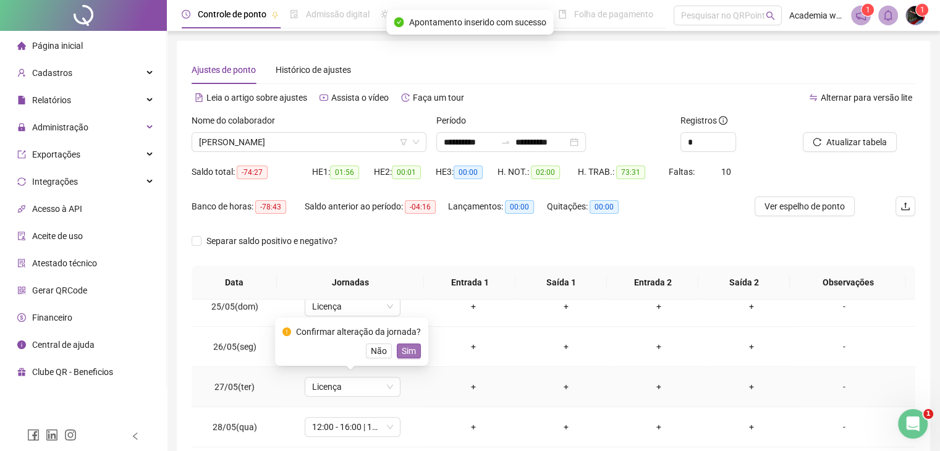
click at [414, 355] on button "Sim" at bounding box center [409, 350] width 24 height 15
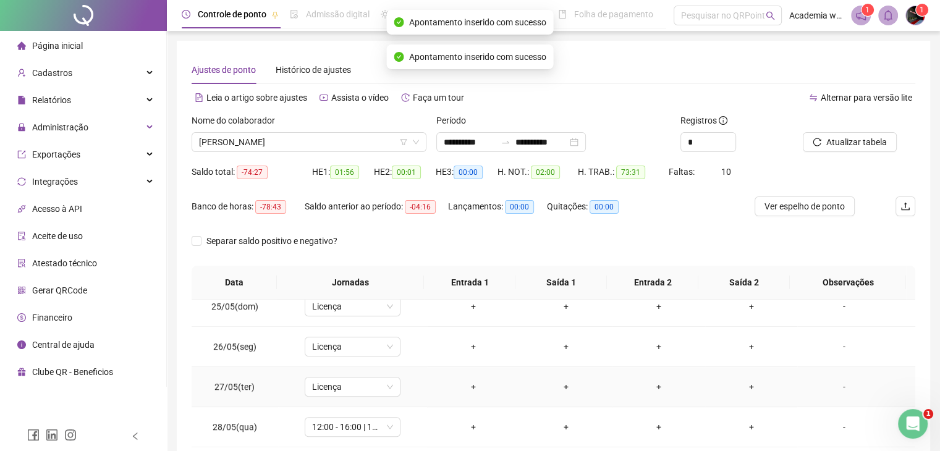
scroll to position [180, 0]
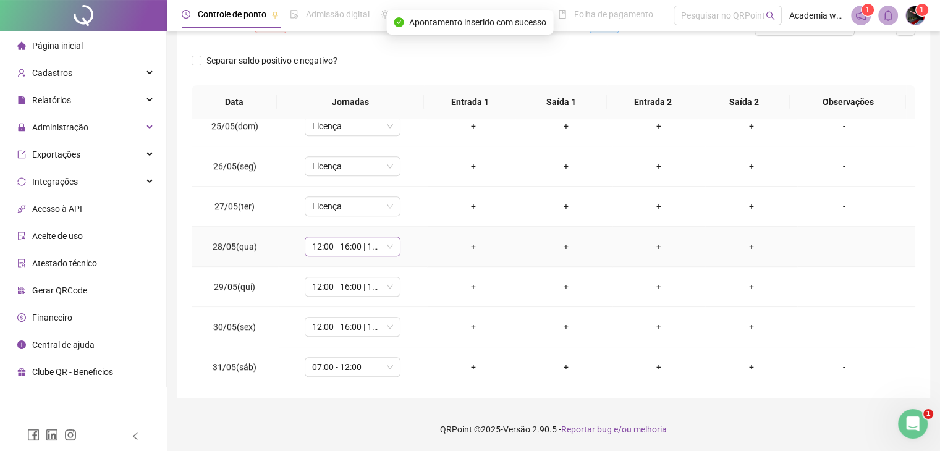
click at [388, 243] on span "12:00 - 16:00 | 17:00 - 21:00" at bounding box center [352, 246] width 81 height 19
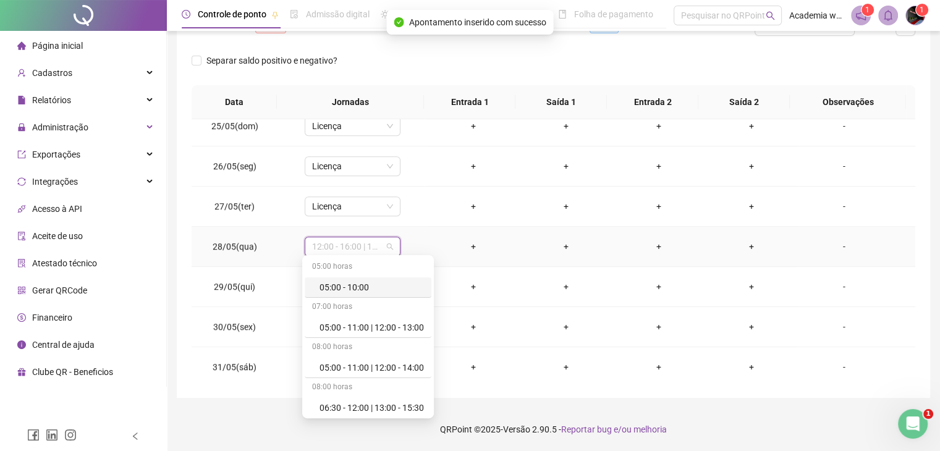
type input "*"
click at [379, 366] on div "Licença" at bounding box center [360, 368] width 82 height 14
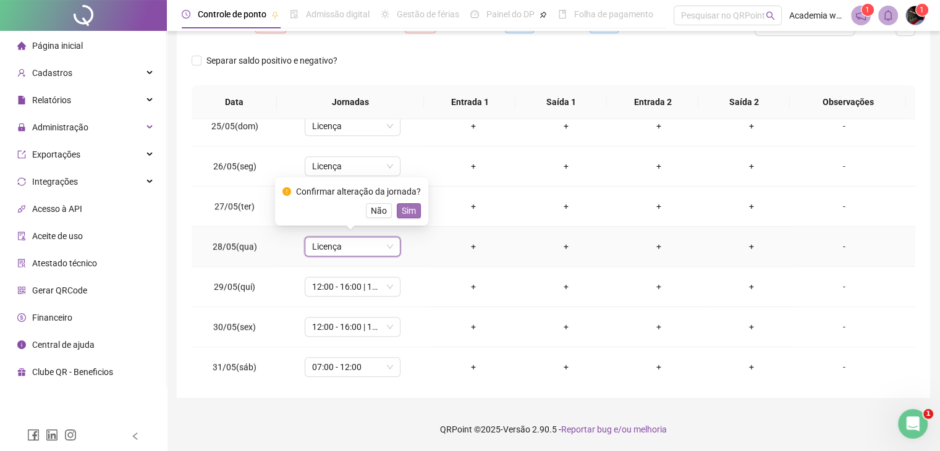
click at [410, 213] on span "Sim" at bounding box center [409, 211] width 14 height 14
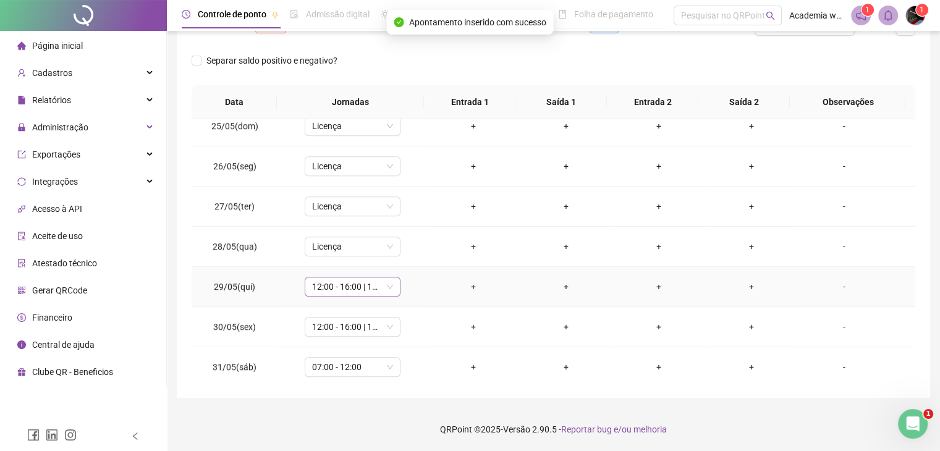
click at [369, 282] on span "12:00 - 16:00 | 17:00 - 21:00" at bounding box center [352, 286] width 81 height 19
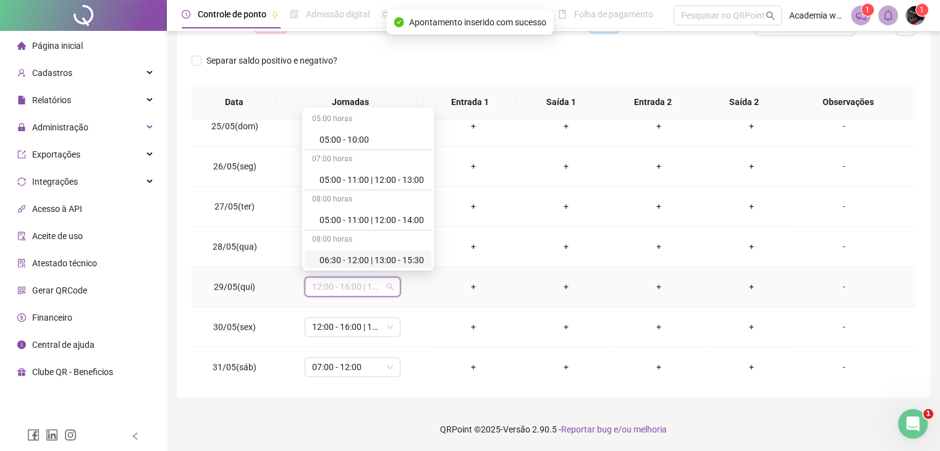
type input "*"
click at [381, 256] on div "Licença" at bounding box center [360, 258] width 82 height 14
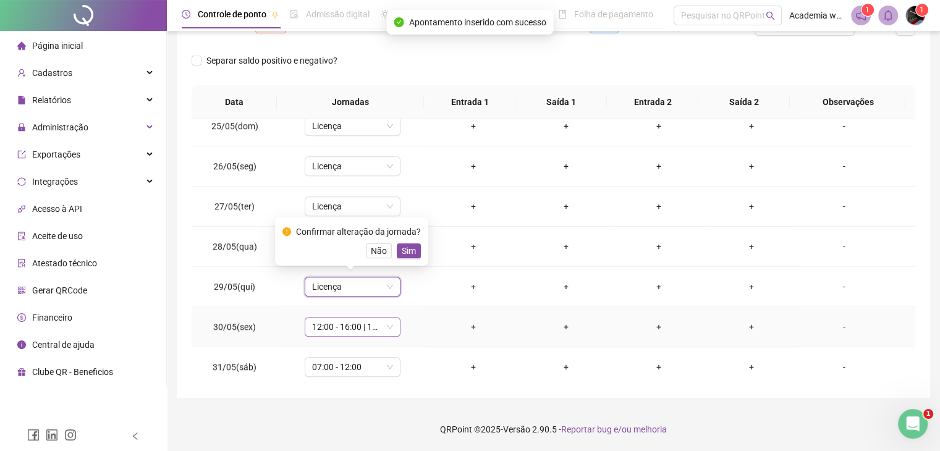
click at [389, 325] on span "12:00 - 16:00 | 17:00 - 21:00" at bounding box center [352, 327] width 81 height 19
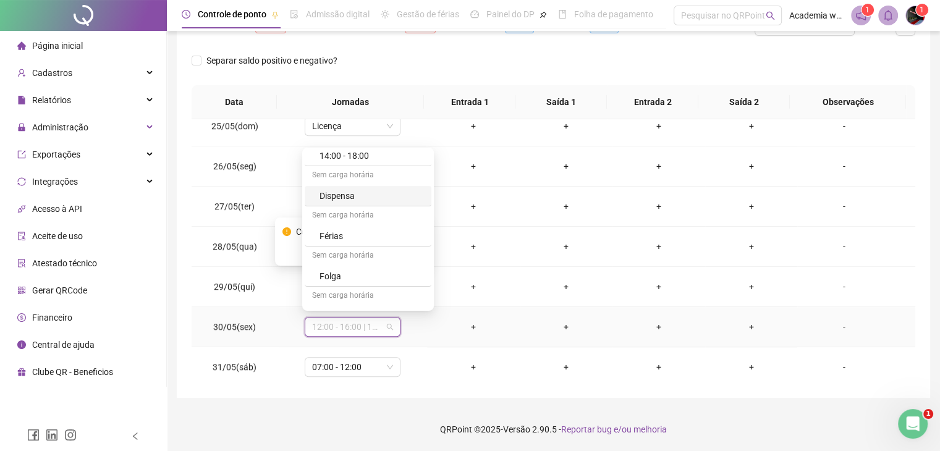
scroll to position [682, 0]
click at [372, 294] on div "Licença" at bounding box center [371, 301] width 104 height 14
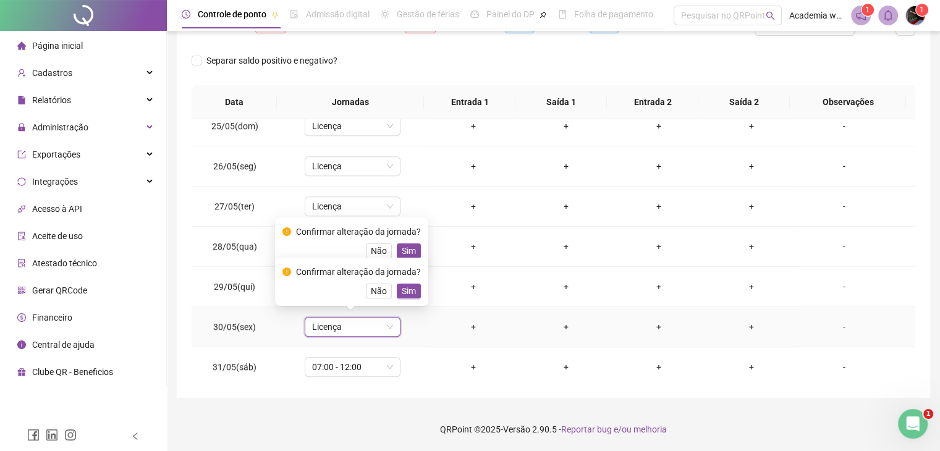
click at [408, 282] on div "Confirmar alteração da jornada? Não Sim" at bounding box center [351, 281] width 138 height 33
click at [408, 295] on span "Sim" at bounding box center [409, 291] width 14 height 14
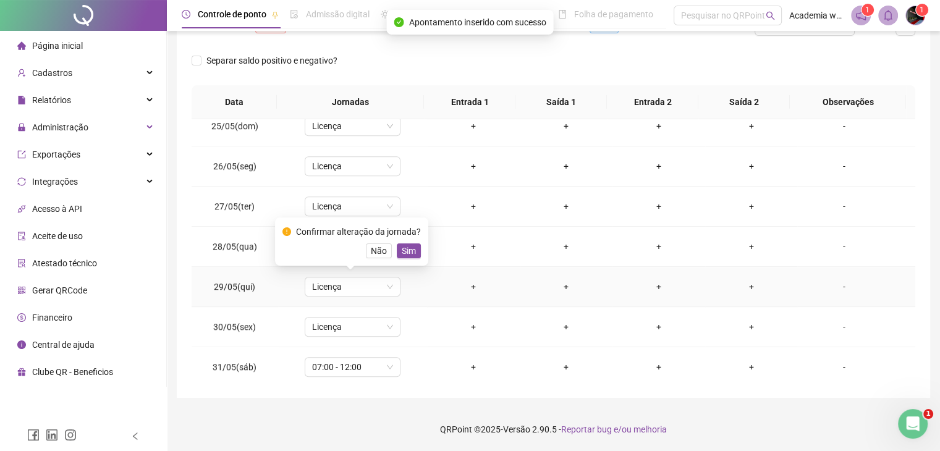
click at [403, 258] on button "Sim" at bounding box center [409, 250] width 24 height 15
click at [403, 257] on td "Licença" at bounding box center [352, 247] width 149 height 40
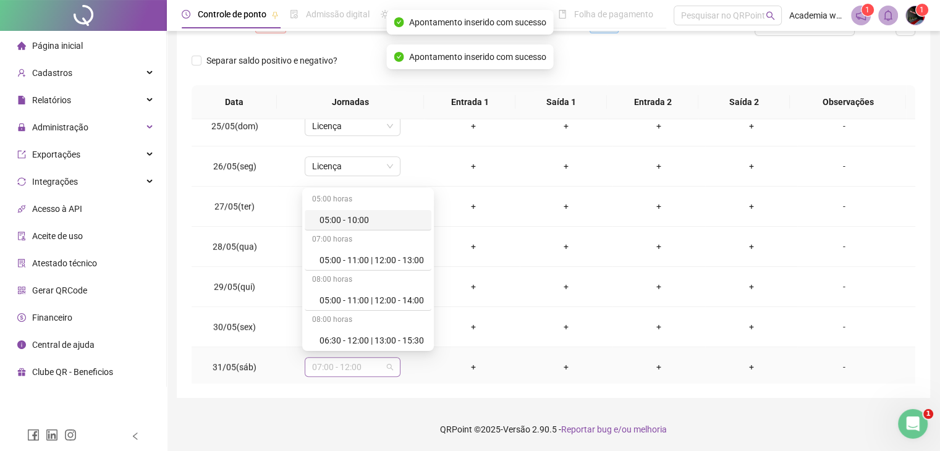
click at [376, 358] on span "07:00 - 12:00" at bounding box center [352, 367] width 81 height 19
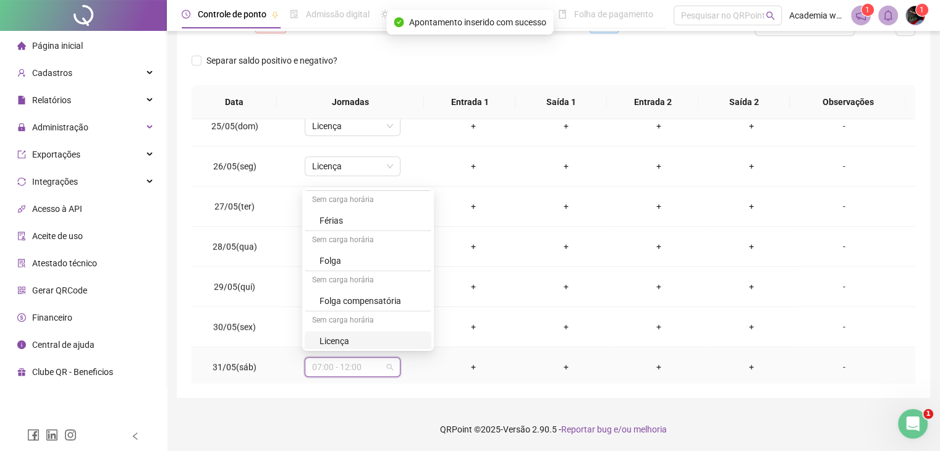
click at [376, 334] on div "Licença" at bounding box center [371, 341] width 104 height 14
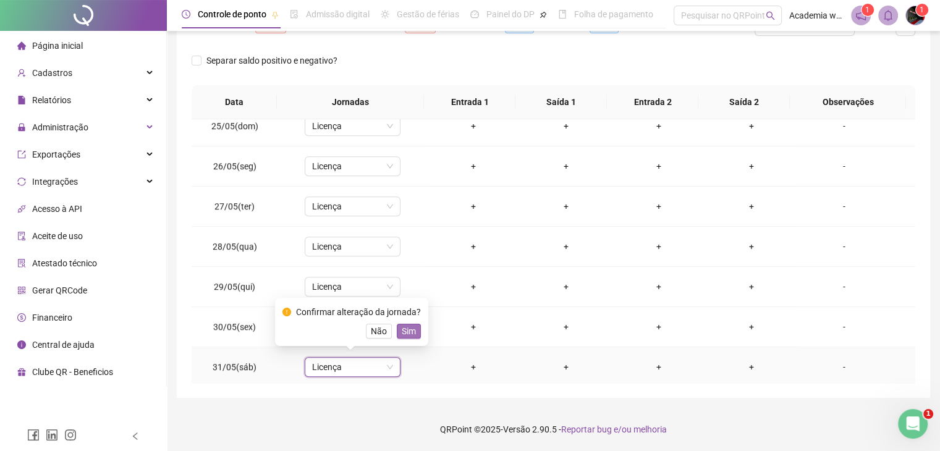
click at [411, 329] on span "Sim" at bounding box center [409, 331] width 14 height 14
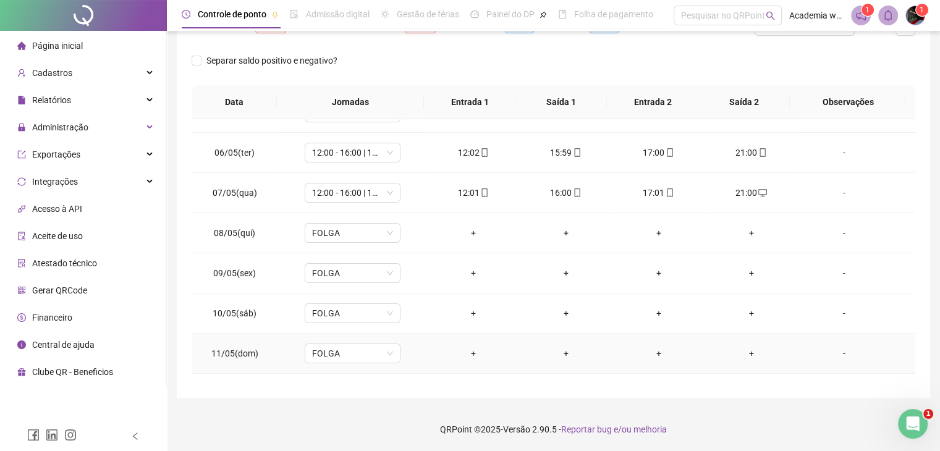
scroll to position [174, 0]
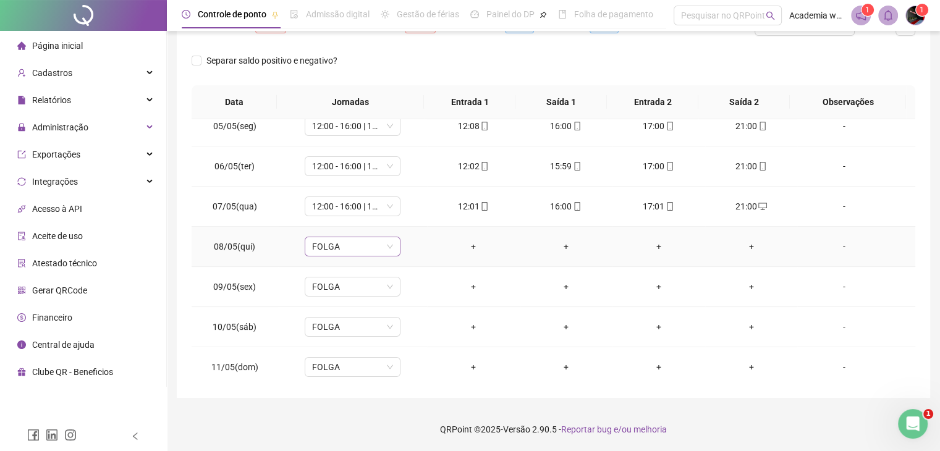
click at [365, 253] on span "FOLGA" at bounding box center [352, 246] width 81 height 19
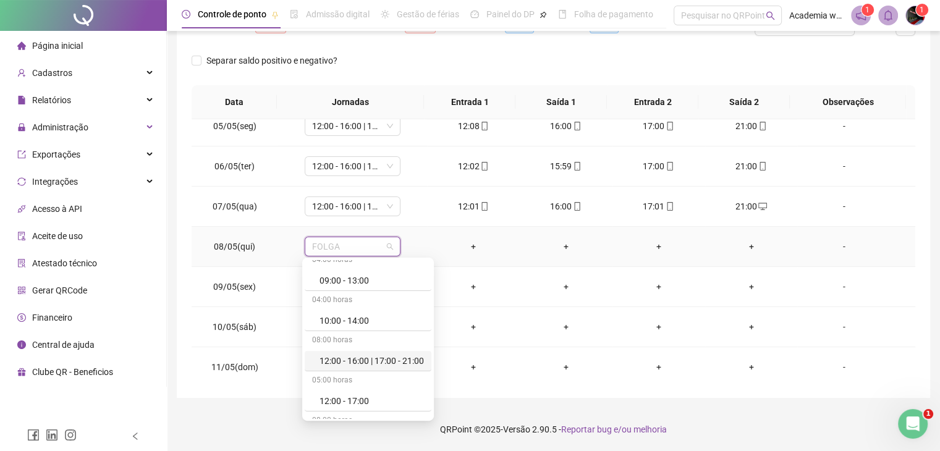
scroll to position [682, 0]
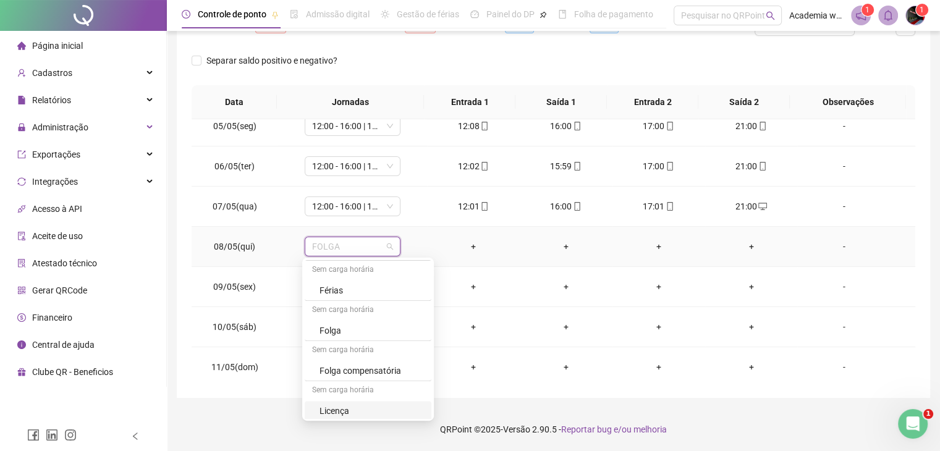
click at [371, 408] on div "Licença" at bounding box center [371, 411] width 104 height 14
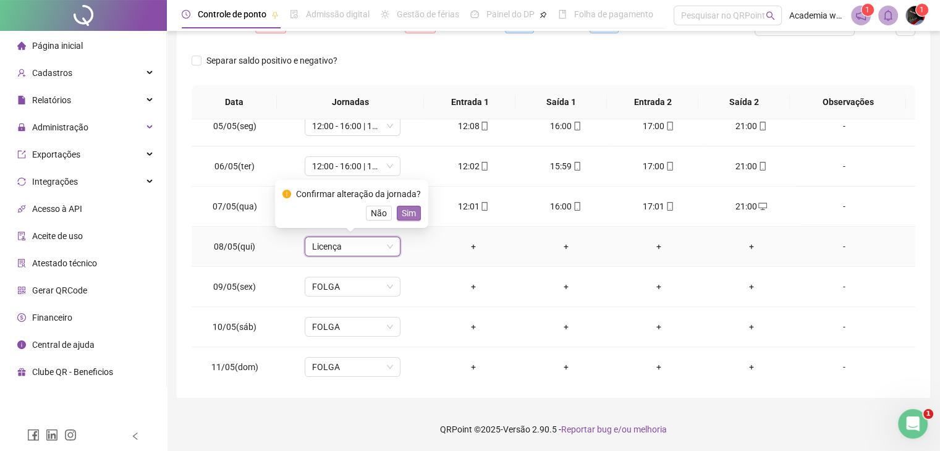
click at [404, 211] on span "Sim" at bounding box center [409, 213] width 14 height 14
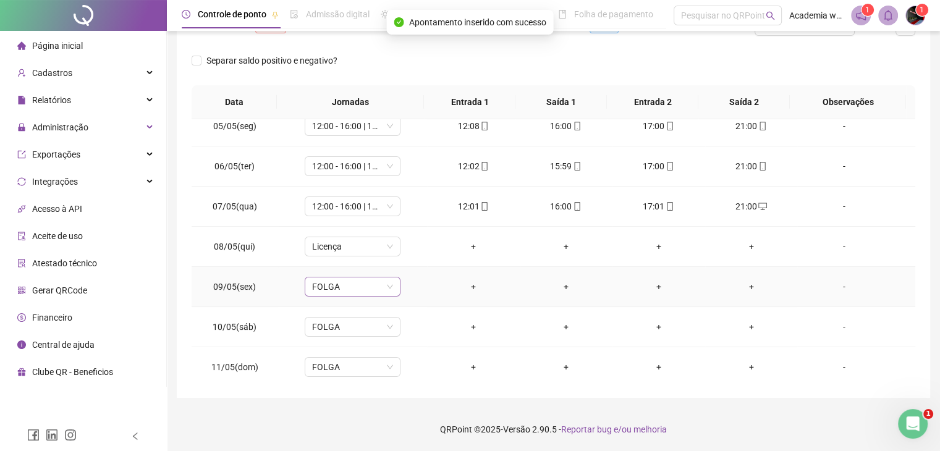
click at [378, 287] on span "FOLGA" at bounding box center [352, 286] width 81 height 19
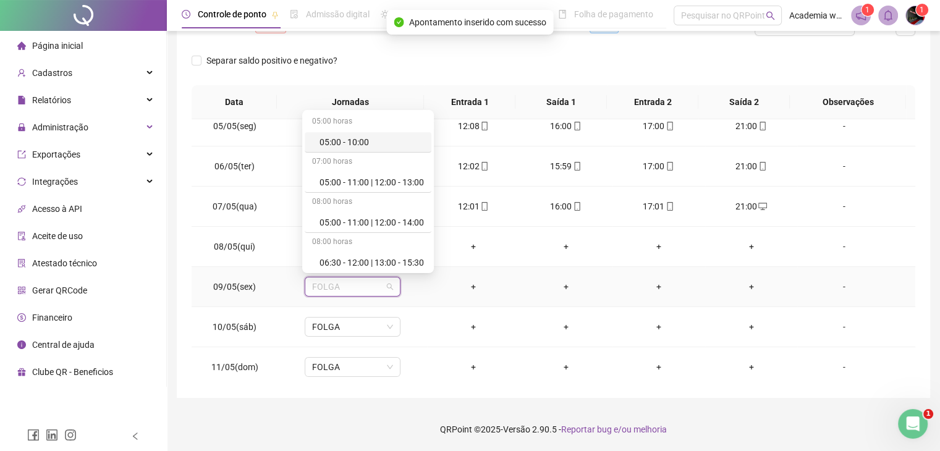
type input "*"
click at [371, 263] on div "Licença" at bounding box center [360, 260] width 82 height 14
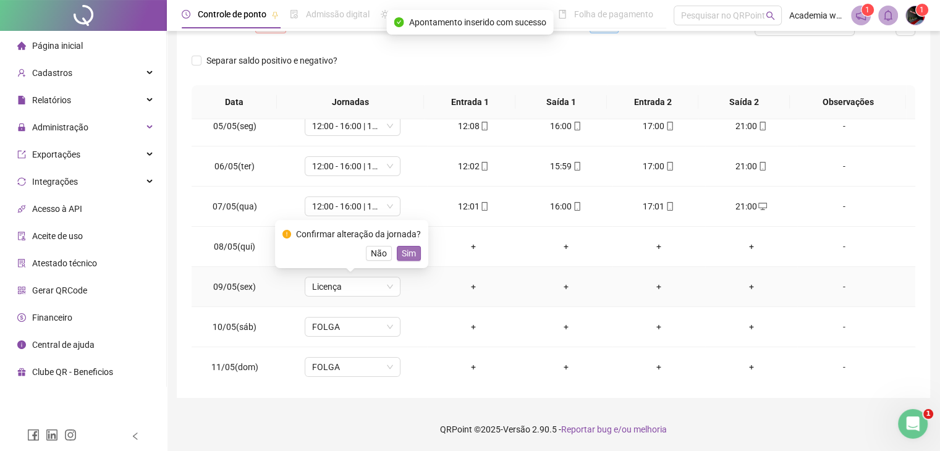
click at [408, 257] on span "Sim" at bounding box center [409, 253] width 14 height 14
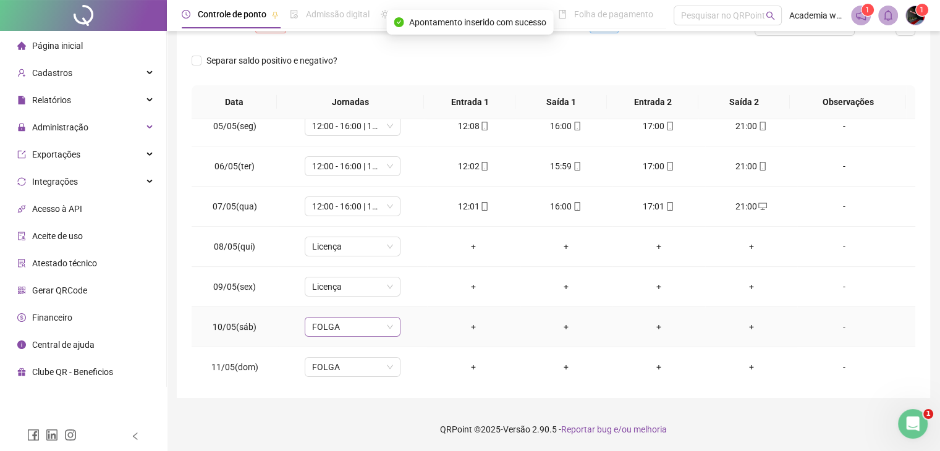
click at [354, 321] on span "FOLGA" at bounding box center [352, 327] width 81 height 19
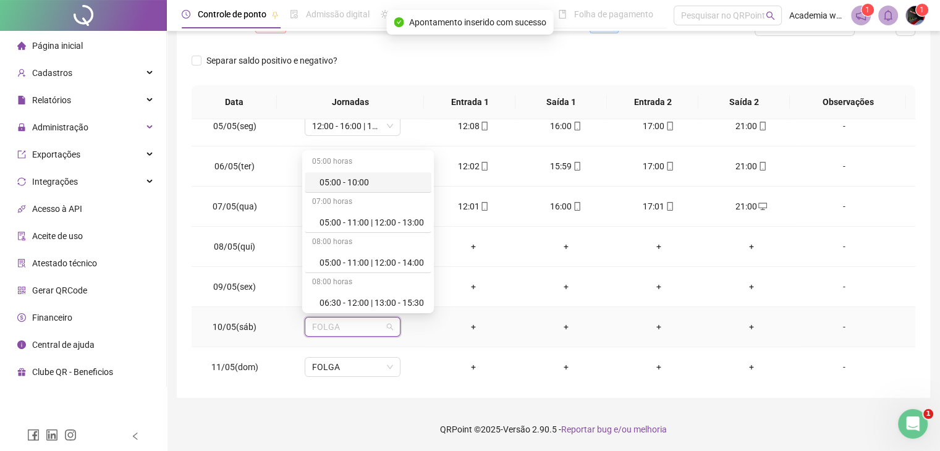
type input "*"
click at [362, 302] on div "Licença" at bounding box center [360, 300] width 82 height 14
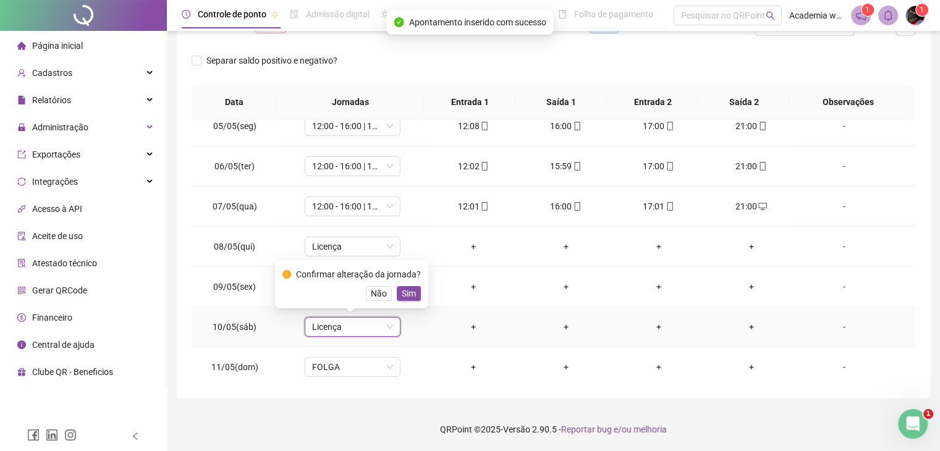
drag, startPoint x: 400, startPoint y: 291, endPoint x: 389, endPoint y: 342, distance: 51.9
click at [402, 293] on span "Sim" at bounding box center [409, 294] width 14 height 14
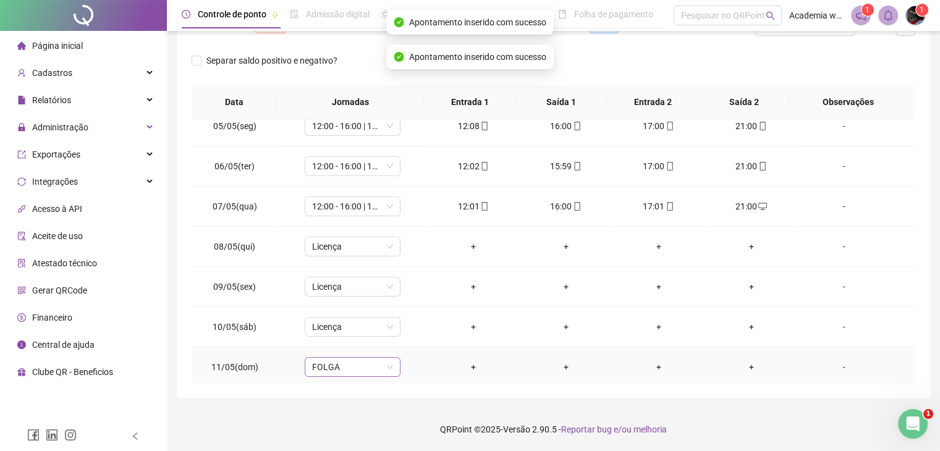
click at [383, 364] on span "FOLGA" at bounding box center [352, 367] width 81 height 19
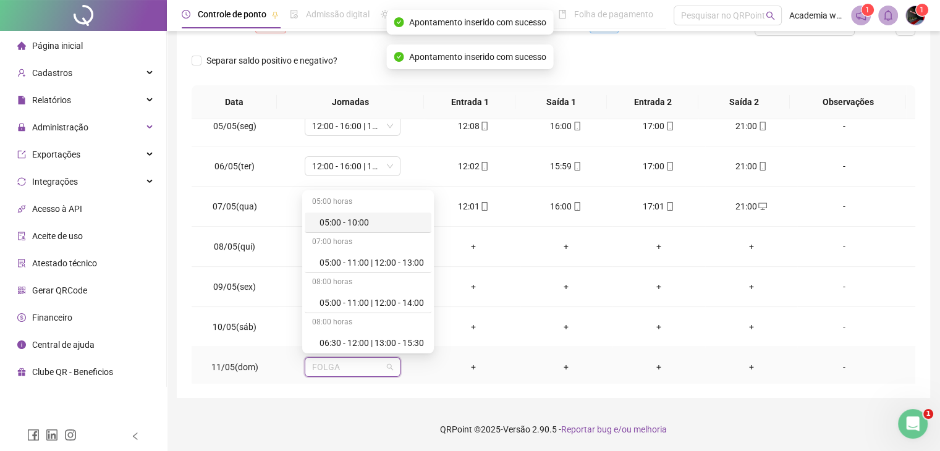
type input "*"
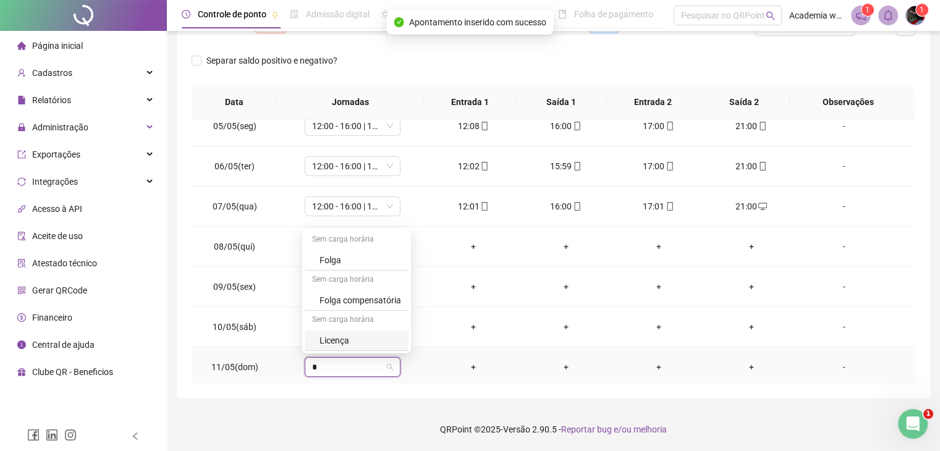
click at [384, 335] on div "Licença" at bounding box center [360, 341] width 82 height 14
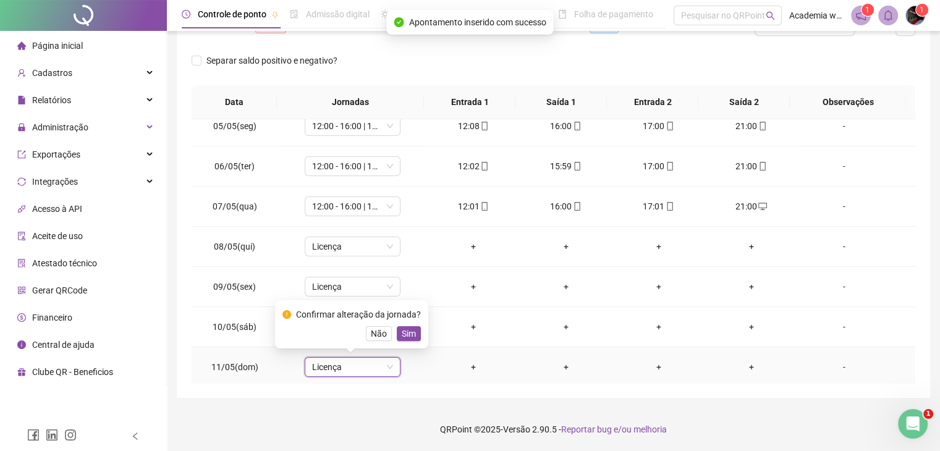
click at [405, 329] on span "Sim" at bounding box center [409, 334] width 14 height 14
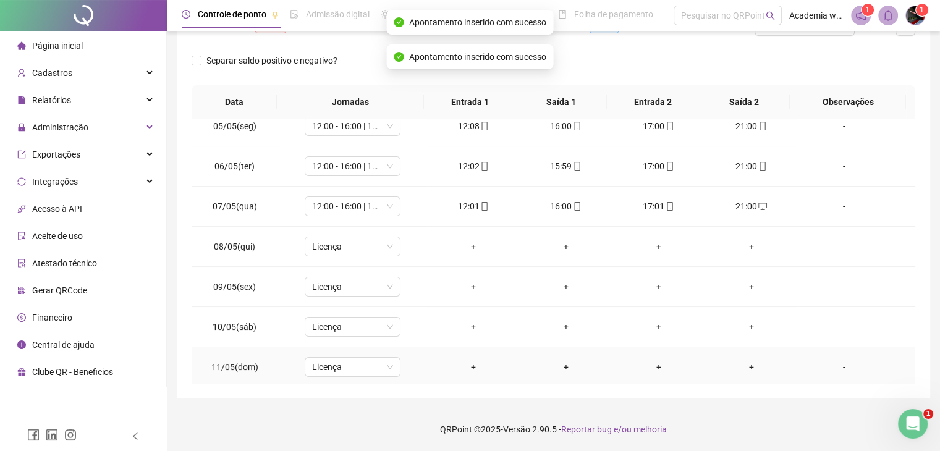
scroll to position [297, 0]
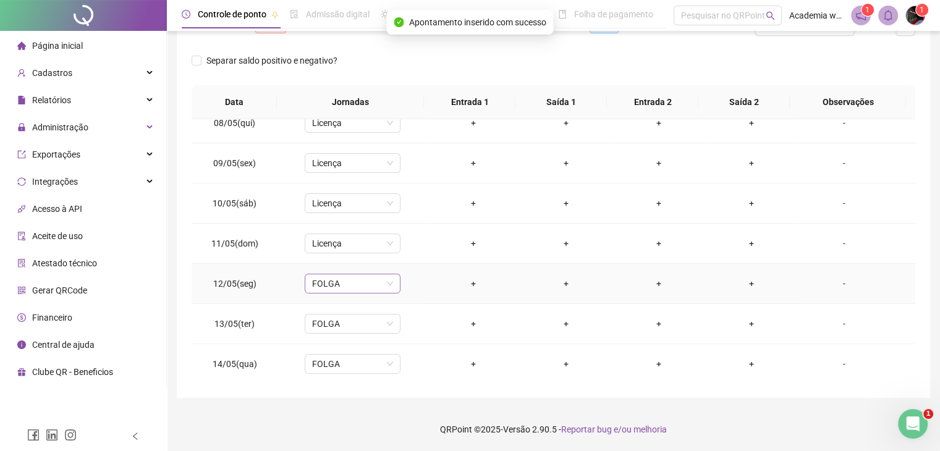
click at [383, 285] on span "FOLGA" at bounding box center [352, 283] width 81 height 19
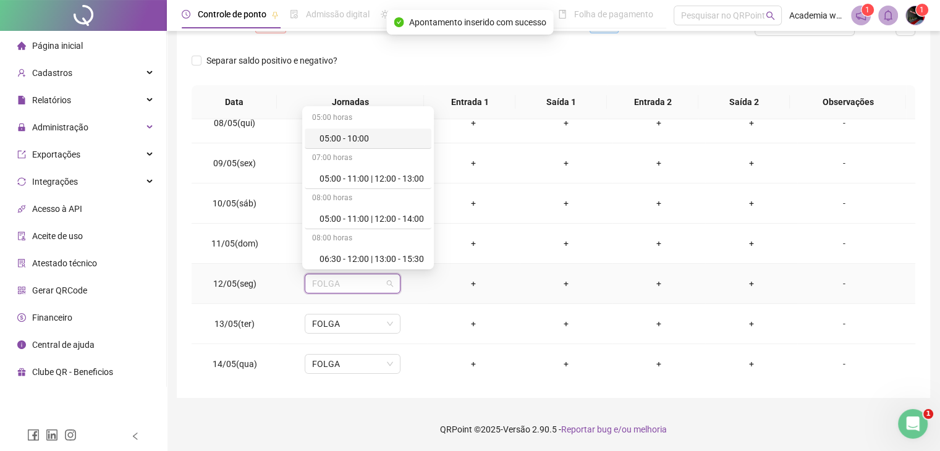
type input "*"
click at [371, 260] on div "Licença" at bounding box center [360, 257] width 82 height 14
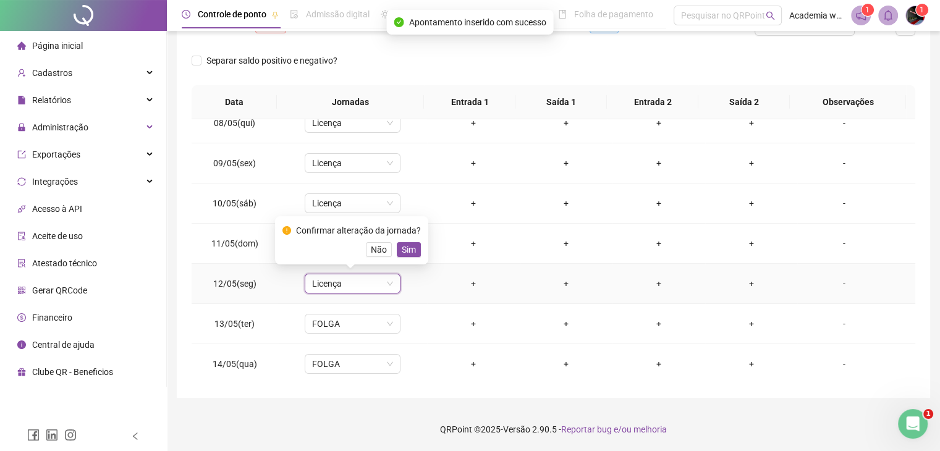
click at [398, 257] on div "Confirmar alteração da jornada? Não Sim" at bounding box center [351, 240] width 153 height 48
drag, startPoint x: 406, startPoint y: 250, endPoint x: 392, endPoint y: 277, distance: 30.7
click at [406, 250] on span "Sim" at bounding box center [409, 250] width 14 height 14
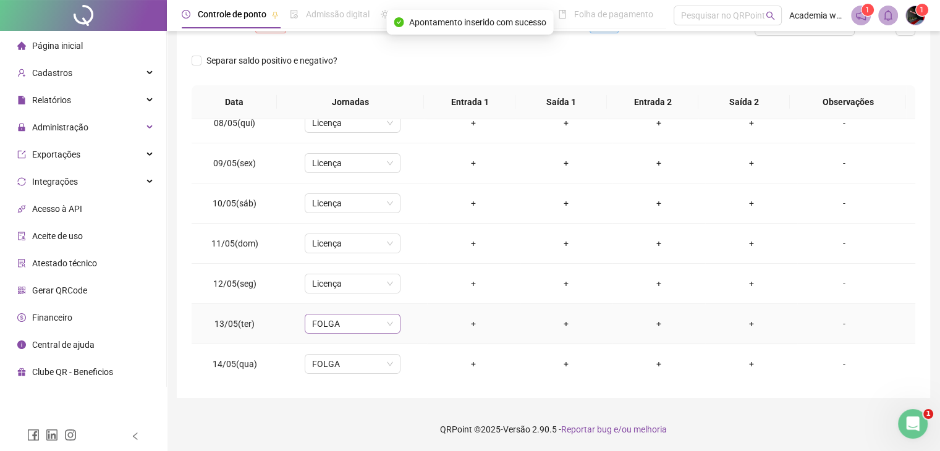
click at [384, 325] on span "FOLGA" at bounding box center [352, 323] width 81 height 19
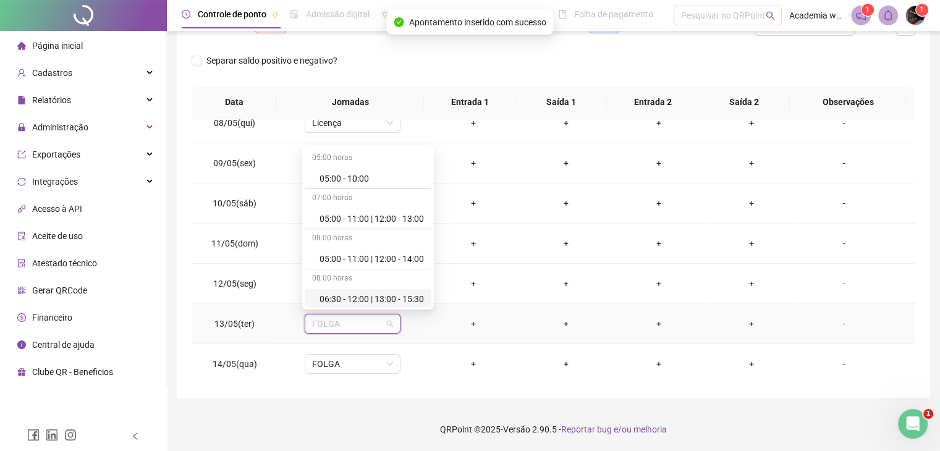
type input "*"
click at [383, 298] on div "Licença" at bounding box center [360, 297] width 82 height 14
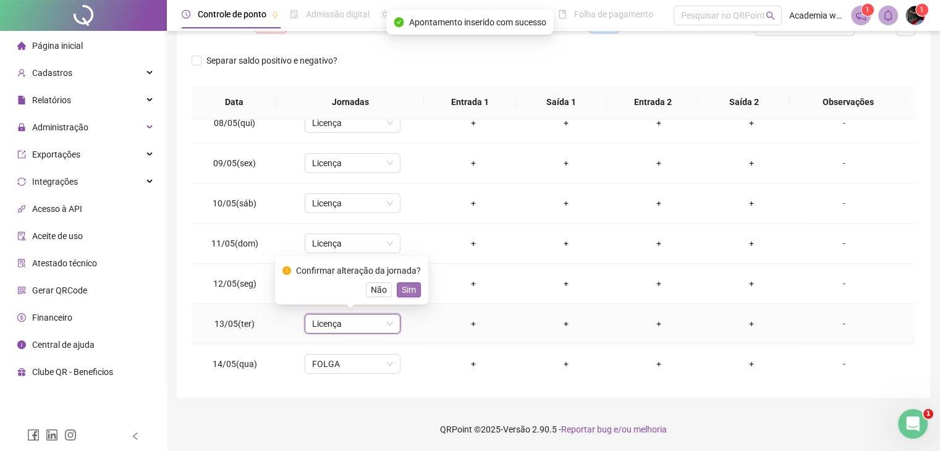
click at [404, 292] on span "Sim" at bounding box center [409, 290] width 14 height 14
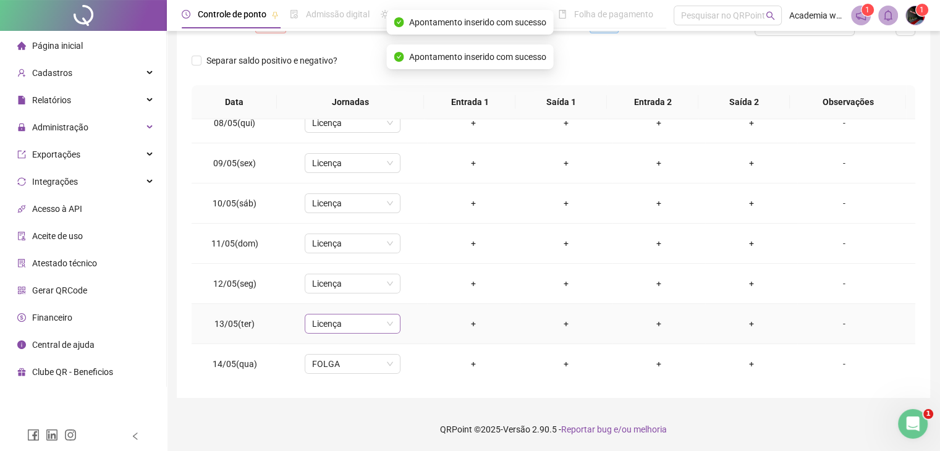
scroll to position [421, 0]
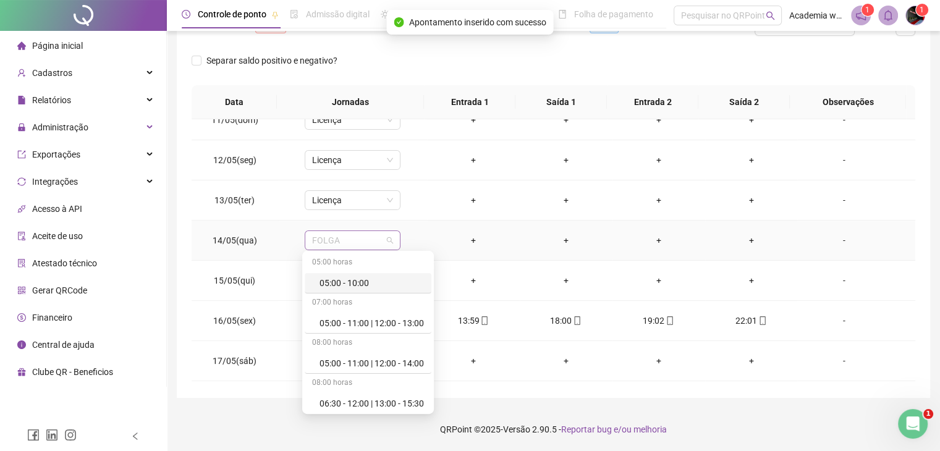
click at [381, 247] on span "FOLGA" at bounding box center [352, 240] width 81 height 19
type input "*"
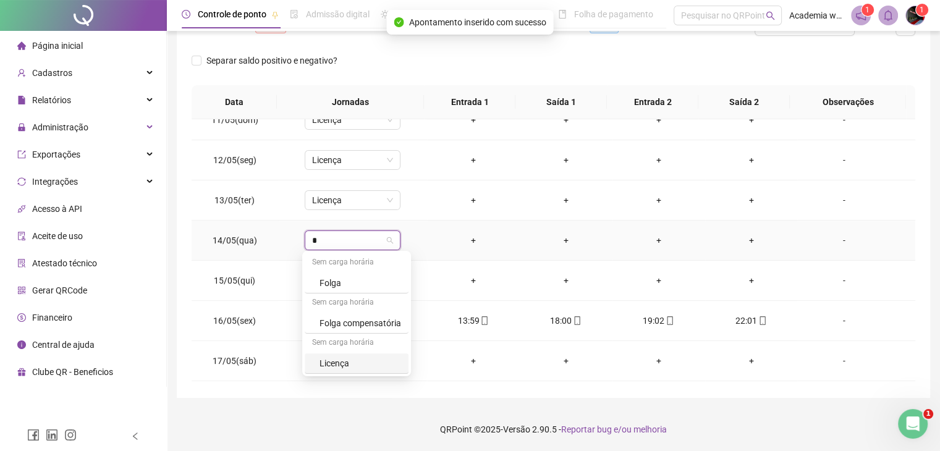
click at [366, 358] on div "Licença" at bounding box center [360, 363] width 82 height 14
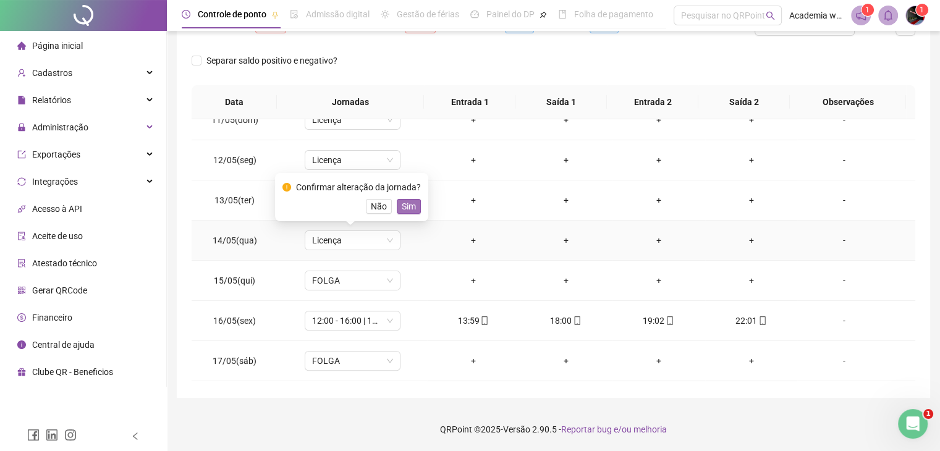
click at [405, 207] on span "Sim" at bounding box center [409, 207] width 14 height 14
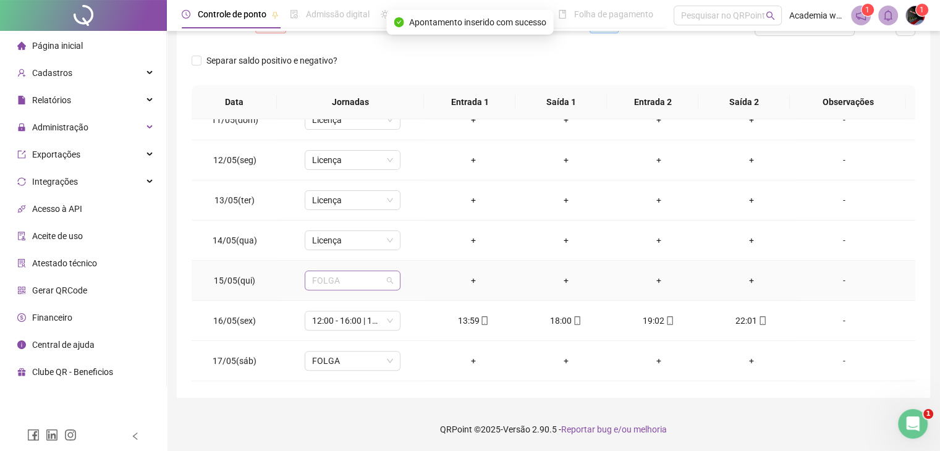
click at [377, 280] on span "FOLGA" at bounding box center [352, 280] width 81 height 19
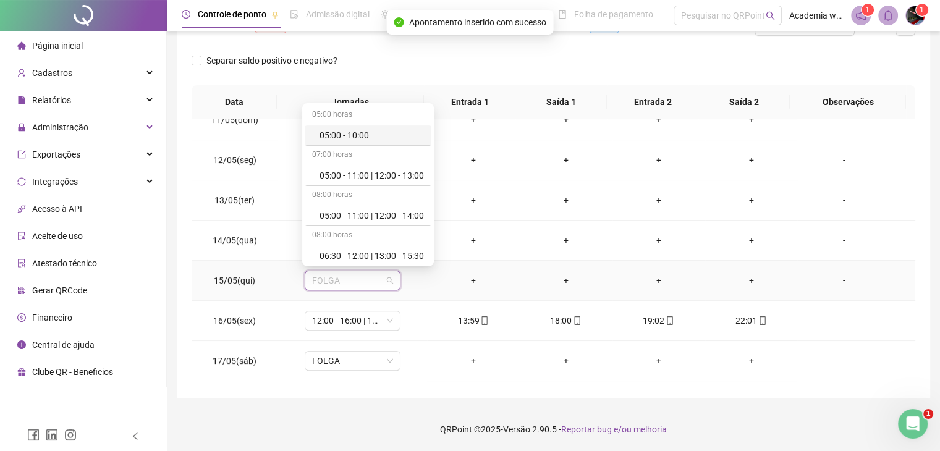
type input "*"
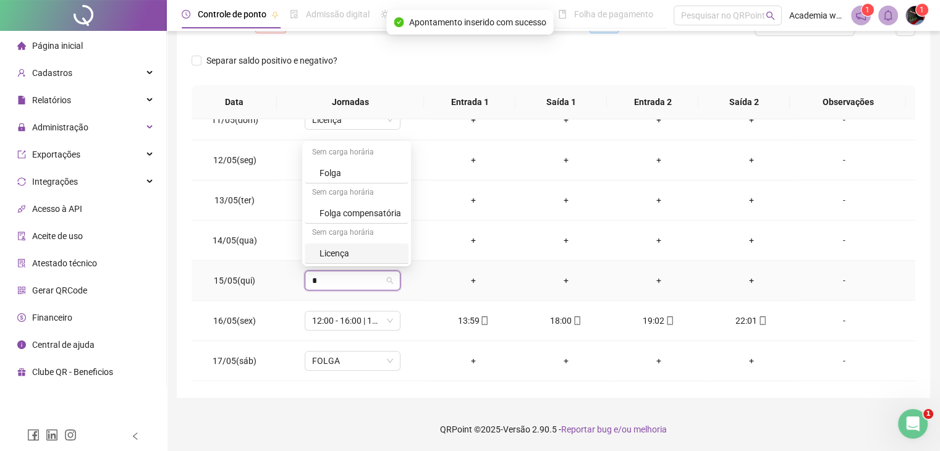
click at [377, 253] on div "Licença" at bounding box center [360, 253] width 82 height 14
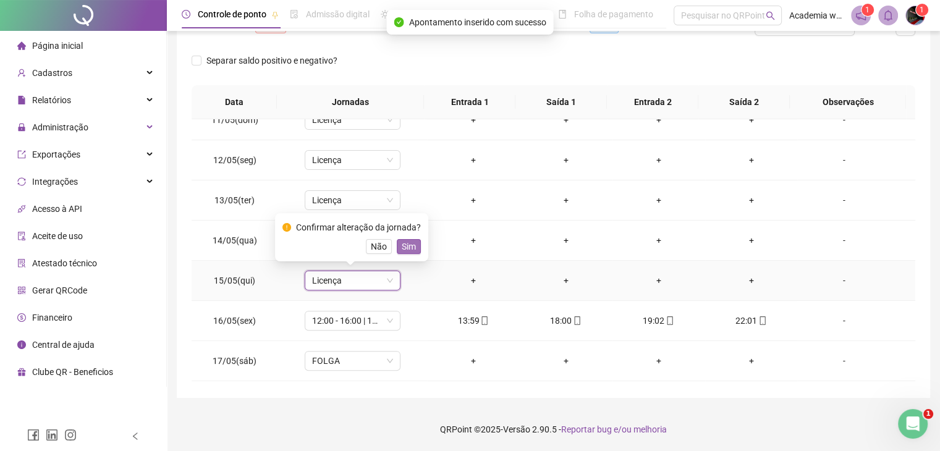
click at [402, 244] on span "Sim" at bounding box center [409, 247] width 14 height 14
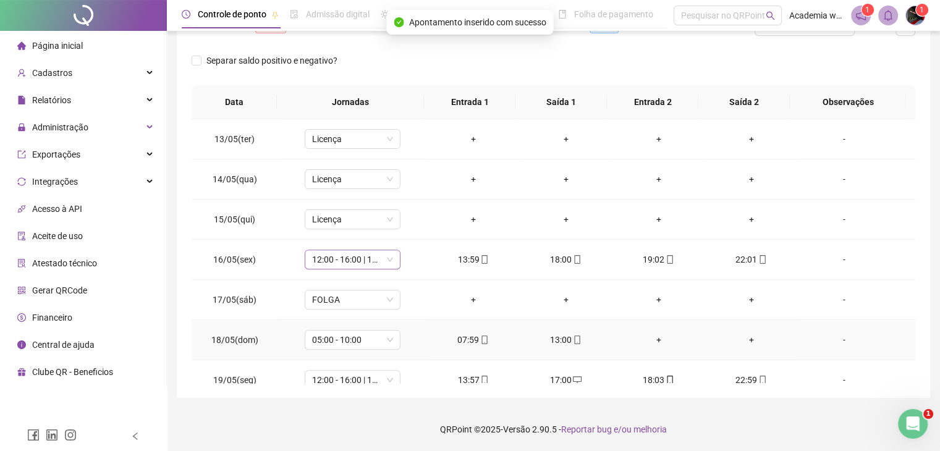
scroll to position [544, 0]
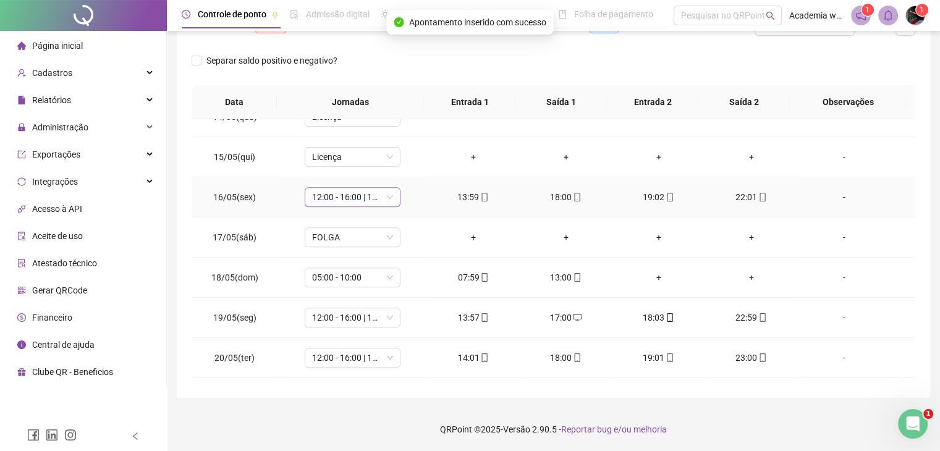
click at [377, 196] on span "12:00 - 16:00 | 17:00 - 21:00" at bounding box center [352, 197] width 81 height 19
click at [467, 230] on div "+" at bounding box center [473, 237] width 73 height 14
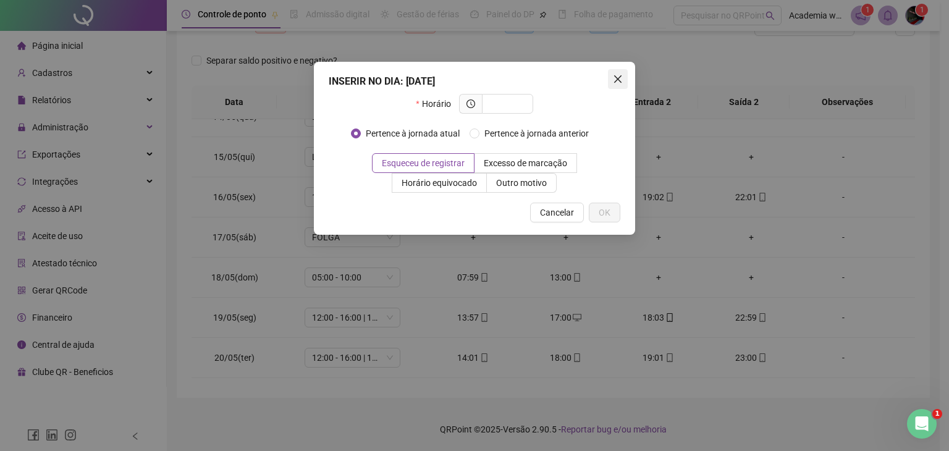
click at [615, 75] on span "Close" at bounding box center [618, 79] width 20 height 10
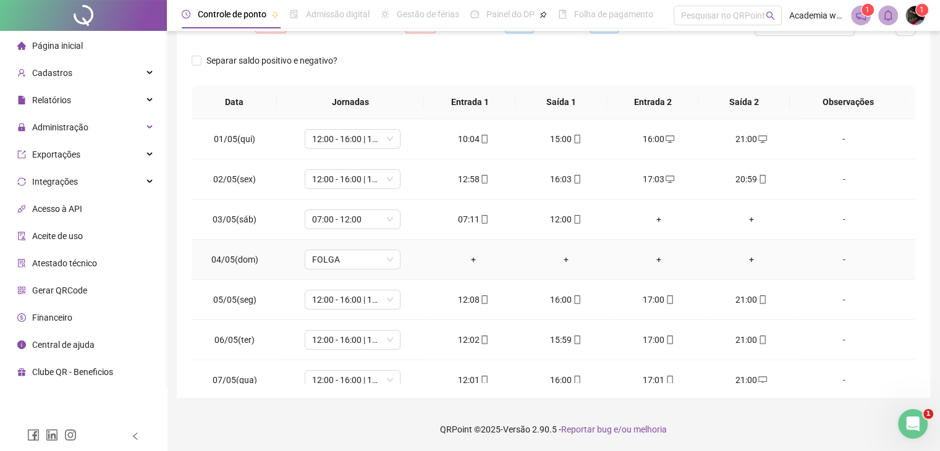
scroll to position [0, 0]
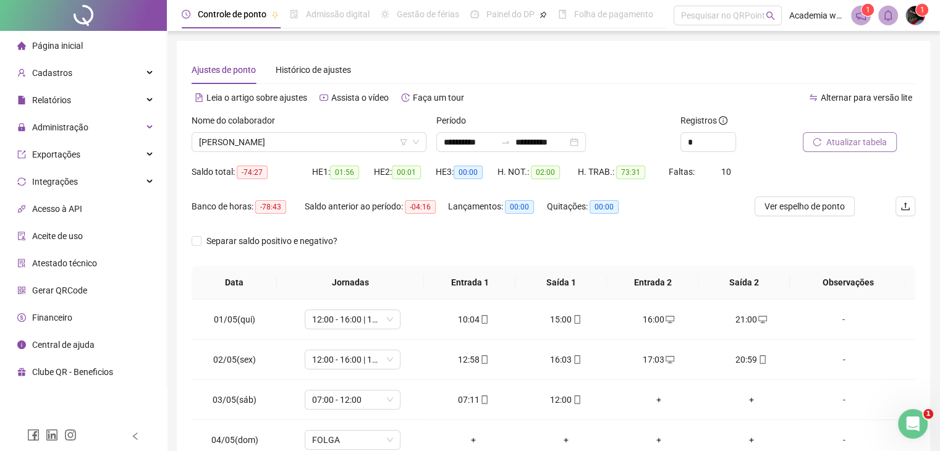
click at [862, 147] on span "Atualizar tabela" at bounding box center [856, 142] width 61 height 14
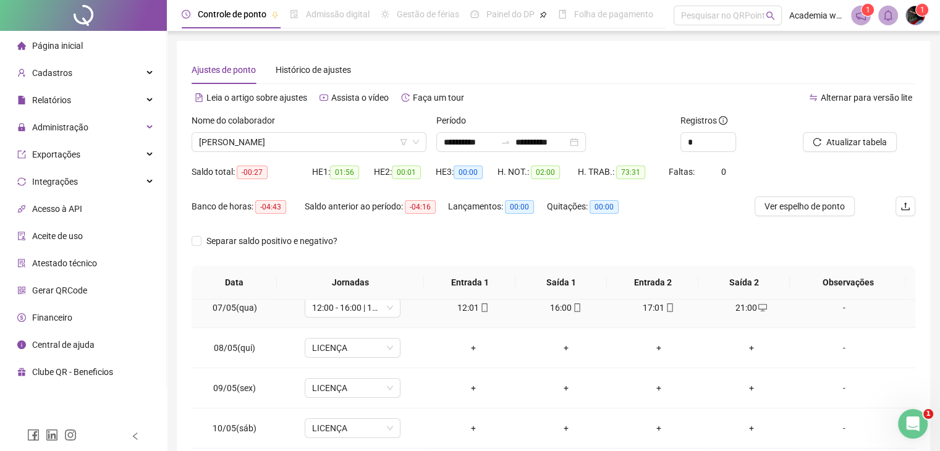
scroll to position [247, 0]
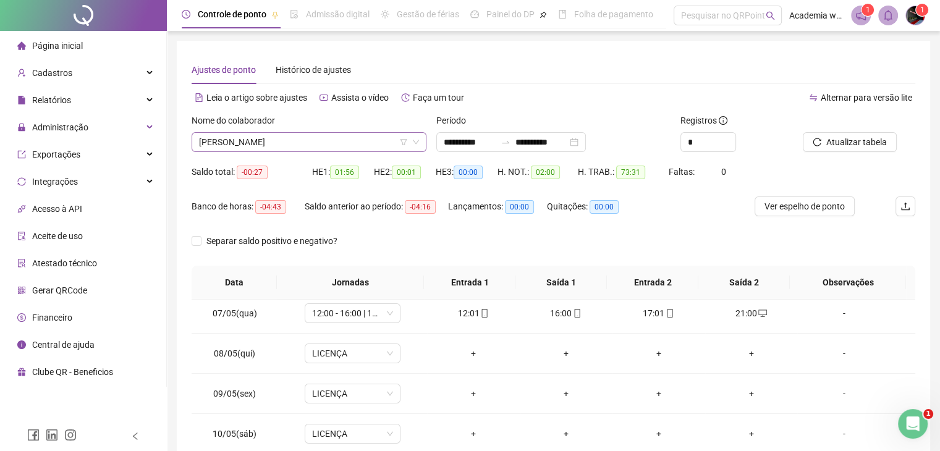
click at [390, 147] on span "[PERSON_NAME]" at bounding box center [309, 142] width 220 height 19
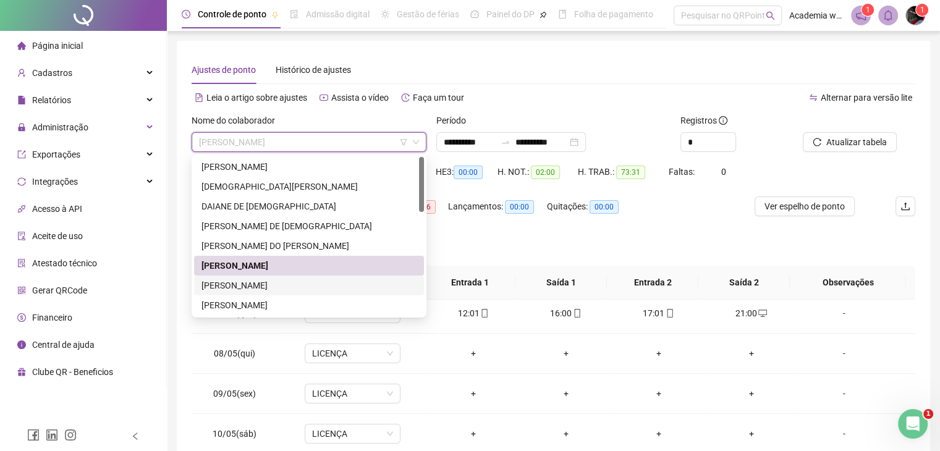
click at [268, 282] on div "[PERSON_NAME]" at bounding box center [308, 286] width 215 height 14
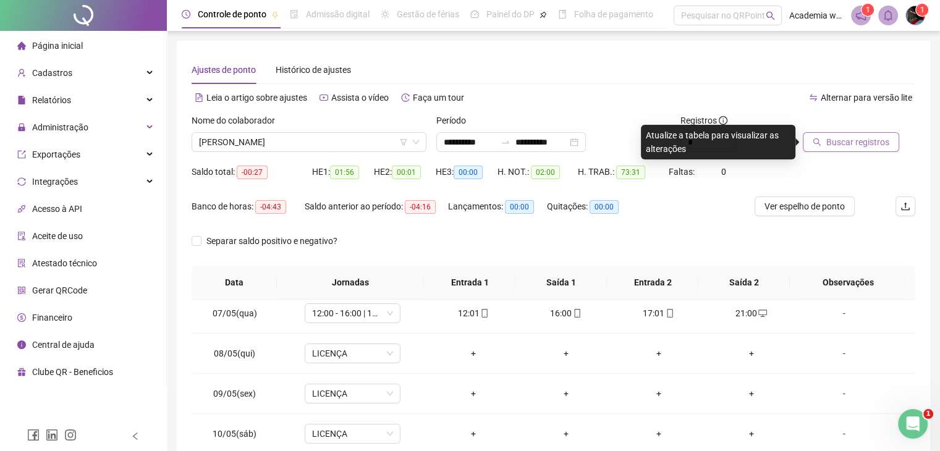
click at [844, 150] on button "Buscar registros" at bounding box center [850, 142] width 96 height 20
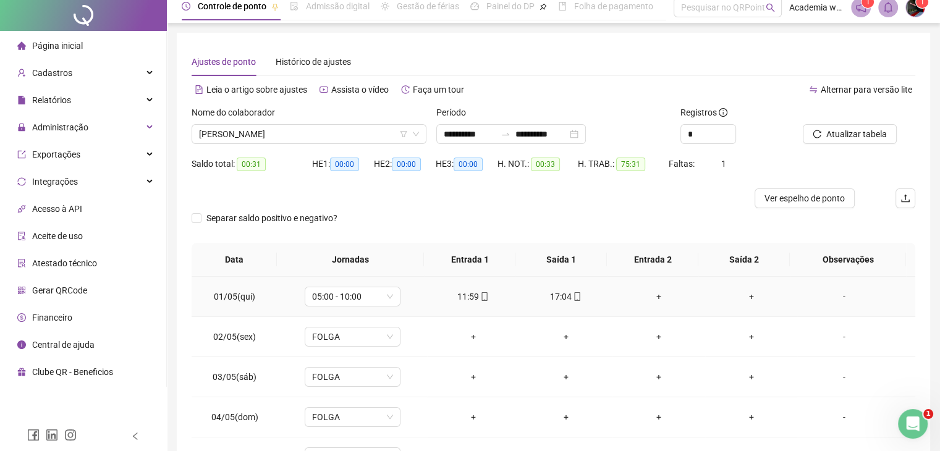
scroll to position [0, 0]
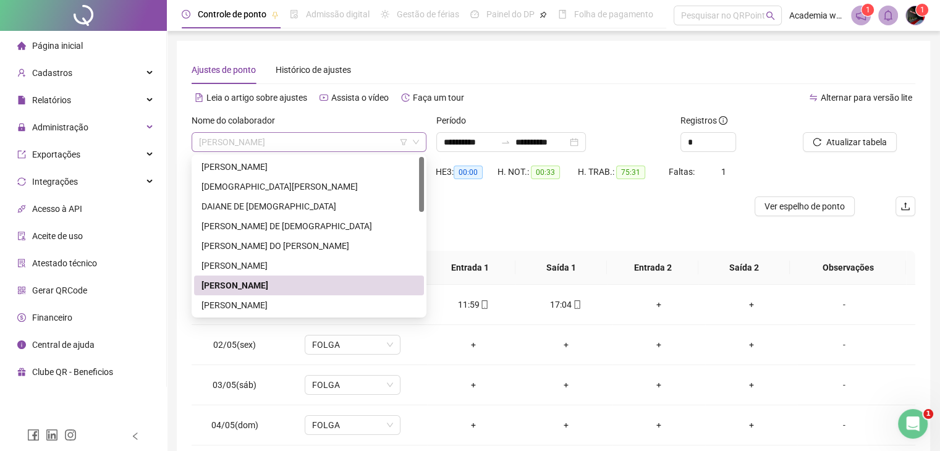
click at [410, 147] on span "[PERSON_NAME]" at bounding box center [309, 142] width 220 height 19
click at [263, 303] on div "[PERSON_NAME]" at bounding box center [308, 305] width 215 height 14
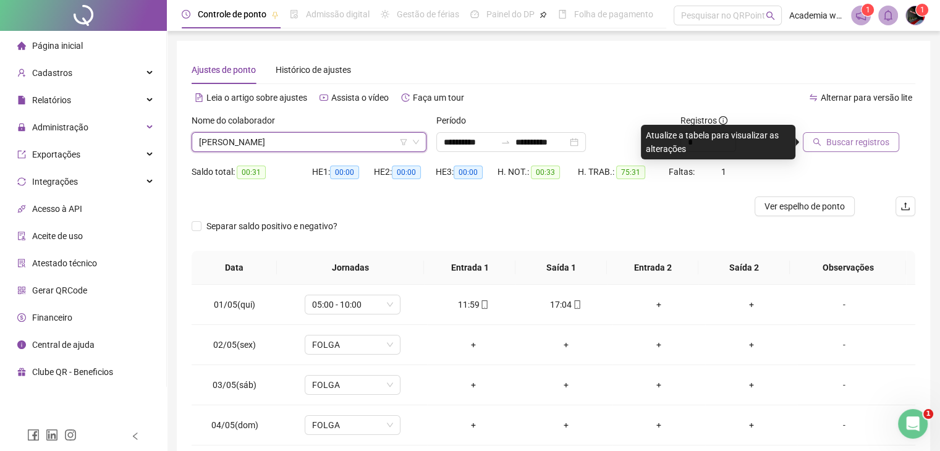
click at [851, 148] on span "Buscar registros" at bounding box center [857, 142] width 63 height 14
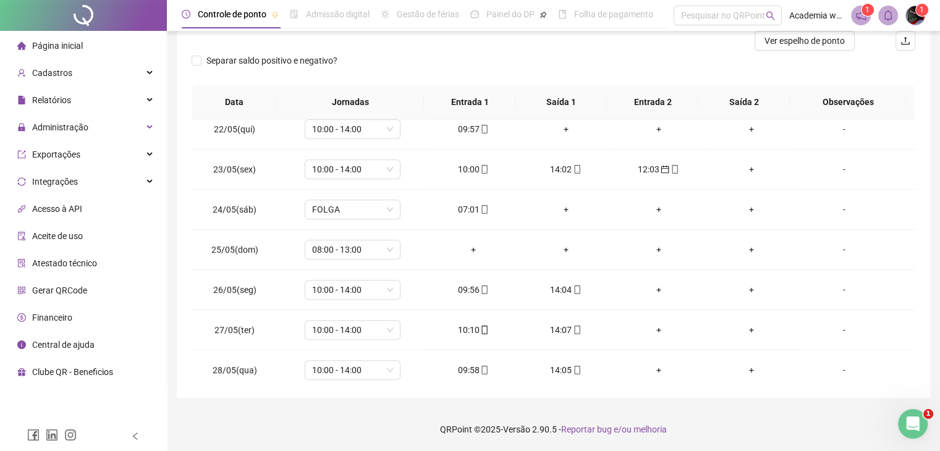
scroll to position [791, 0]
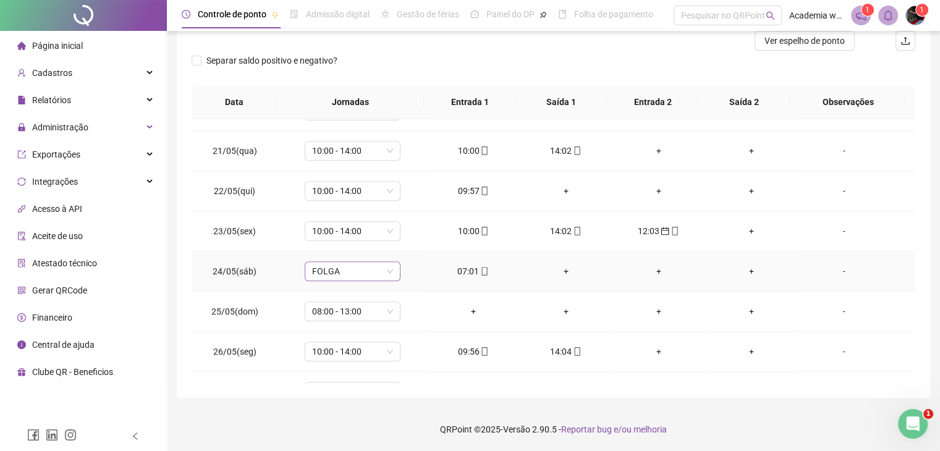
click at [394, 273] on div "FOLGA" at bounding box center [353, 271] width 96 height 20
click at [390, 271] on span "FOLGA" at bounding box center [352, 271] width 81 height 19
click at [560, 184] on div "+" at bounding box center [565, 191] width 73 height 14
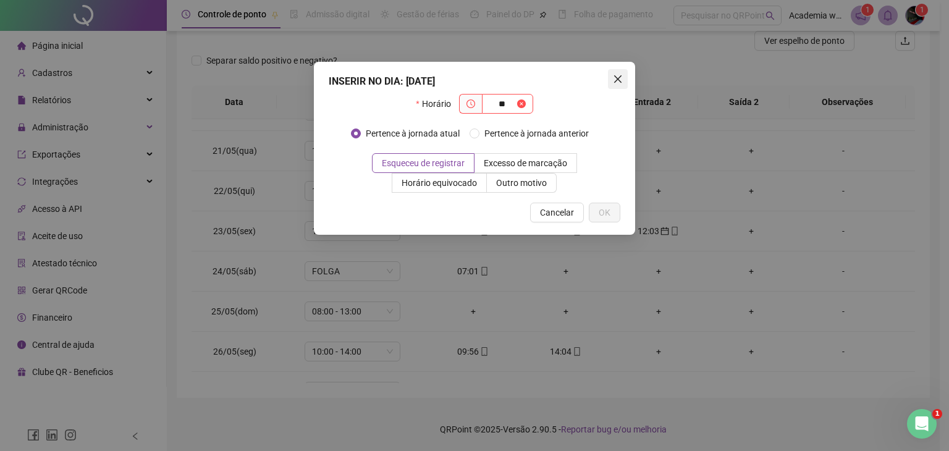
type input "**"
click at [615, 83] on icon "close" at bounding box center [618, 79] width 10 height 10
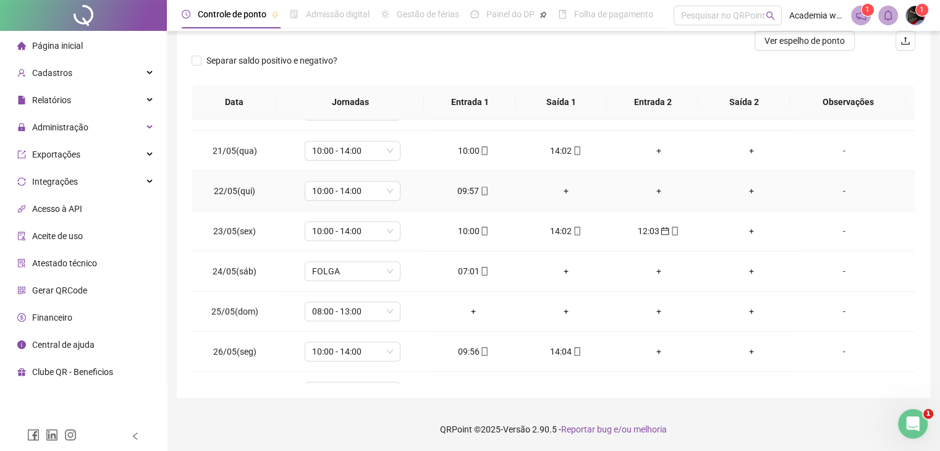
click at [571, 191] on div "+" at bounding box center [565, 191] width 73 height 14
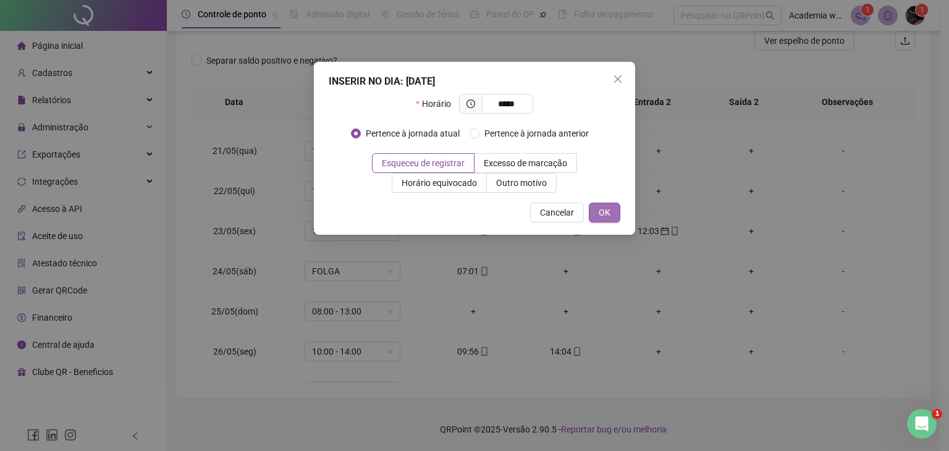
type input "*****"
click at [615, 216] on button "OK" at bounding box center [605, 213] width 32 height 20
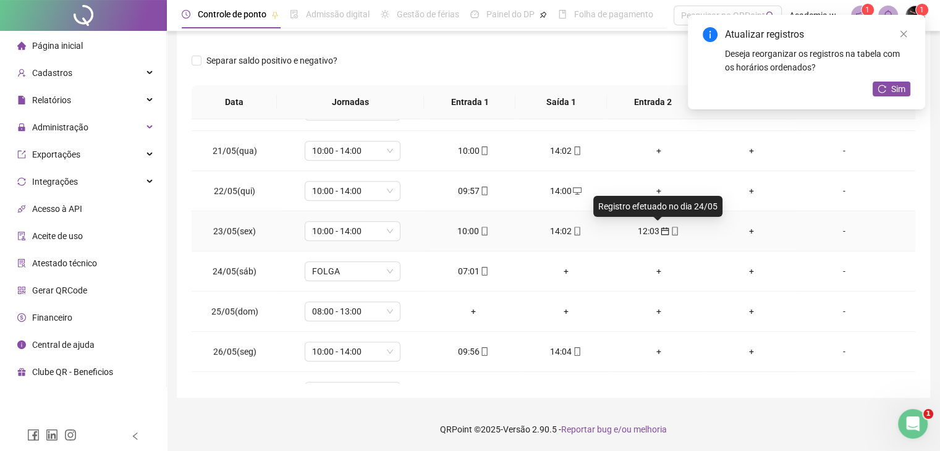
click at [660, 228] on icon "calendar" at bounding box center [664, 231] width 9 height 9
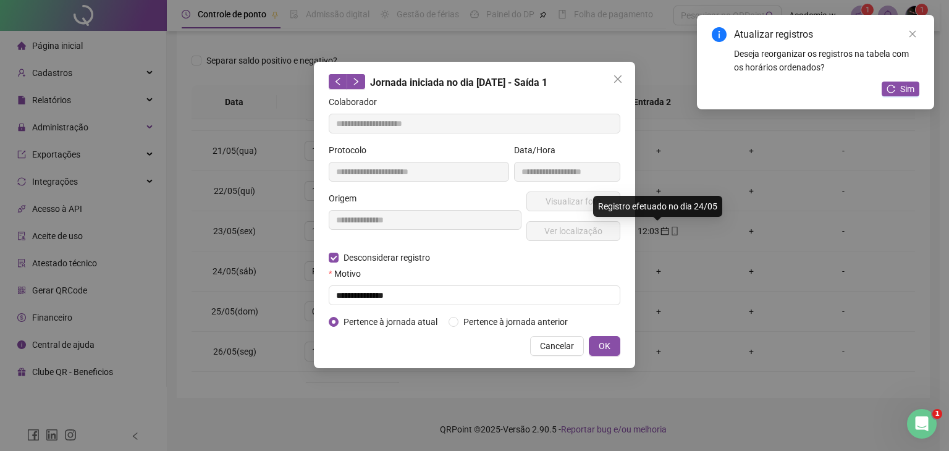
type input "**********"
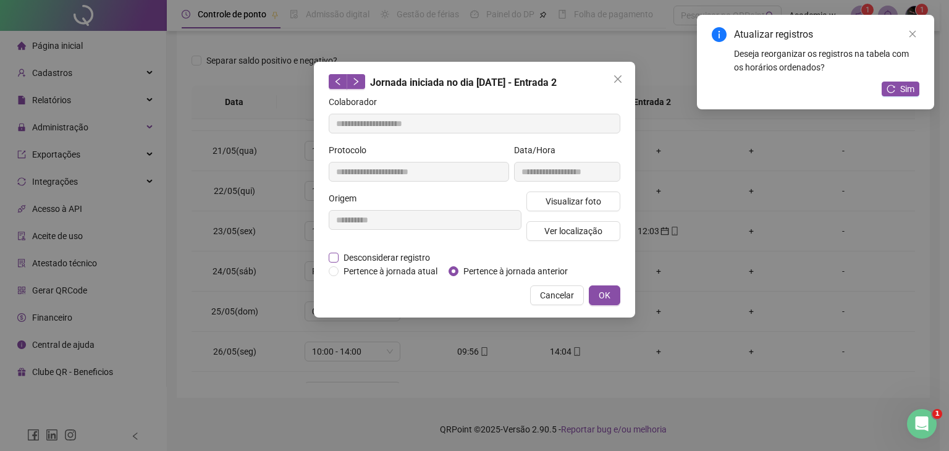
click at [389, 259] on span "Desconsiderar registro" at bounding box center [387, 258] width 96 height 14
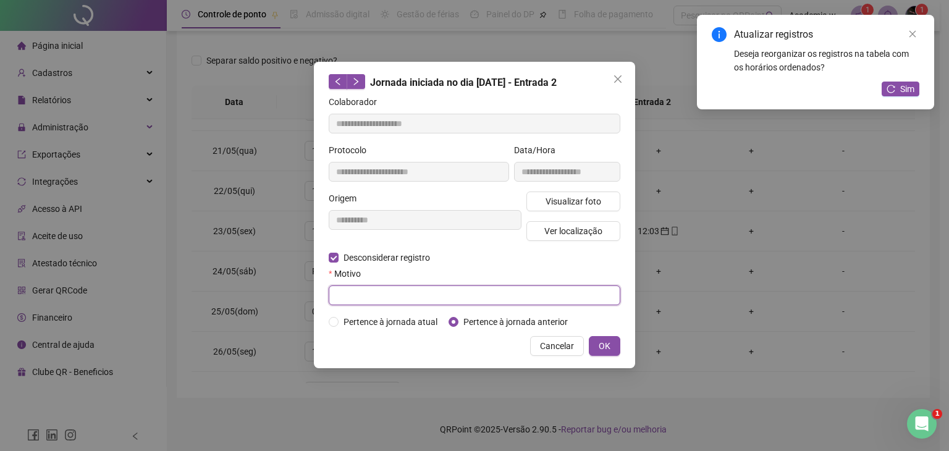
click at [385, 291] on input "text" at bounding box center [475, 295] width 292 height 20
type input "**********"
click at [602, 345] on span "OK" at bounding box center [605, 346] width 12 height 14
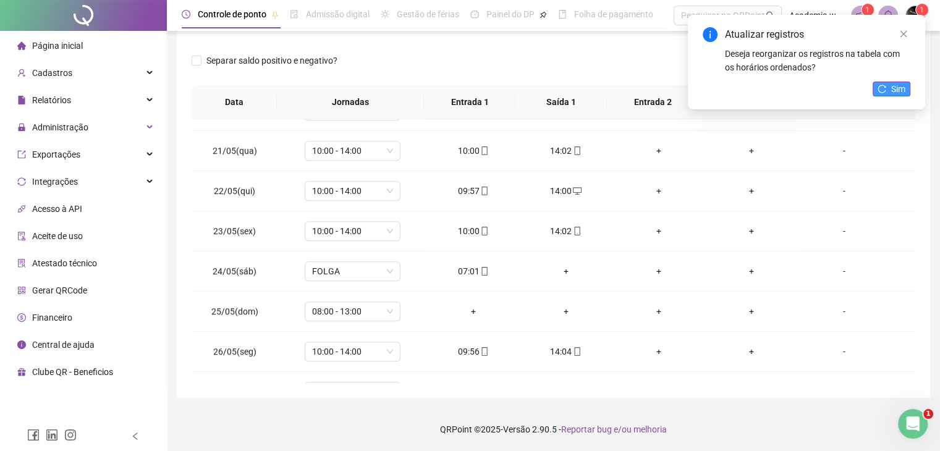
click at [899, 91] on span "Sim" at bounding box center [898, 89] width 14 height 14
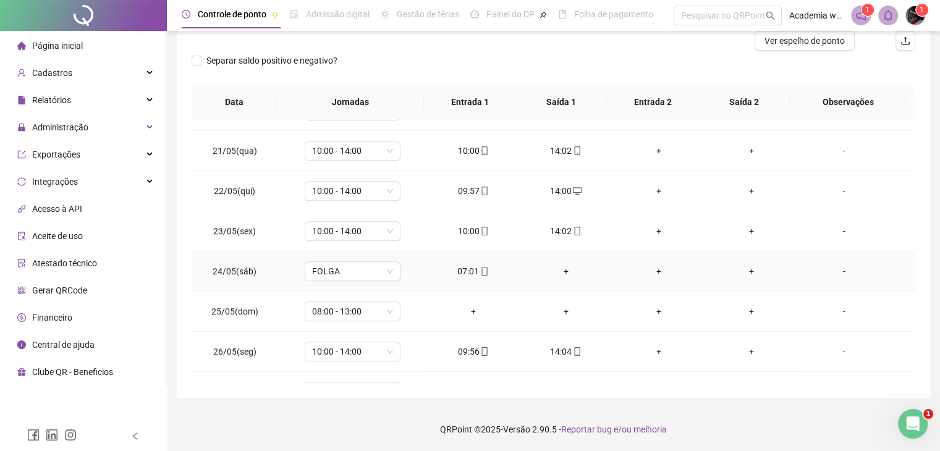
click at [568, 265] on div "+" at bounding box center [565, 271] width 73 height 14
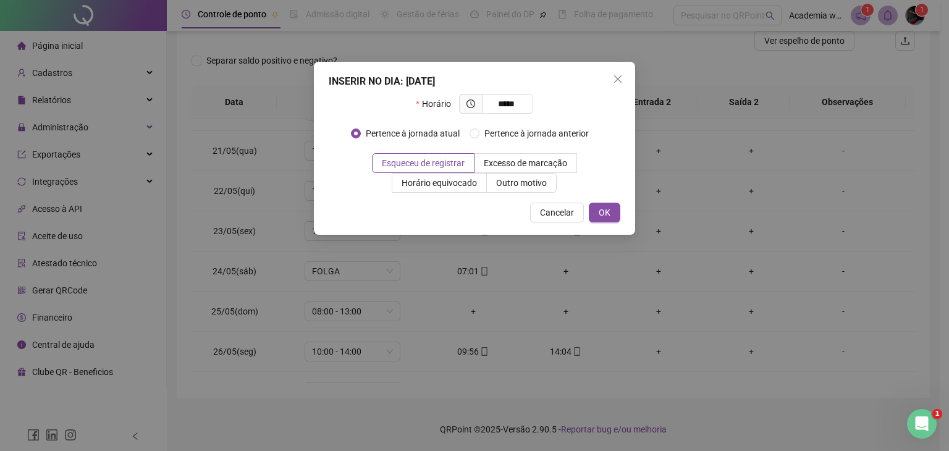
type input "*****"
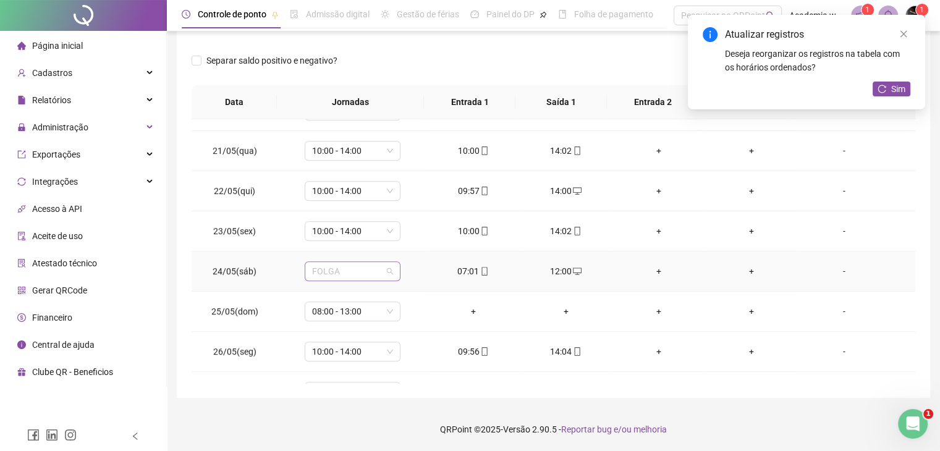
click at [373, 267] on span "FOLGA" at bounding box center [352, 271] width 81 height 19
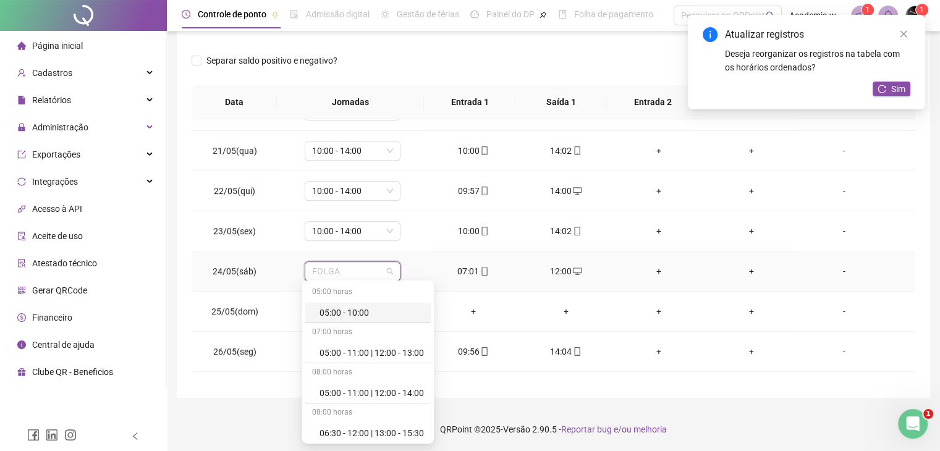
click at [361, 317] on div "05:00 - 10:00" at bounding box center [371, 313] width 104 height 14
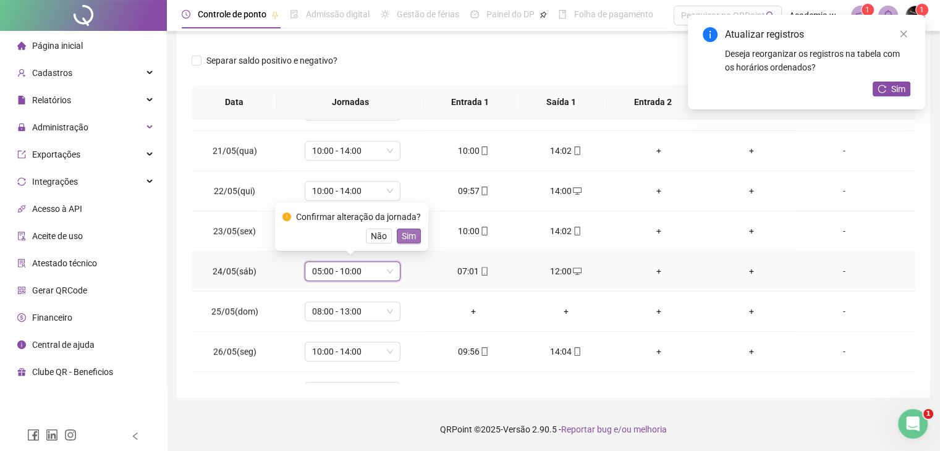
click at [413, 229] on button "Sim" at bounding box center [409, 236] width 24 height 15
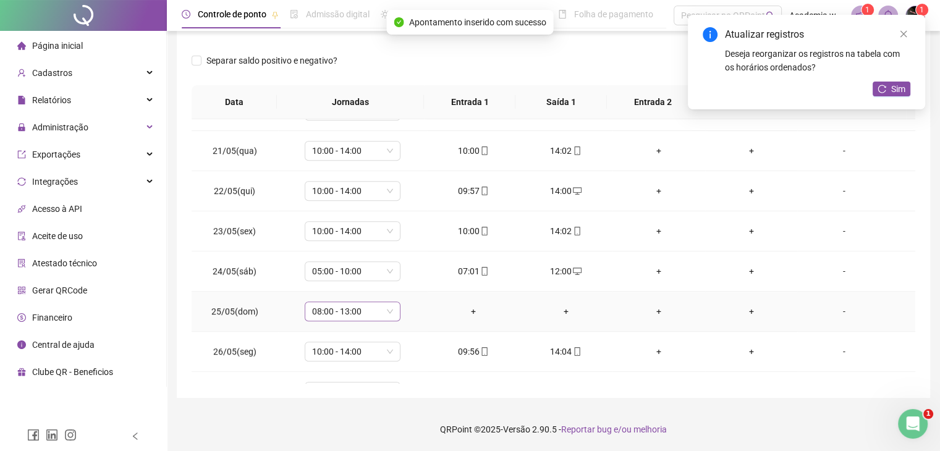
click at [366, 309] on span "08:00 - 13:00" at bounding box center [352, 311] width 81 height 19
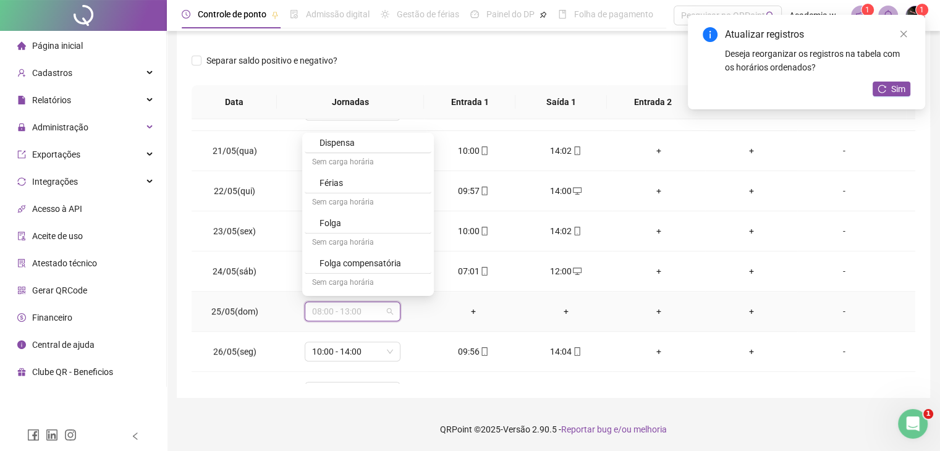
scroll to position [680, 0]
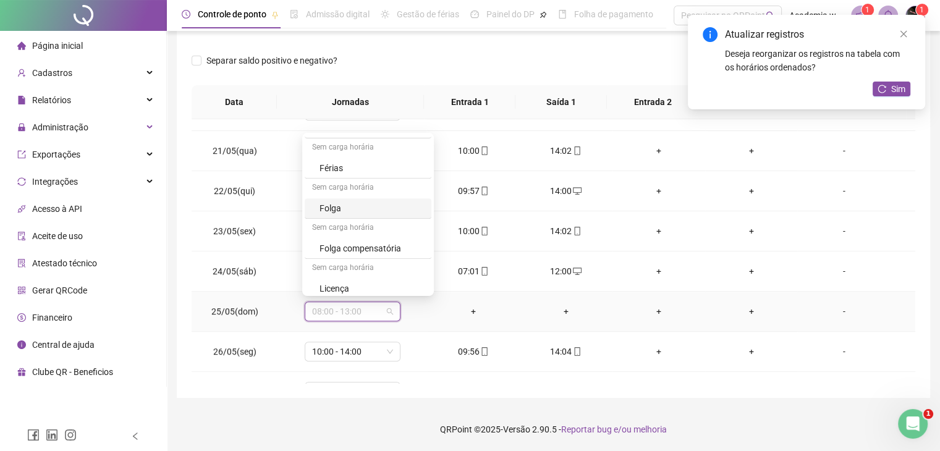
click at [350, 206] on div "Folga" at bounding box center [371, 208] width 104 height 14
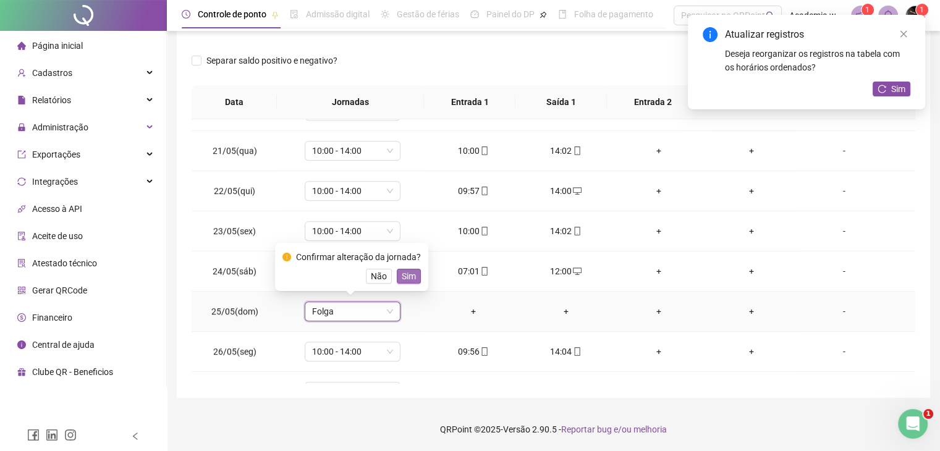
click at [411, 274] on span "Sim" at bounding box center [409, 276] width 14 height 14
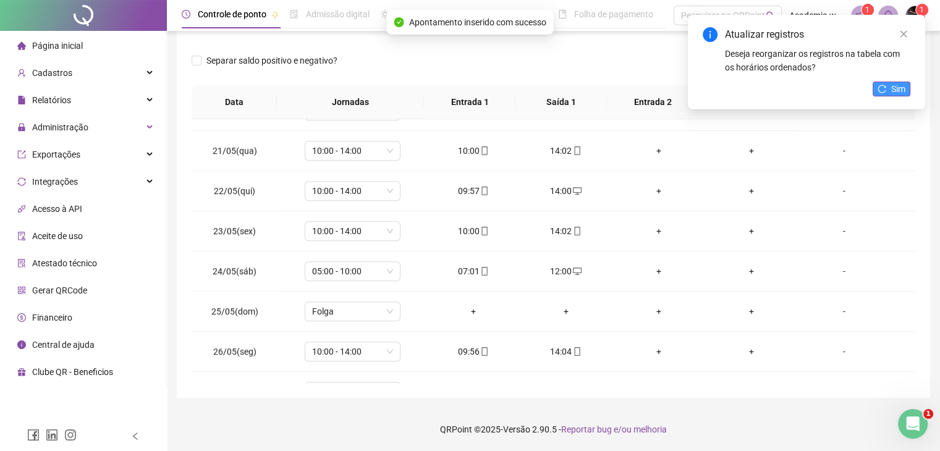
click at [904, 95] on span "Sim" at bounding box center [898, 89] width 14 height 14
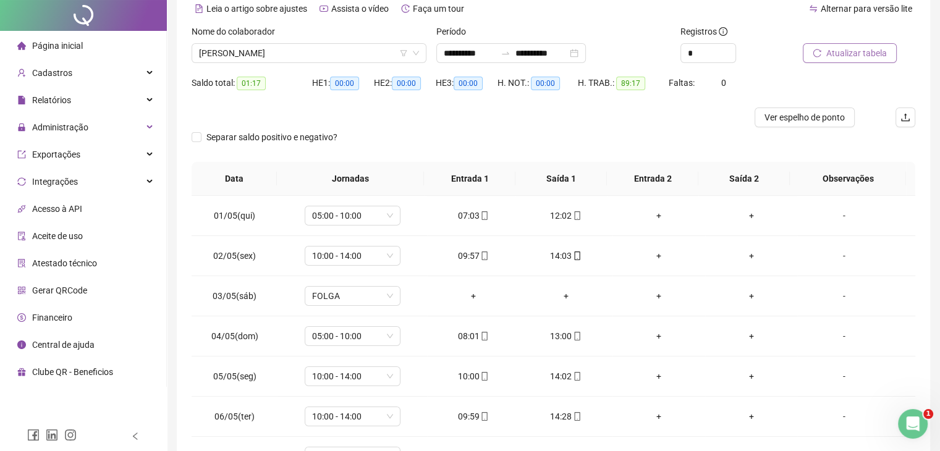
scroll to position [0, 0]
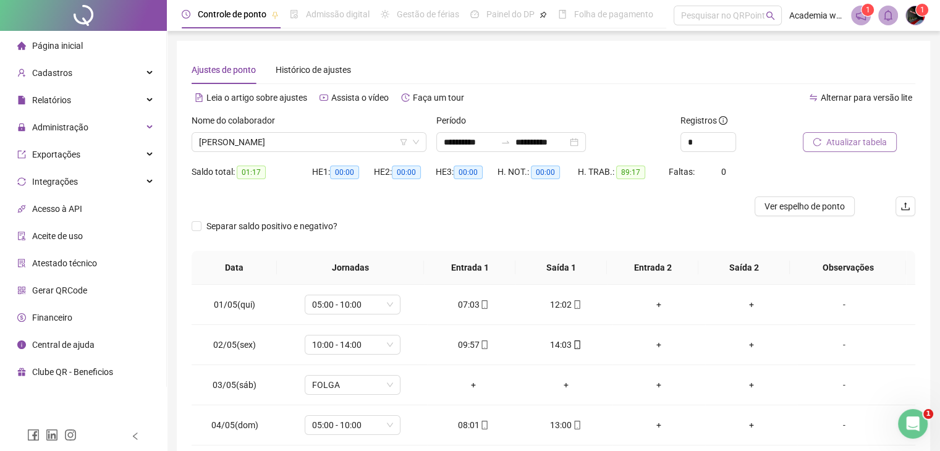
click at [840, 141] on span "Atualizar tabela" at bounding box center [856, 142] width 61 height 14
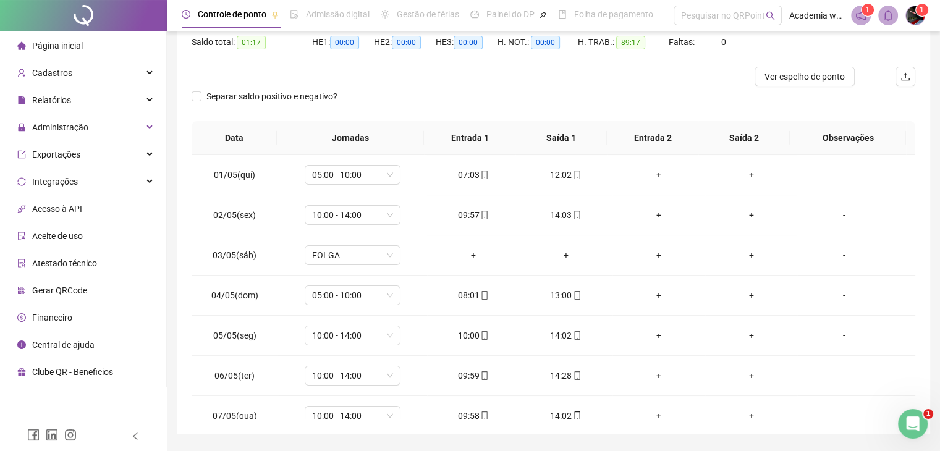
scroll to position [132, 0]
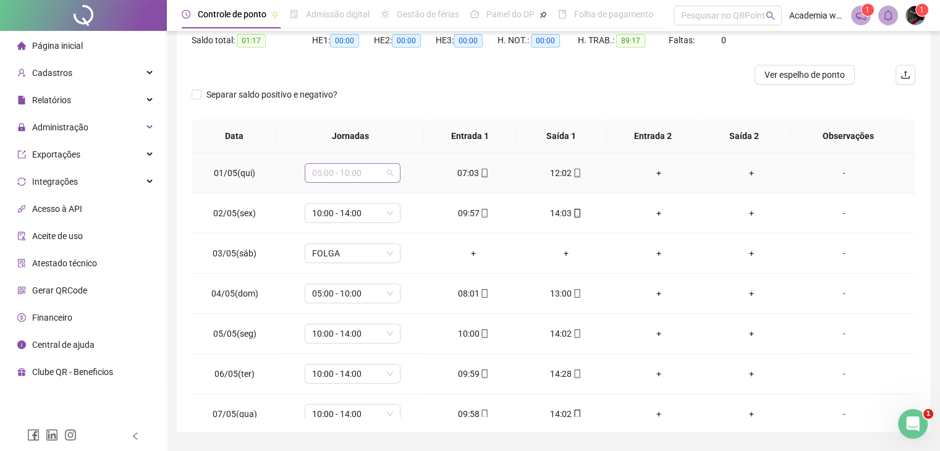
click at [369, 170] on span "05:00 - 10:00" at bounding box center [352, 173] width 81 height 19
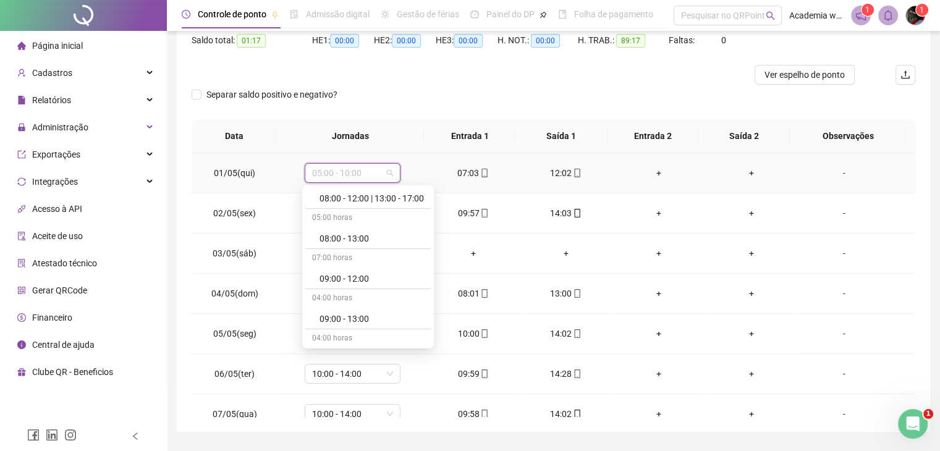
scroll to position [309, 0]
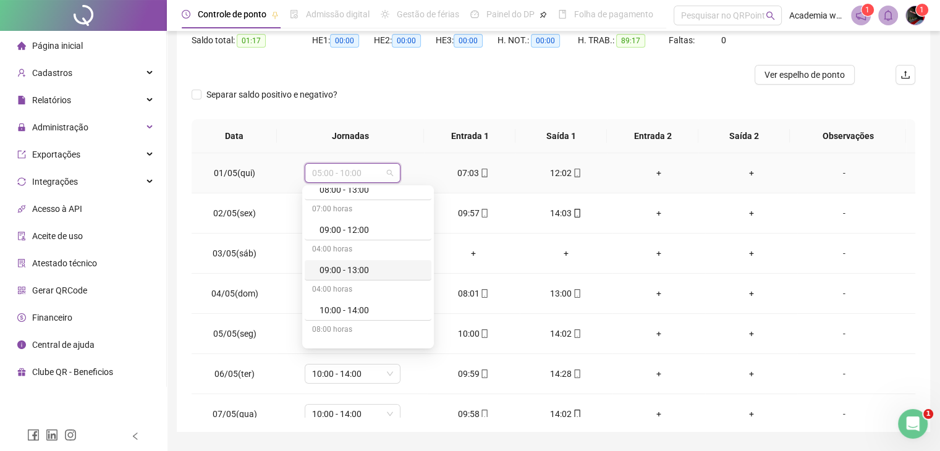
click at [342, 269] on div "09:00 - 13:00" at bounding box center [371, 270] width 104 height 14
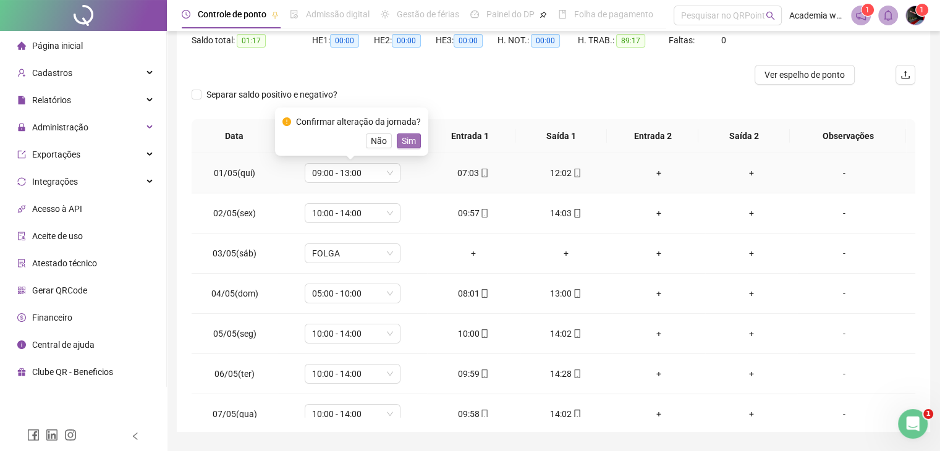
click at [408, 141] on span "Sim" at bounding box center [409, 141] width 14 height 14
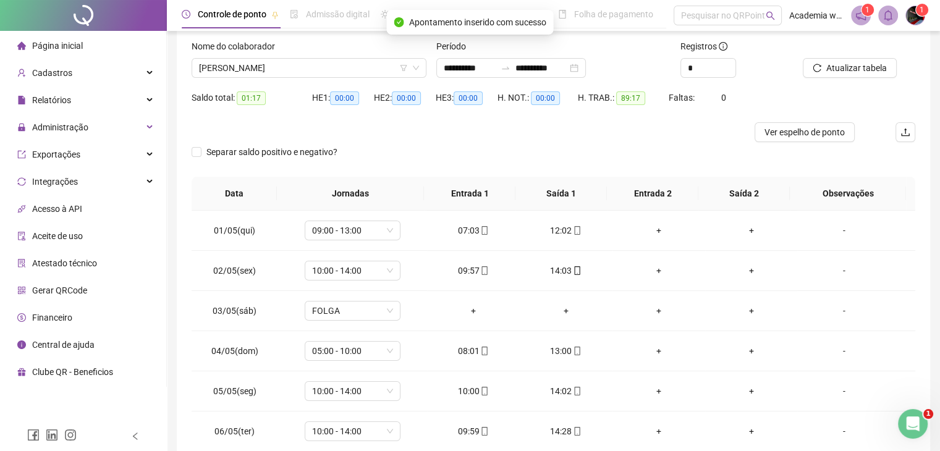
scroll to position [0, 0]
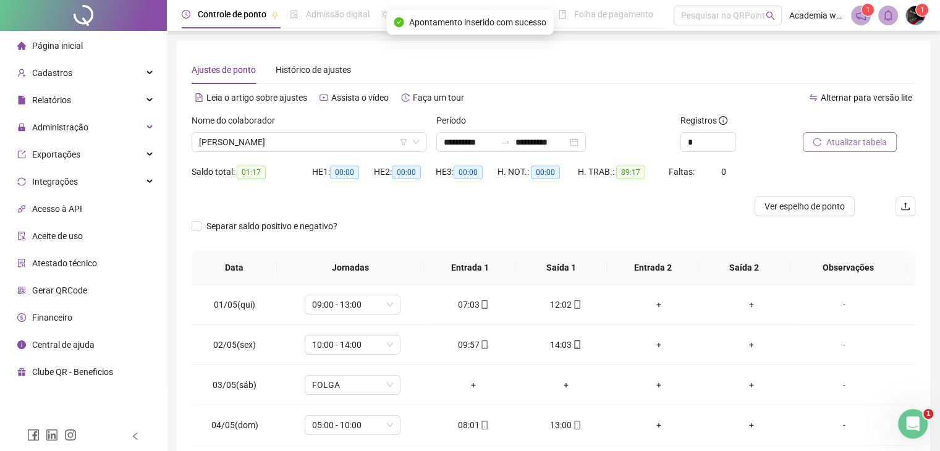
click at [876, 139] on span "Atualizar tabela" at bounding box center [856, 142] width 61 height 14
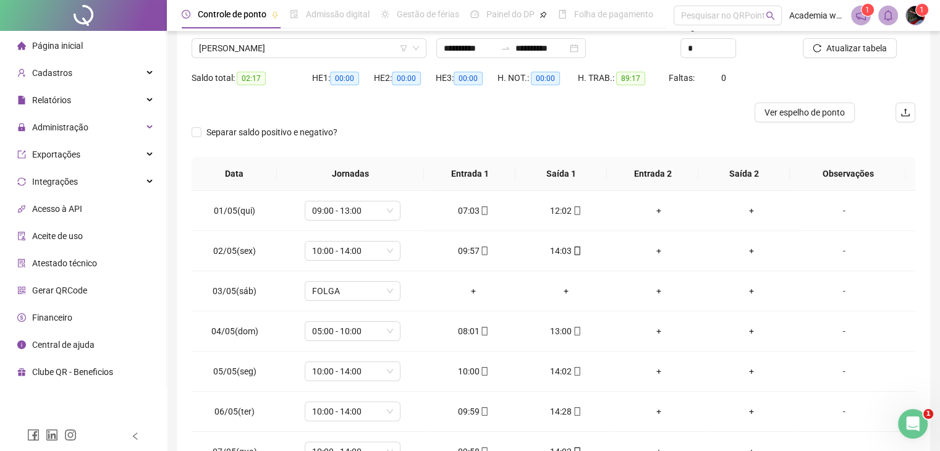
scroll to position [101, 0]
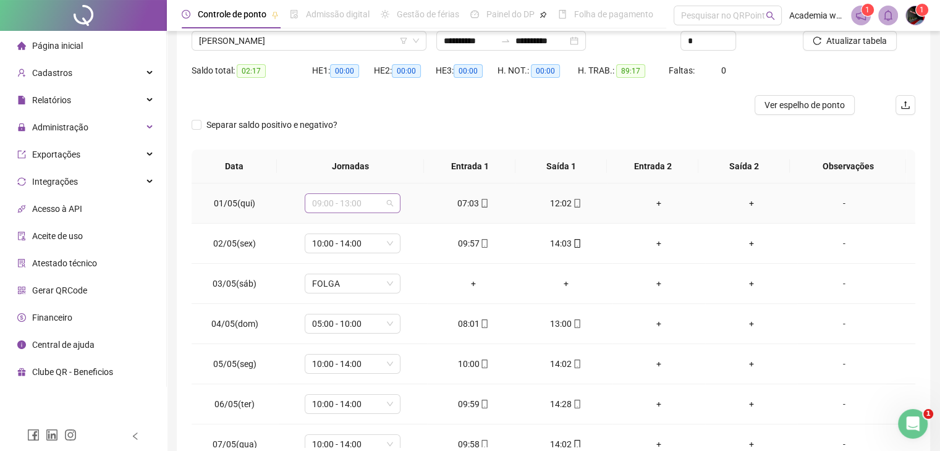
click at [397, 206] on div "09:00 - 13:00" at bounding box center [353, 203] width 96 height 20
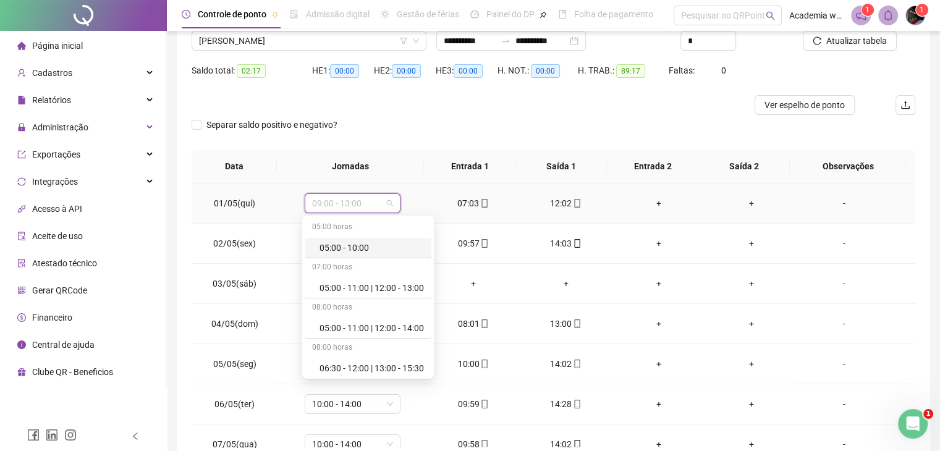
click at [356, 251] on div "05:00 - 10:00" at bounding box center [371, 248] width 104 height 14
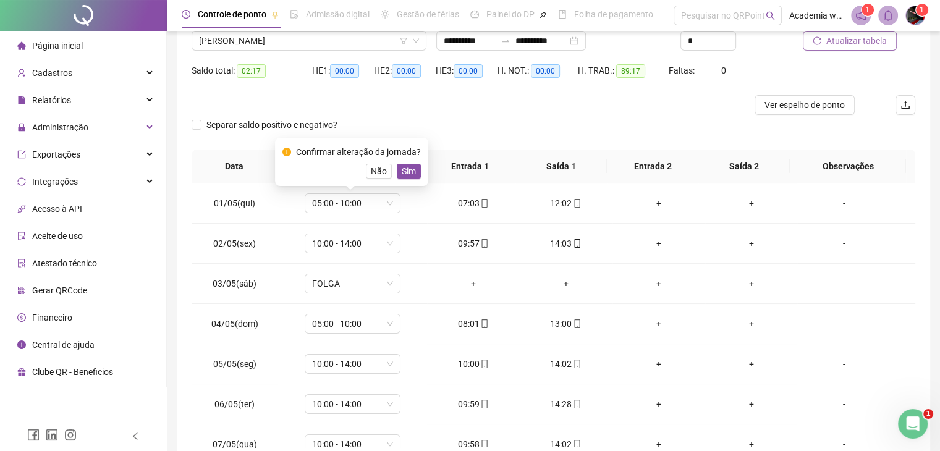
drag, startPoint x: 783, startPoint y: 99, endPoint x: 841, endPoint y: 50, distance: 76.7
click at [857, 70] on form "**********" at bounding box center [552, 80] width 723 height 137
click at [841, 50] on button "Atualizar tabela" at bounding box center [849, 41] width 94 height 20
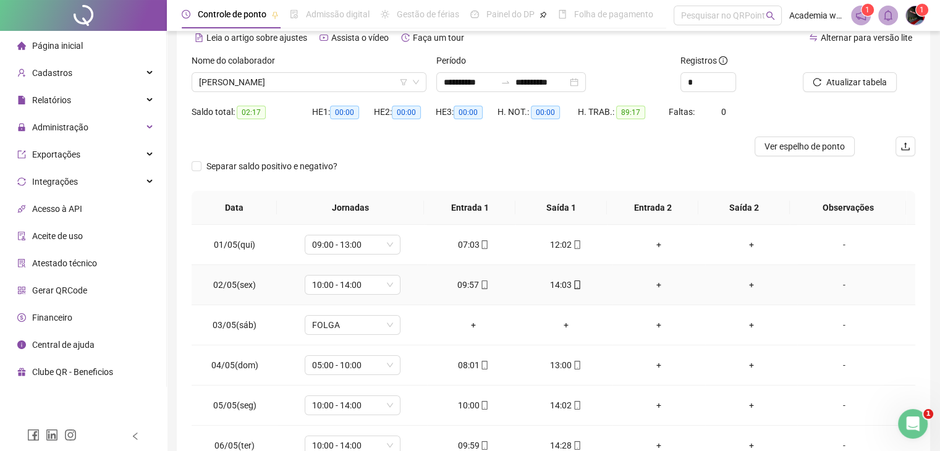
scroll to position [0, 0]
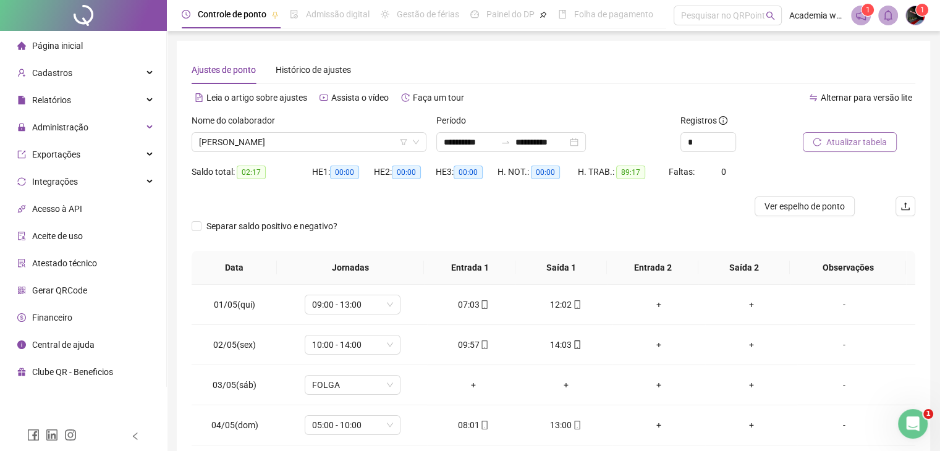
click at [851, 140] on span "Atualizar tabela" at bounding box center [856, 142] width 61 height 14
click at [388, 308] on span "09:00 - 13:00" at bounding box center [352, 304] width 81 height 19
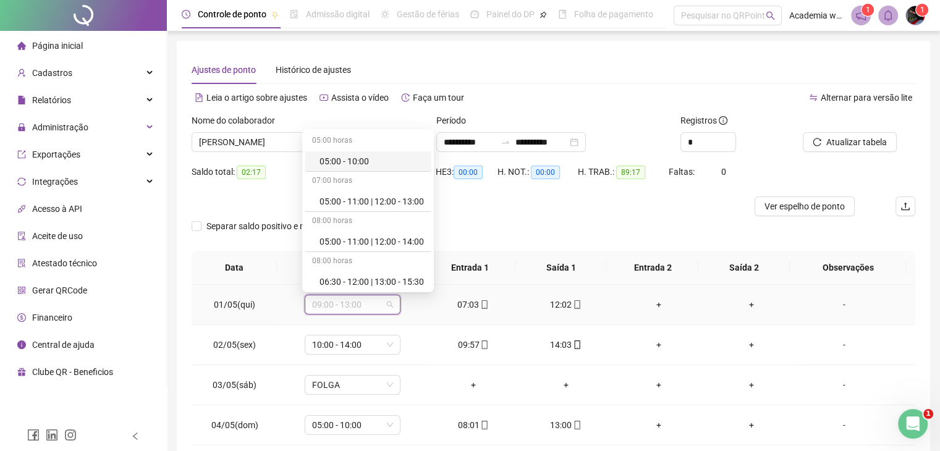
click at [347, 166] on div "05:00 - 10:00" at bounding box center [371, 161] width 104 height 14
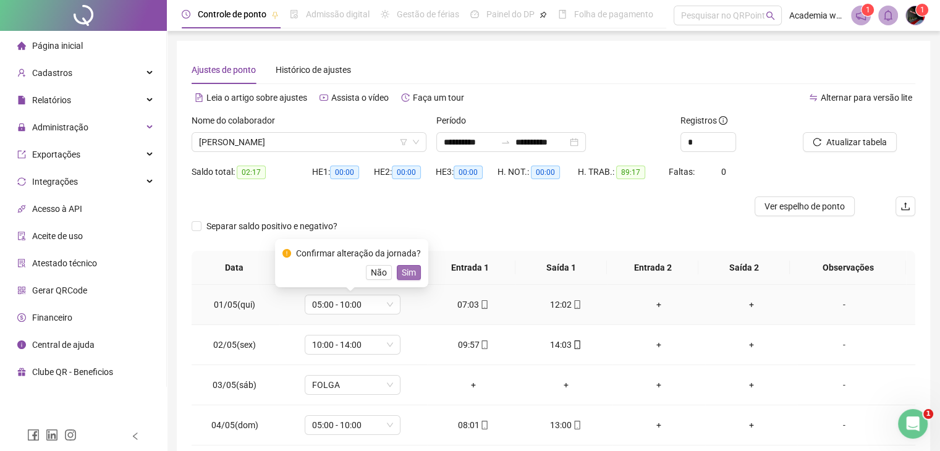
click at [402, 273] on span "Sim" at bounding box center [409, 273] width 14 height 14
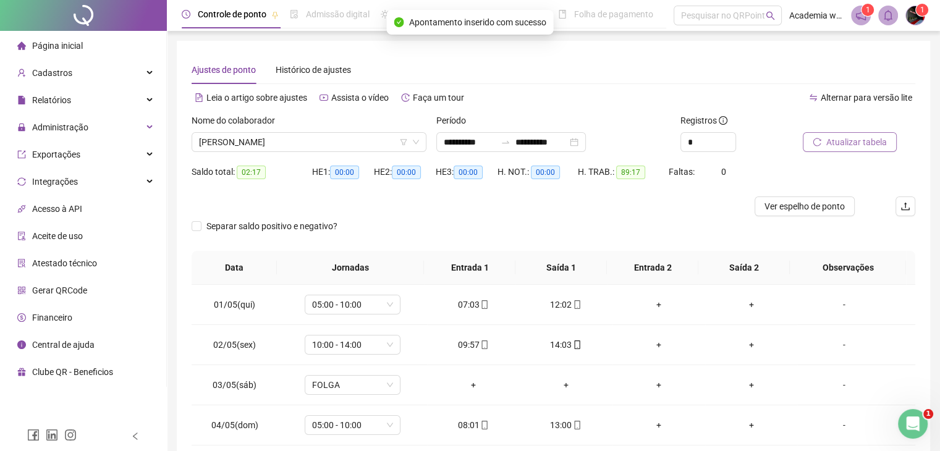
click at [838, 143] on span "Atualizar tabela" at bounding box center [856, 142] width 61 height 14
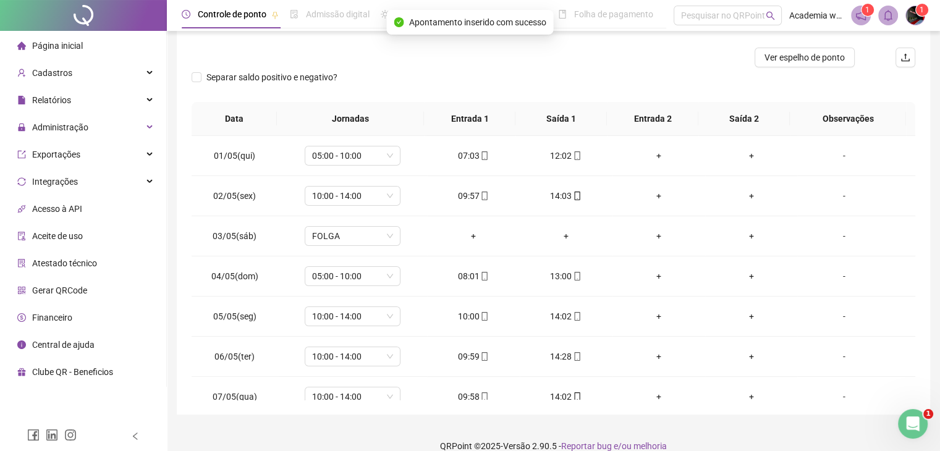
scroll to position [166, 0]
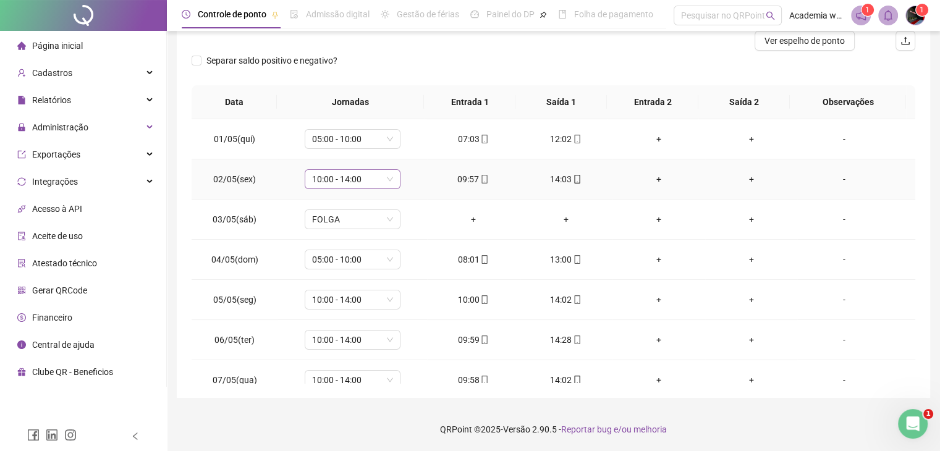
click at [395, 182] on div "10:00 - 14:00" at bounding box center [353, 179] width 96 height 20
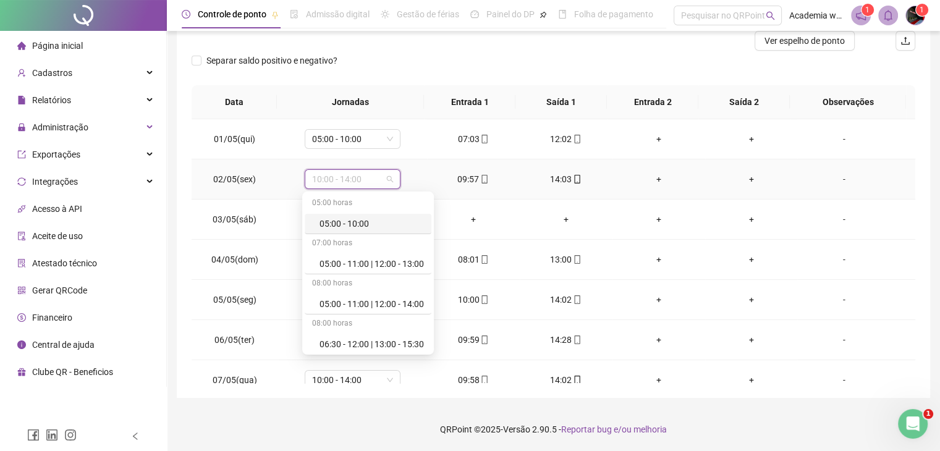
click at [373, 222] on div "05:00 - 10:00" at bounding box center [371, 224] width 104 height 14
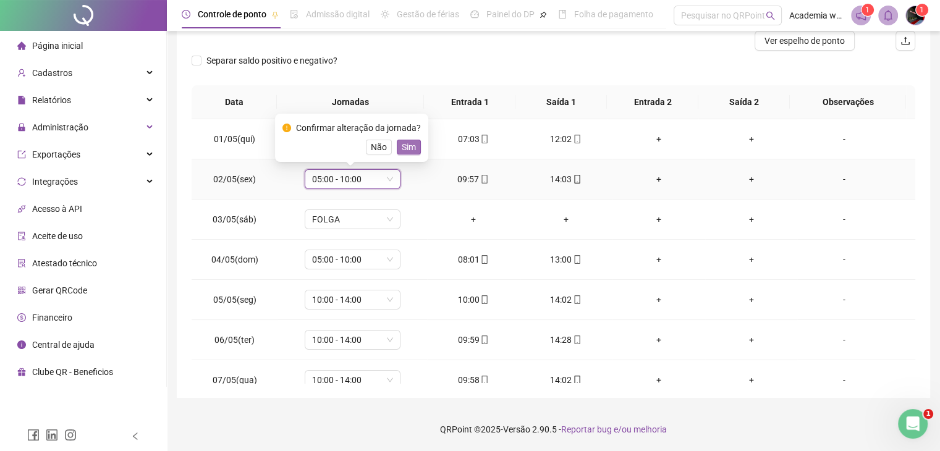
click at [402, 149] on span "Sim" at bounding box center [409, 147] width 14 height 14
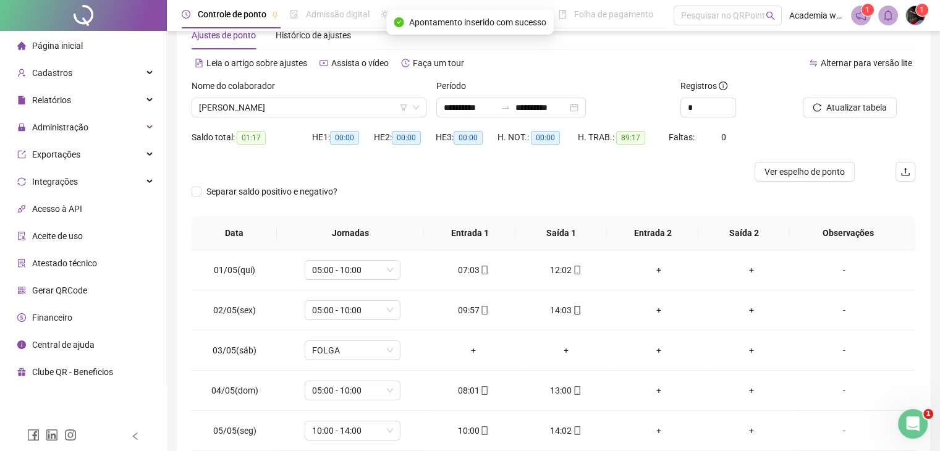
scroll to position [7, 0]
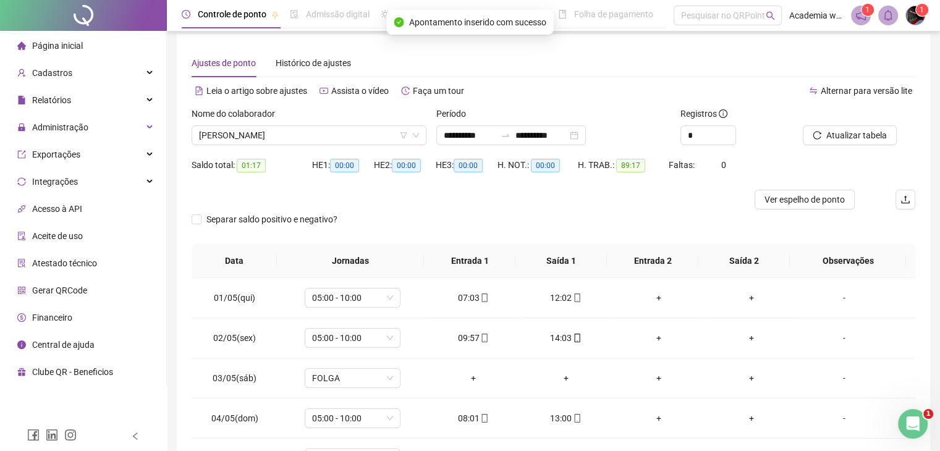
click at [865, 145] on div "Atualizar tabela" at bounding box center [858, 131] width 122 height 48
click at [859, 141] on span "Atualizar tabela" at bounding box center [856, 135] width 61 height 14
click at [297, 140] on span "[PERSON_NAME]" at bounding box center [309, 135] width 220 height 19
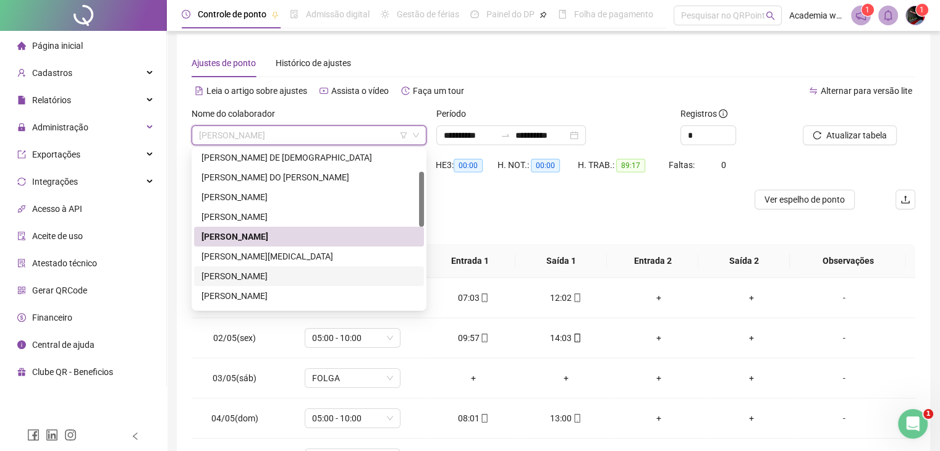
scroll to position [124, 0]
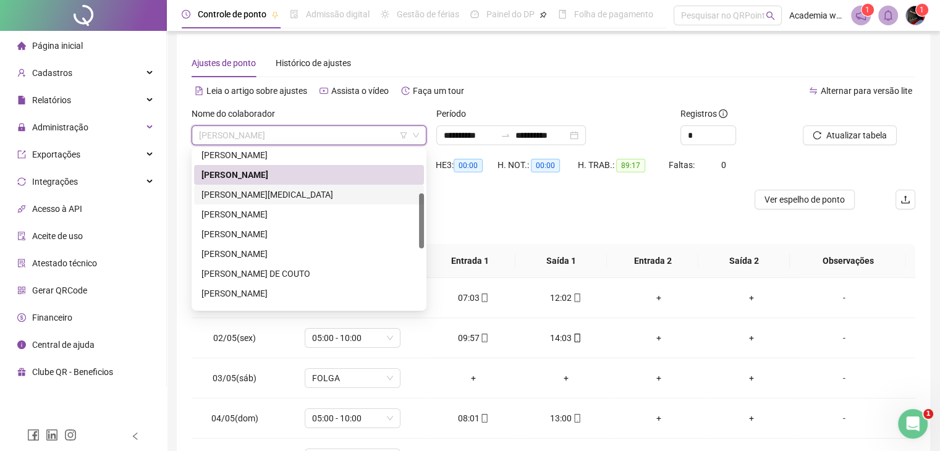
click at [268, 201] on div "[PERSON_NAME][MEDICAL_DATA]" at bounding box center [309, 195] width 230 height 20
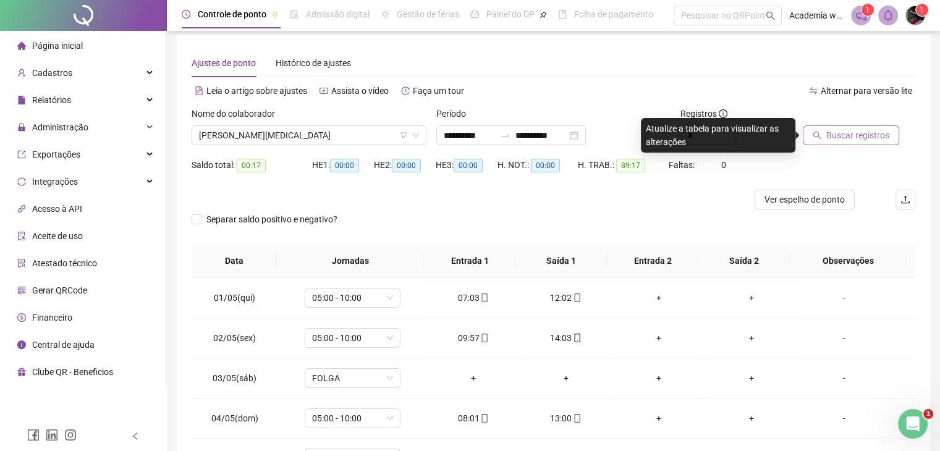
click at [849, 139] on span "Buscar registros" at bounding box center [857, 135] width 63 height 14
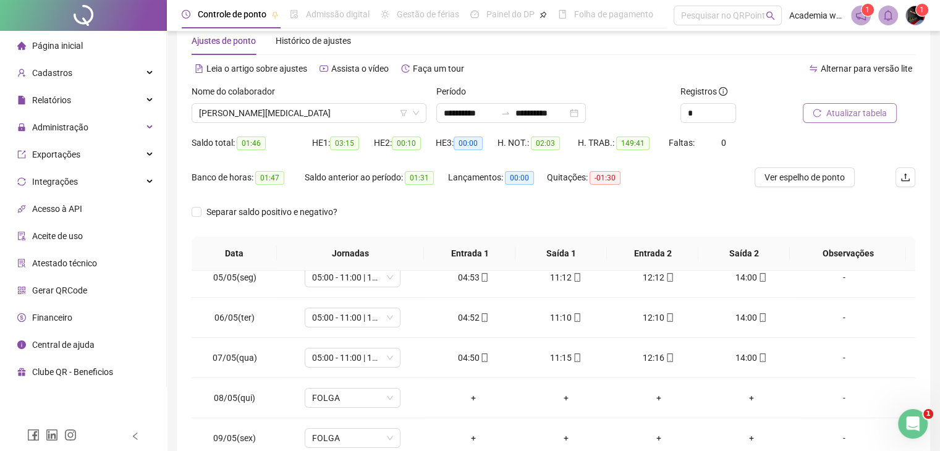
scroll to position [0, 0]
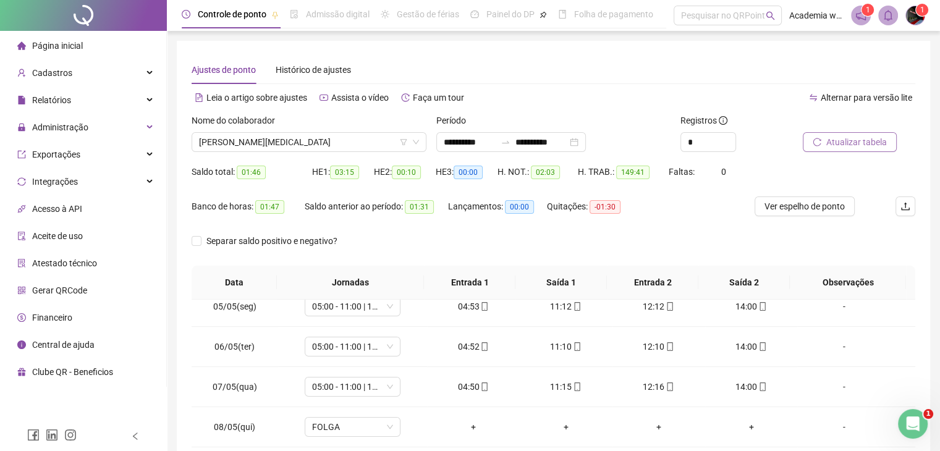
click at [845, 146] on span "Atualizar tabela" at bounding box center [856, 142] width 61 height 14
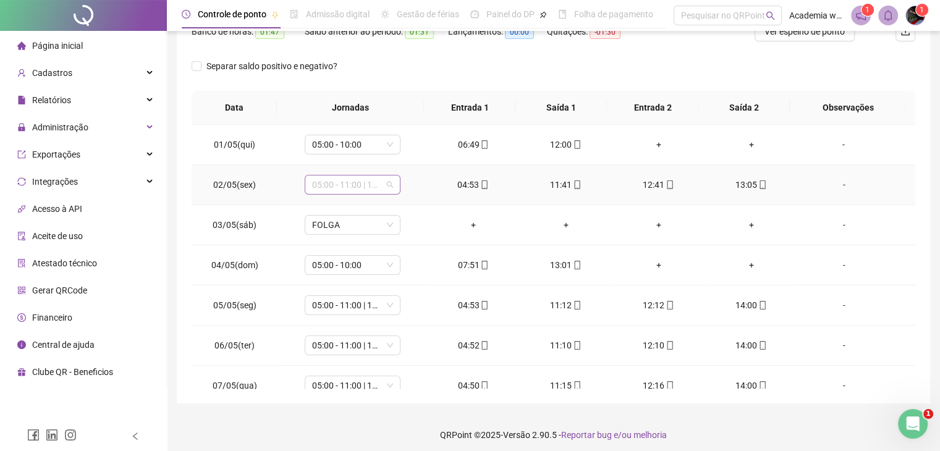
click at [381, 183] on span "05:00 - 11:00 | 12:00 - 14:00" at bounding box center [352, 184] width 81 height 19
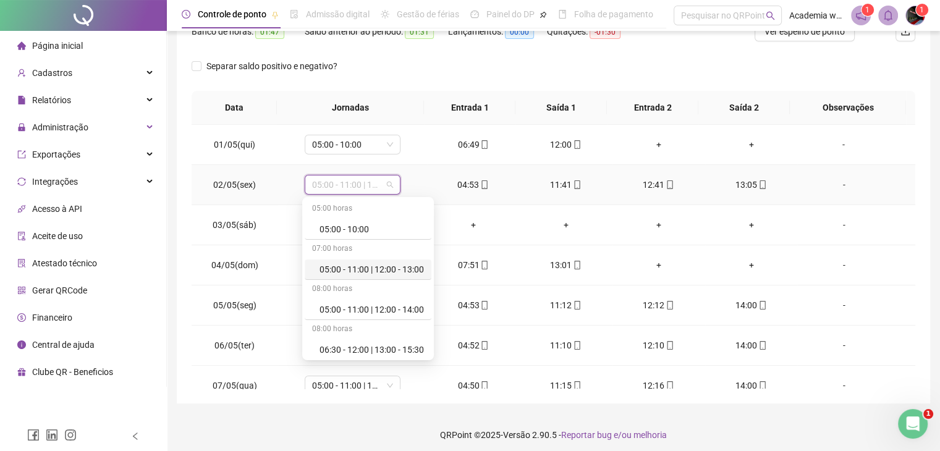
click at [373, 270] on div "05:00 - 11:00 | 12:00 - 13:00" at bounding box center [371, 270] width 104 height 14
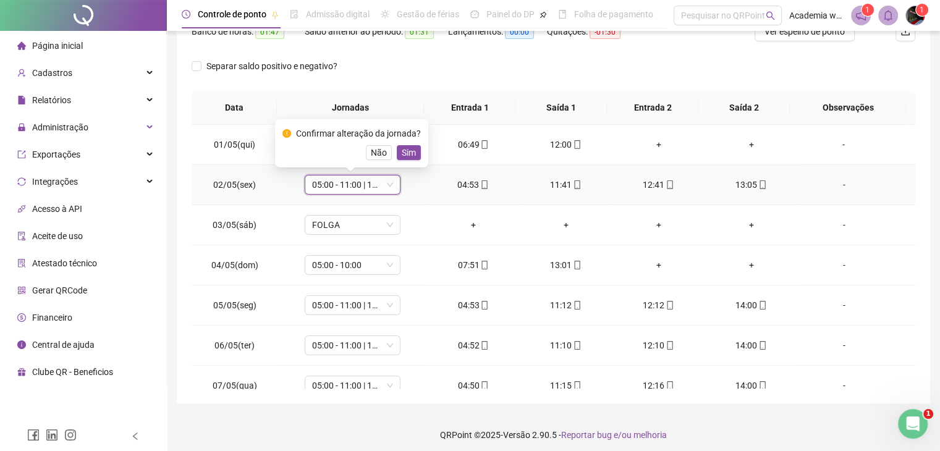
click at [402, 157] on span "Sim" at bounding box center [409, 153] width 14 height 14
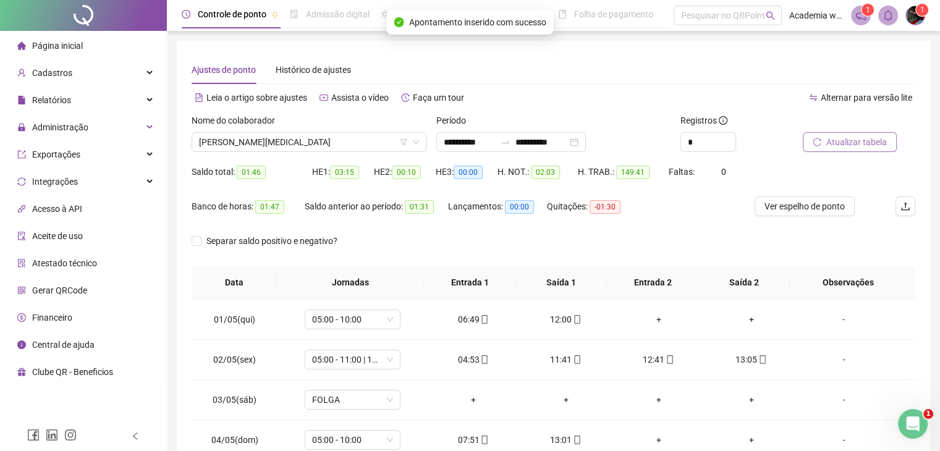
click at [844, 144] on span "Atualizar tabela" at bounding box center [856, 142] width 61 height 14
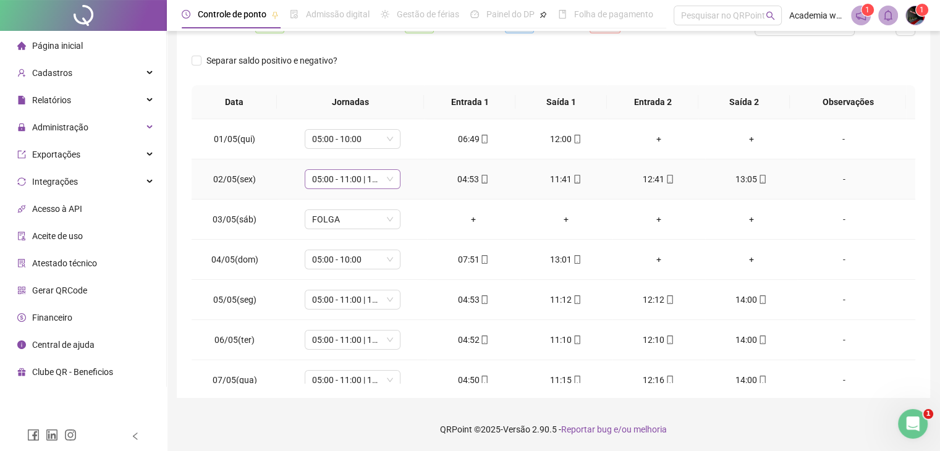
click at [369, 183] on span "05:00 - 11:00 | 12:00 - 13:00" at bounding box center [352, 179] width 81 height 19
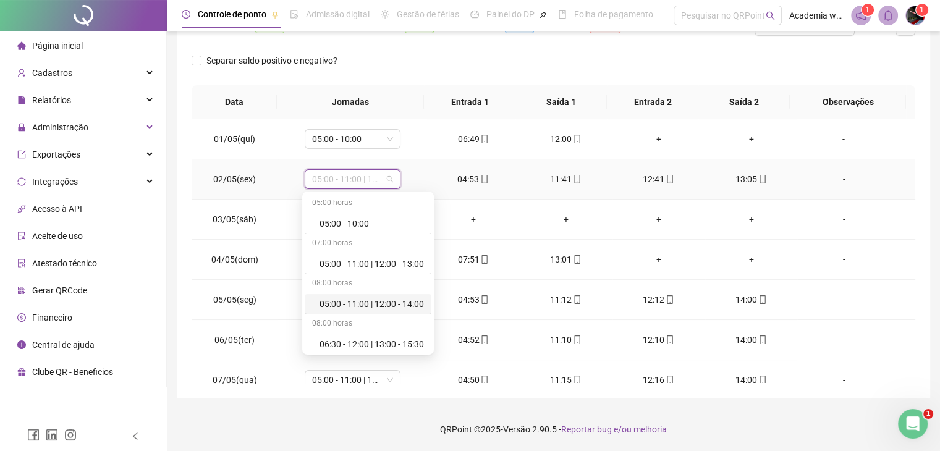
drag, startPoint x: 347, startPoint y: 300, endPoint x: 355, endPoint y: 305, distance: 8.9
click at [347, 302] on div "05:00 - 11:00 | 12:00 - 14:00" at bounding box center [371, 304] width 104 height 14
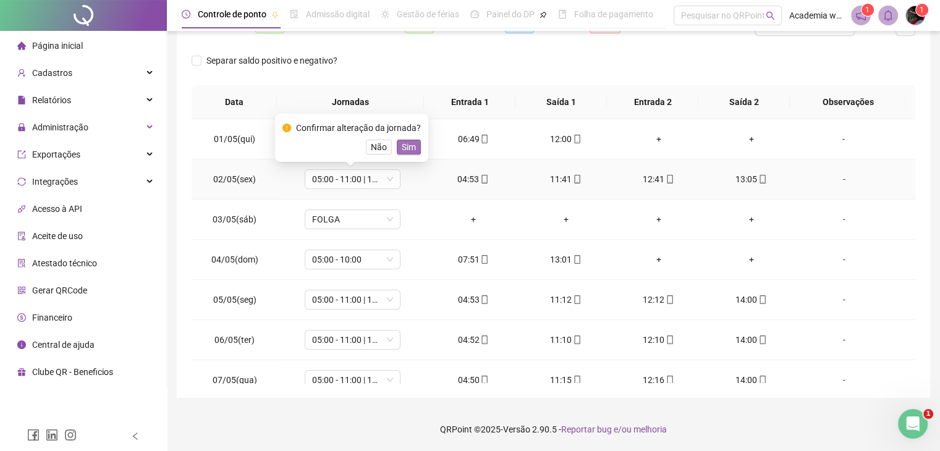
click at [403, 149] on span "Sim" at bounding box center [409, 147] width 14 height 14
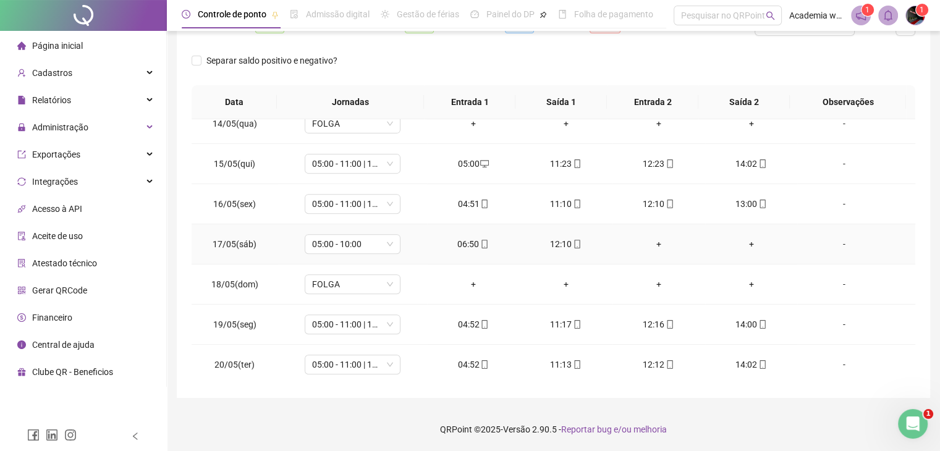
scroll to position [556, 0]
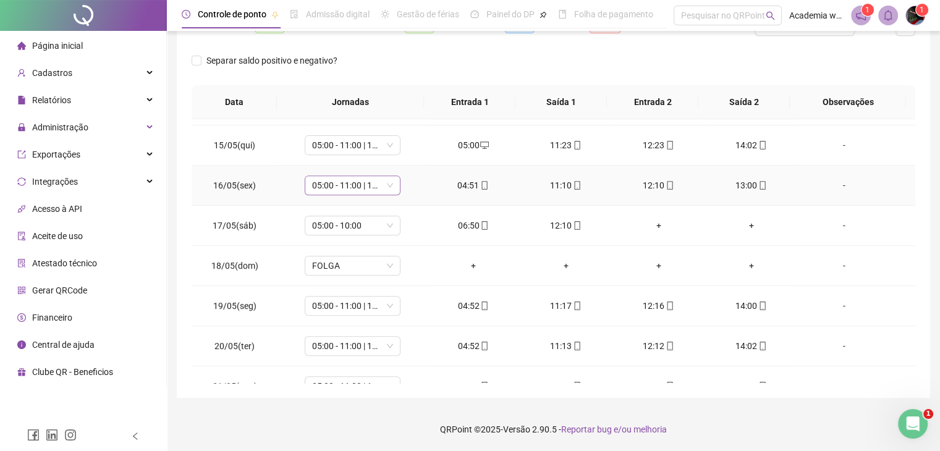
click at [376, 183] on span "05:00 - 11:00 | 12:00 - 14:00" at bounding box center [352, 185] width 81 height 19
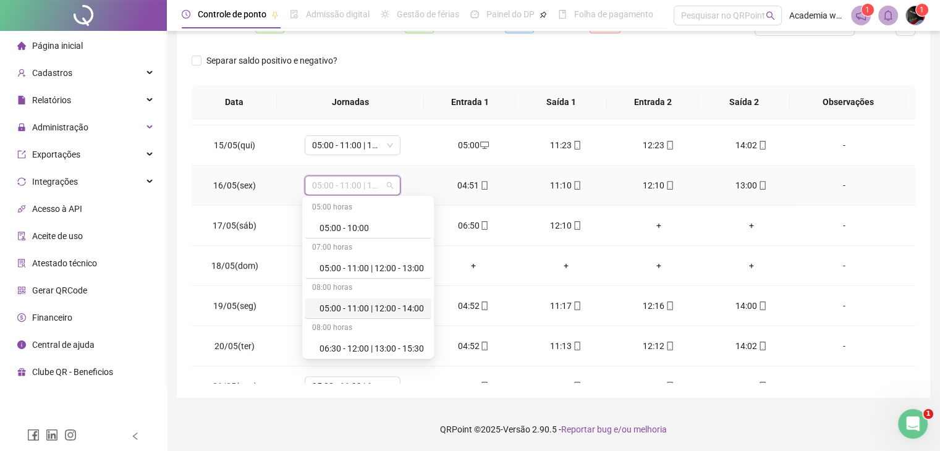
click at [373, 308] on div "05:00 - 11:00 | 12:00 - 14:00" at bounding box center [371, 308] width 104 height 14
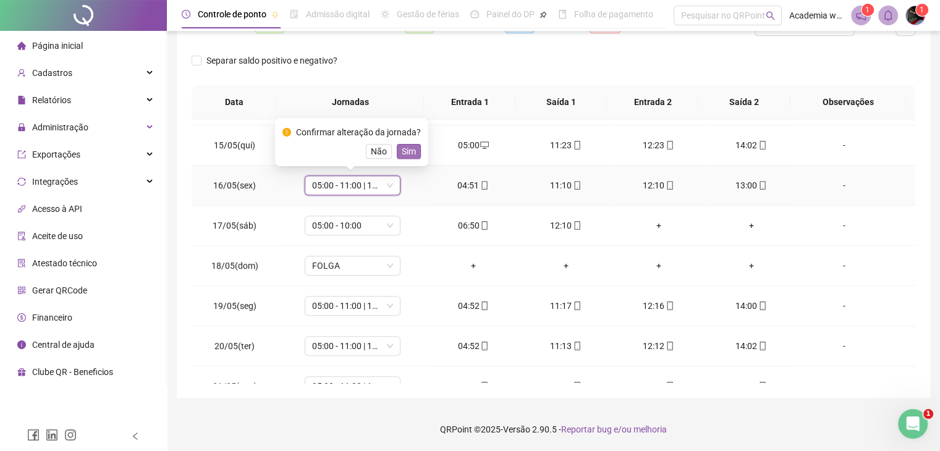
click at [405, 151] on span "Sim" at bounding box center [409, 152] width 14 height 14
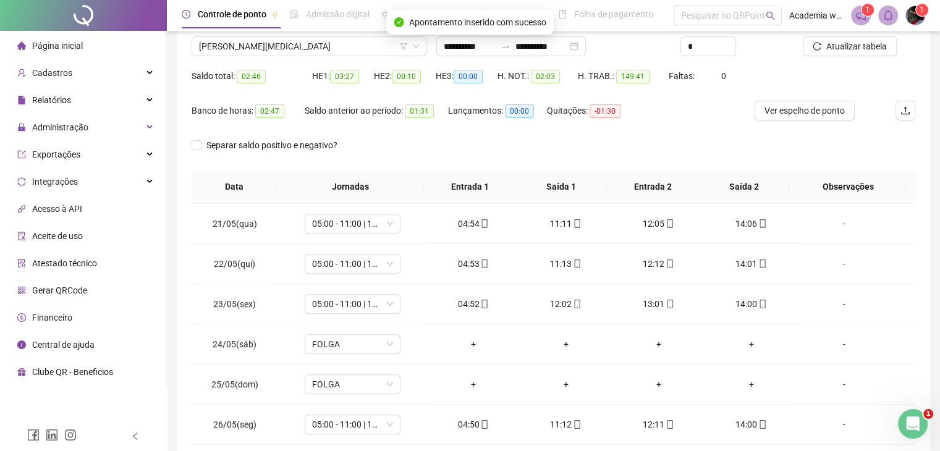
scroll to position [0, 0]
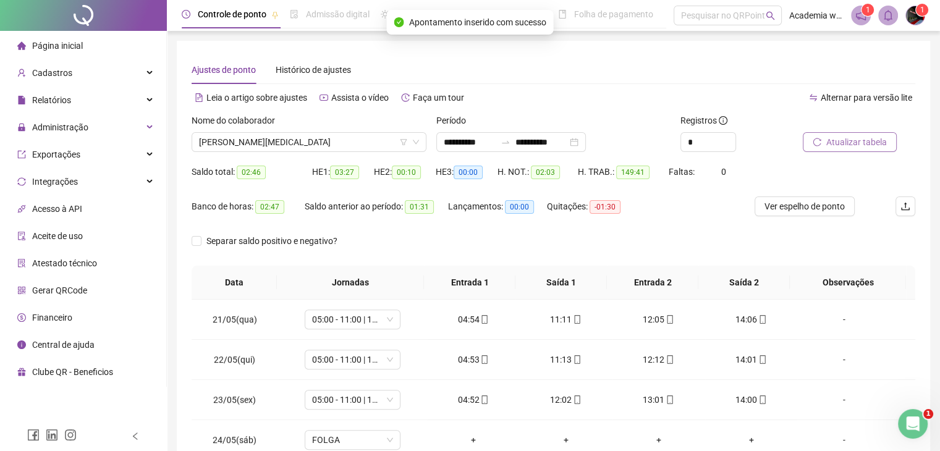
click at [872, 146] on span "Atualizar tabela" at bounding box center [856, 142] width 61 height 14
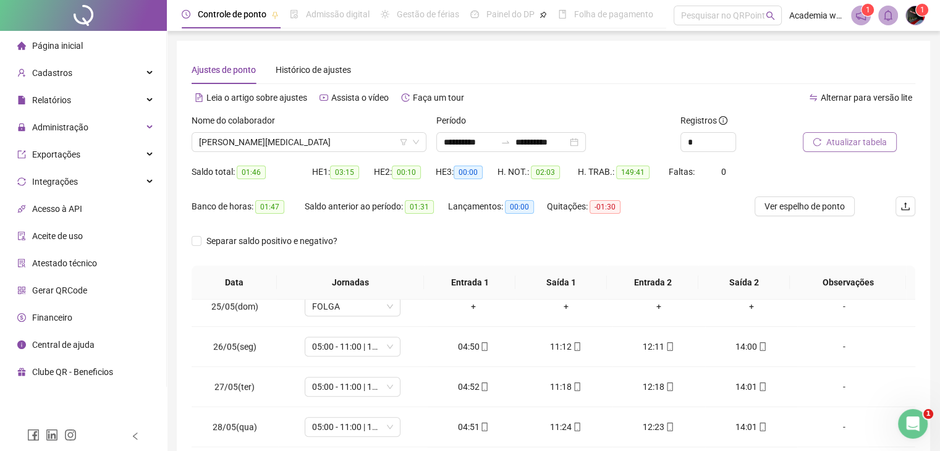
click at [829, 140] on span "Atualizar tabela" at bounding box center [856, 142] width 61 height 14
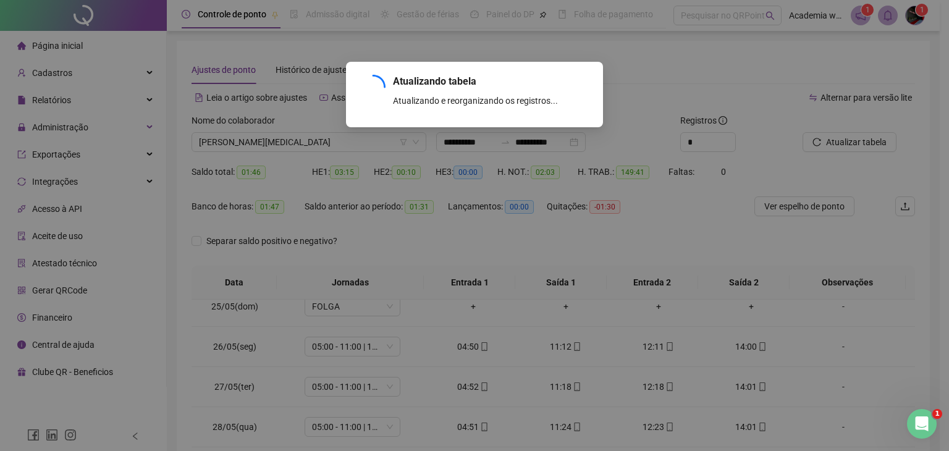
click at [359, 137] on div "Atualizando tabela Atualizando e reorganizando os registros... OK" at bounding box center [474, 225] width 949 height 451
click at [358, 149] on div "Atualizando tabela Atualizando e reorganizando os registros... OK" at bounding box center [474, 225] width 949 height 451
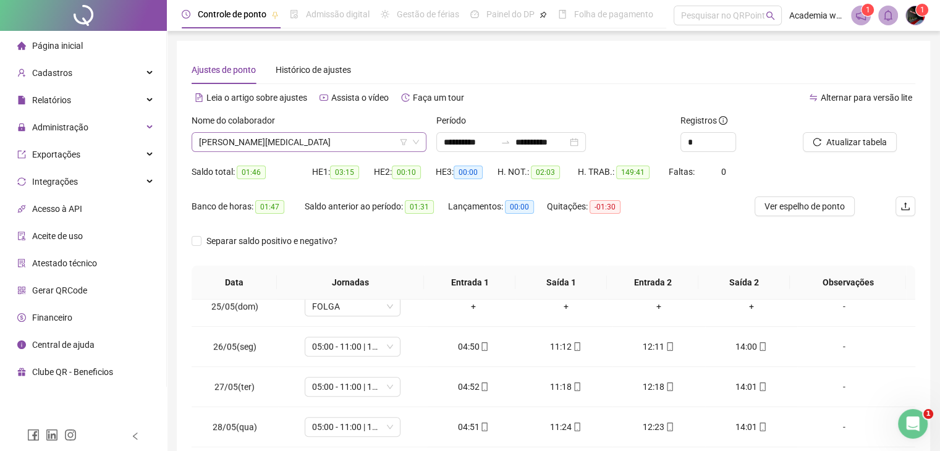
click at [358, 143] on span "[PERSON_NAME][MEDICAL_DATA]" at bounding box center [309, 142] width 220 height 19
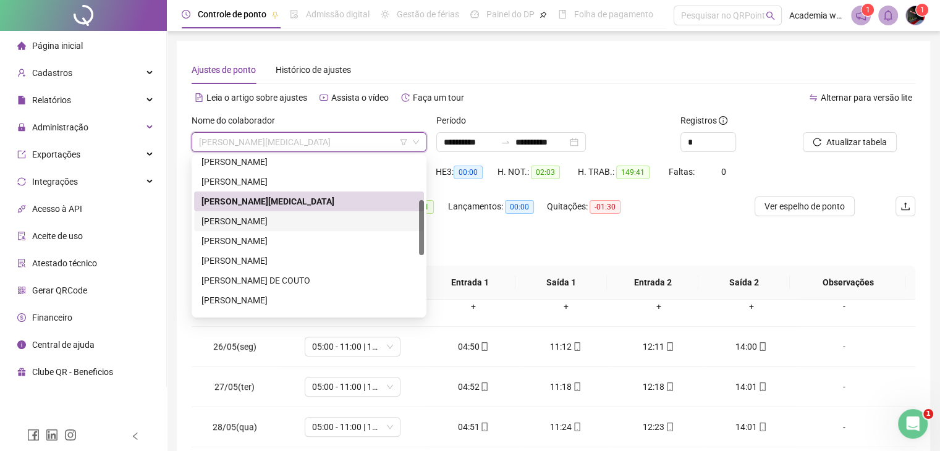
click at [329, 221] on div "[PERSON_NAME]" at bounding box center [308, 221] width 215 height 14
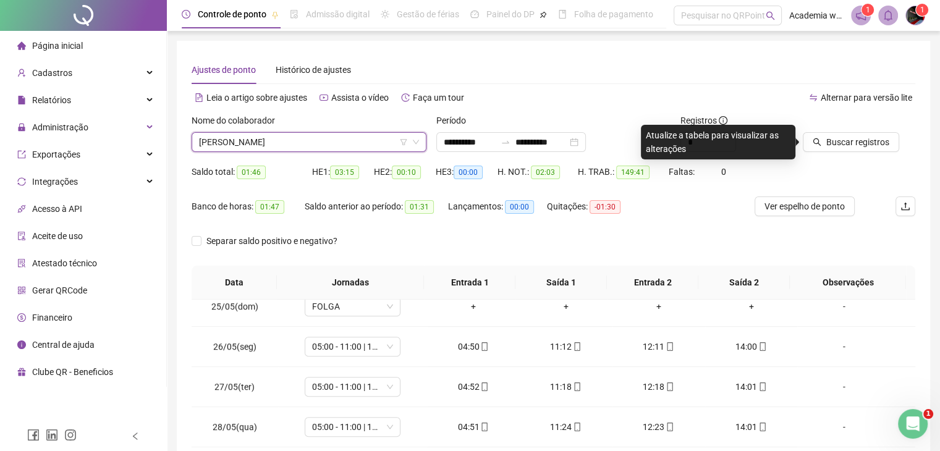
click at [897, 122] on div "Buscar registros" at bounding box center [858, 133] width 112 height 38
click at [882, 143] on span "Buscar registros" at bounding box center [857, 142] width 63 height 14
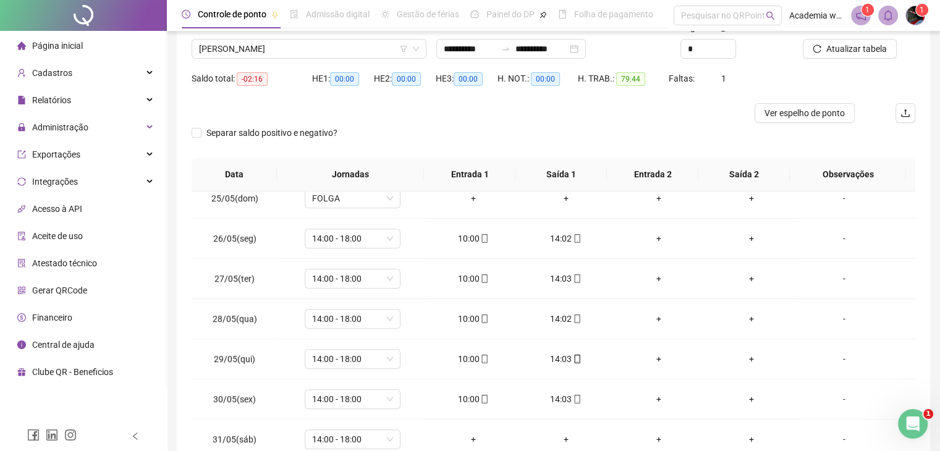
scroll to position [166, 0]
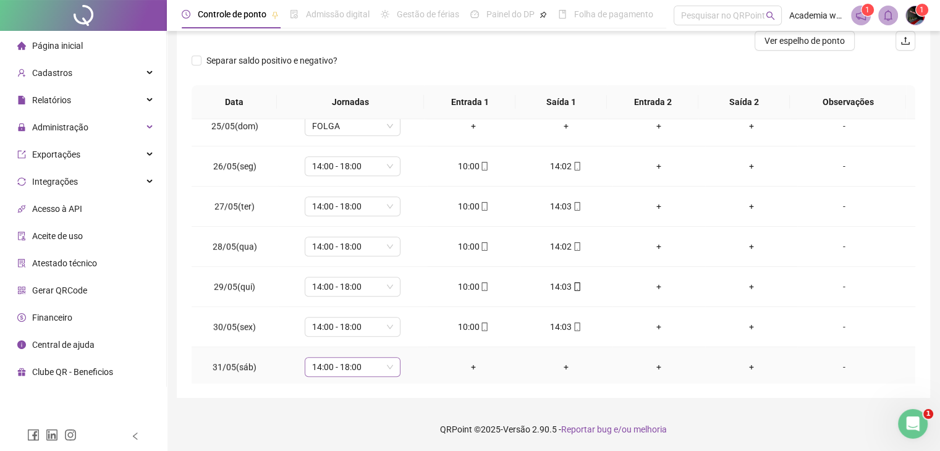
click at [369, 360] on span "14:00 - 18:00" at bounding box center [352, 367] width 81 height 19
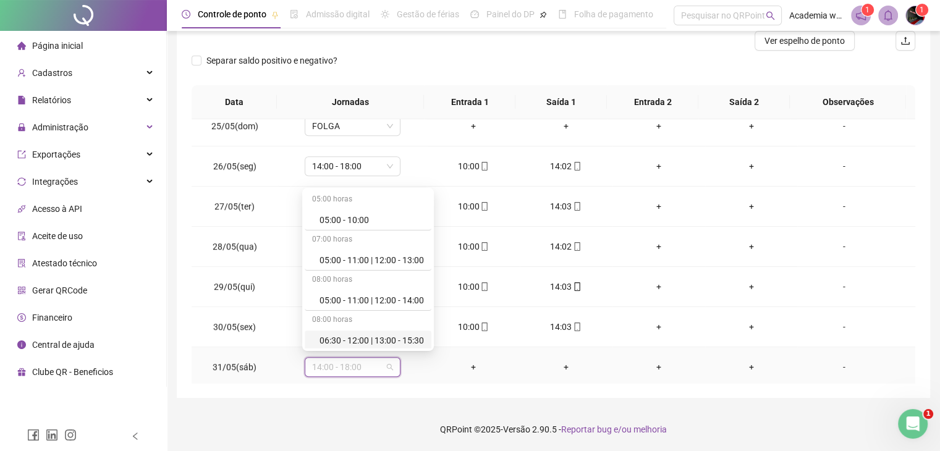
type input "*"
click at [334, 302] on div "Folga" at bounding box center [360, 298] width 82 height 14
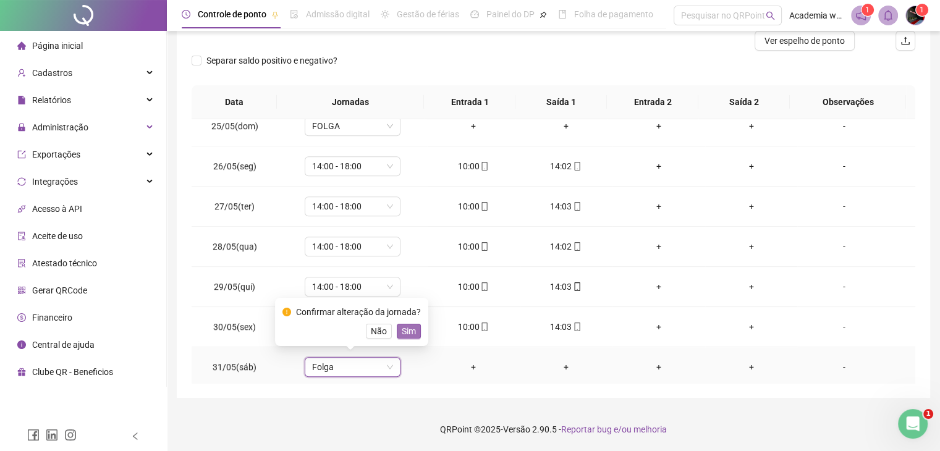
click at [412, 334] on span "Sim" at bounding box center [409, 331] width 14 height 14
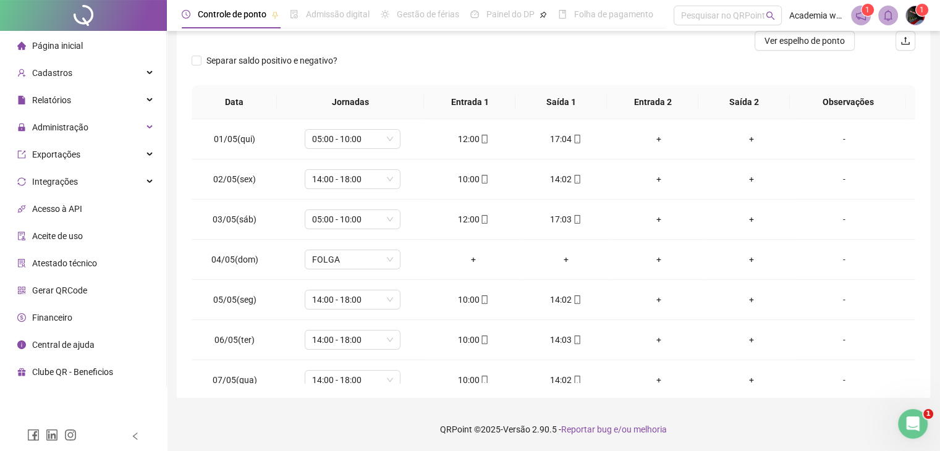
scroll to position [54, 0]
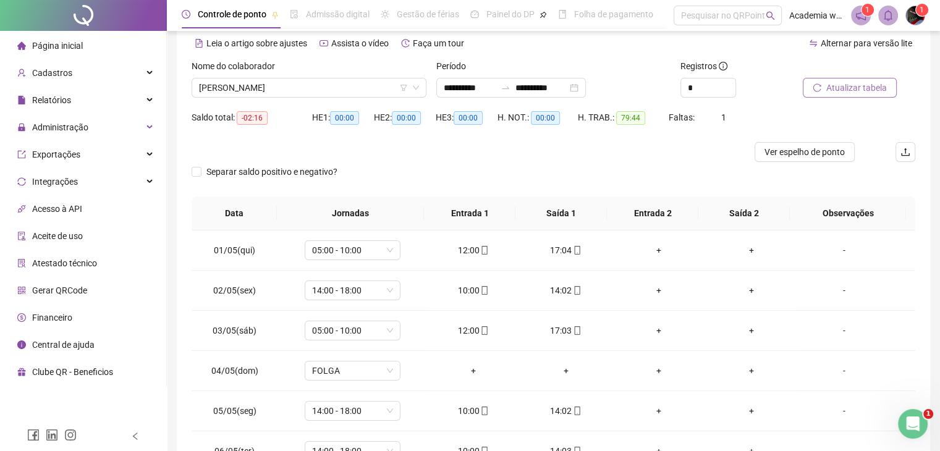
click at [879, 85] on span "Atualizar tabela" at bounding box center [856, 88] width 61 height 14
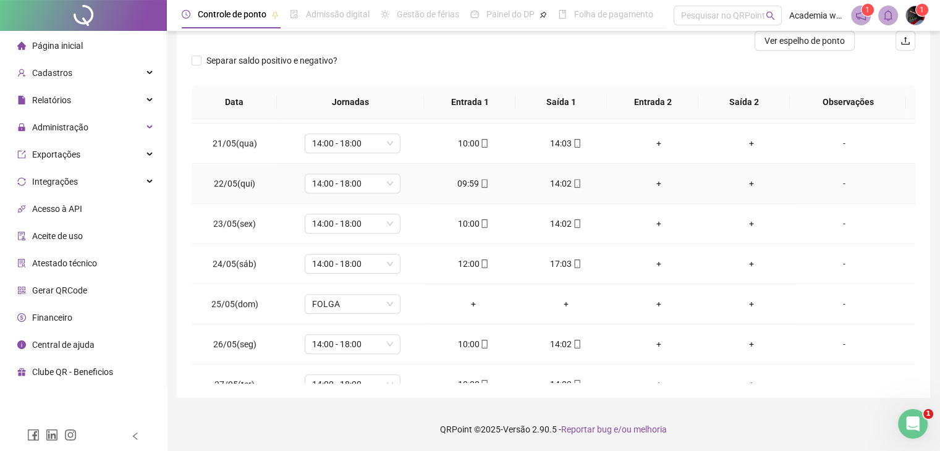
scroll to position [865, 0]
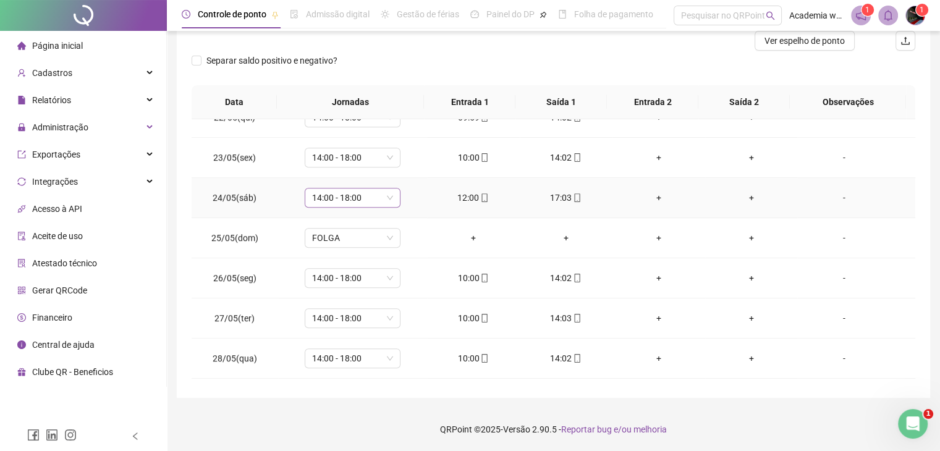
click at [380, 197] on span "14:00 - 18:00" at bounding box center [352, 197] width 81 height 19
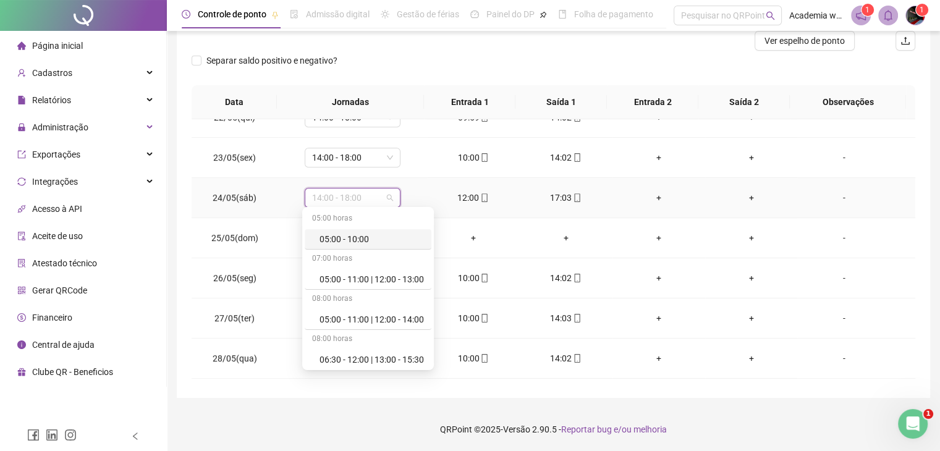
click at [375, 238] on div "05:00 - 10:00" at bounding box center [371, 239] width 104 height 14
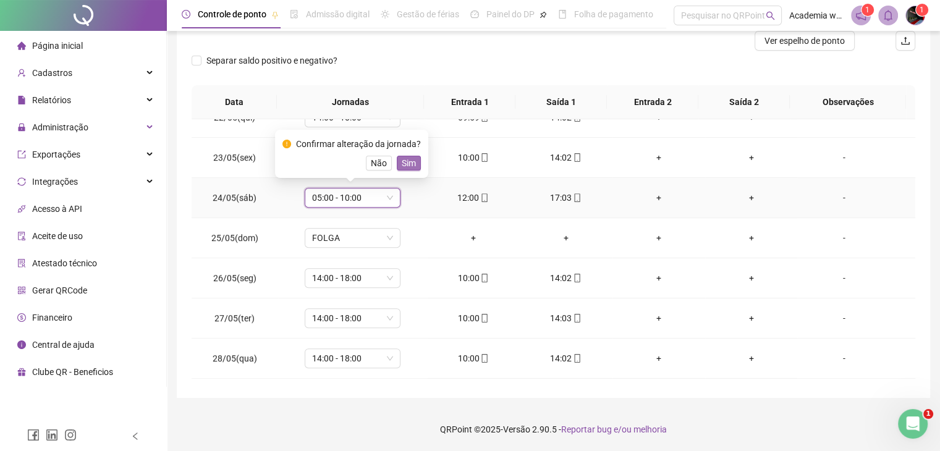
click at [413, 167] on span "Sim" at bounding box center [409, 163] width 14 height 14
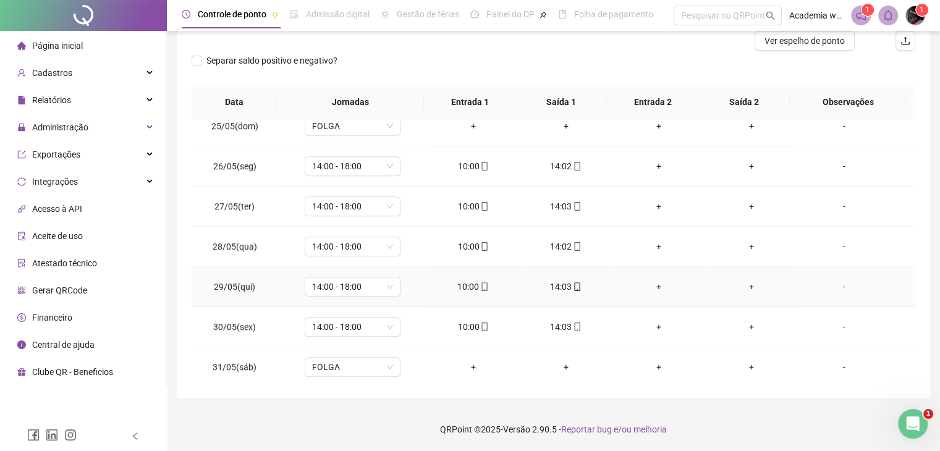
scroll to position [0, 0]
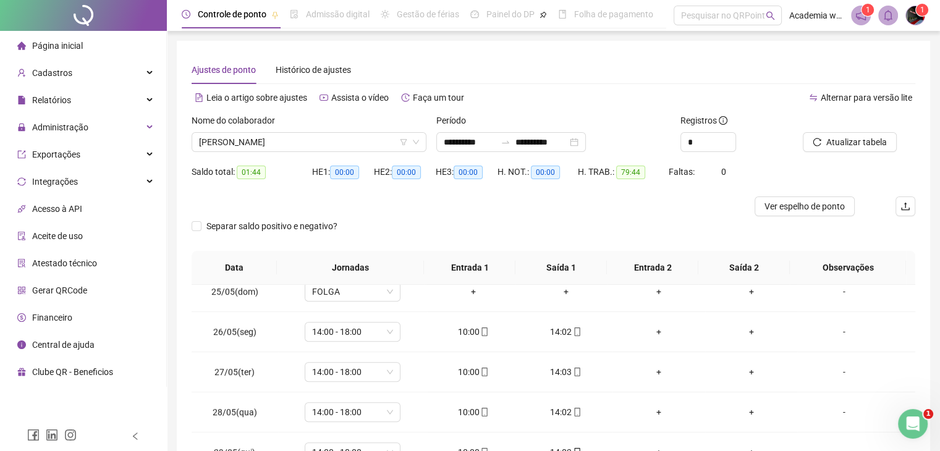
click at [835, 154] on div "Atualizar tabela" at bounding box center [858, 138] width 122 height 48
click at [843, 140] on span "Atualizar tabela" at bounding box center [856, 142] width 61 height 14
click at [337, 150] on span "[PERSON_NAME]" at bounding box center [309, 142] width 220 height 19
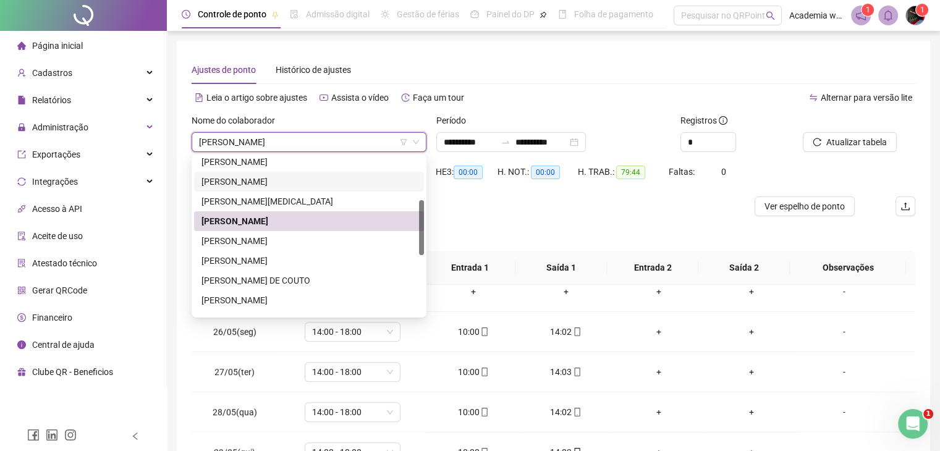
click at [602, 206] on div at bounding box center [462, 206] width 542 height 20
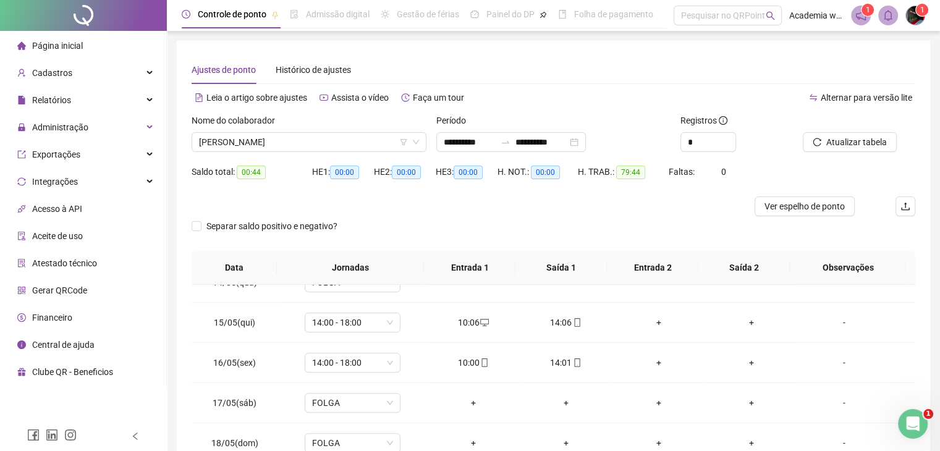
click at [324, 154] on div "Nome do colaborador [PERSON_NAME]" at bounding box center [309, 138] width 245 height 48
drag, startPoint x: 321, startPoint y: 139, endPoint x: 308, endPoint y: 156, distance: 21.5
click at [321, 138] on span "[PERSON_NAME]" at bounding box center [309, 142] width 220 height 19
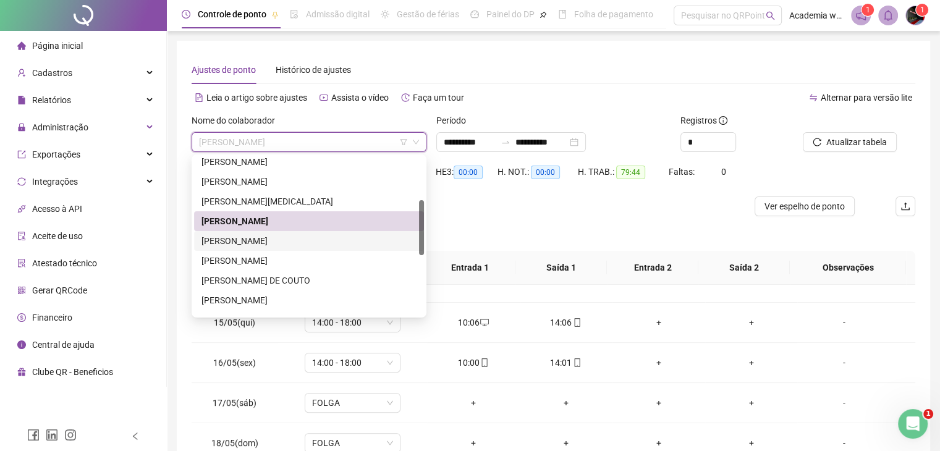
click at [271, 242] on div "[PERSON_NAME]" at bounding box center [308, 241] width 215 height 14
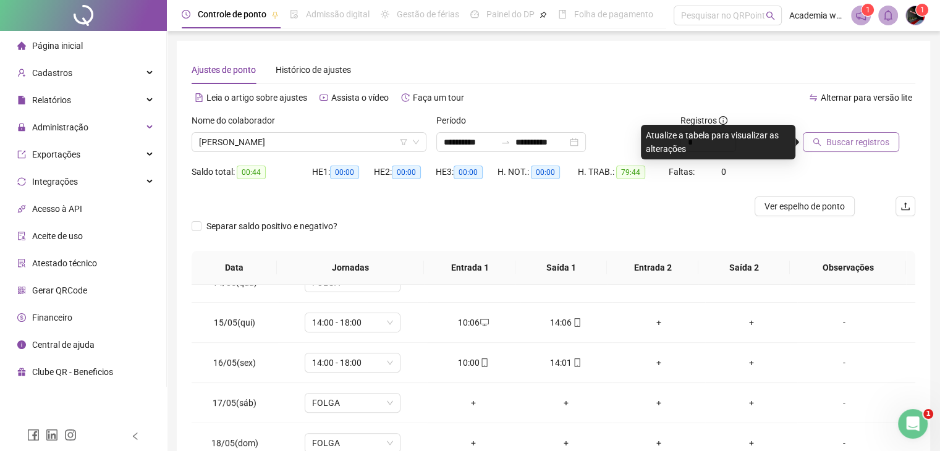
drag, startPoint x: 838, startPoint y: 130, endPoint x: 835, endPoint y: 141, distance: 11.4
click at [838, 131] on div at bounding box center [843, 123] width 82 height 19
click at [835, 144] on span "Buscar registros" at bounding box center [857, 142] width 63 height 14
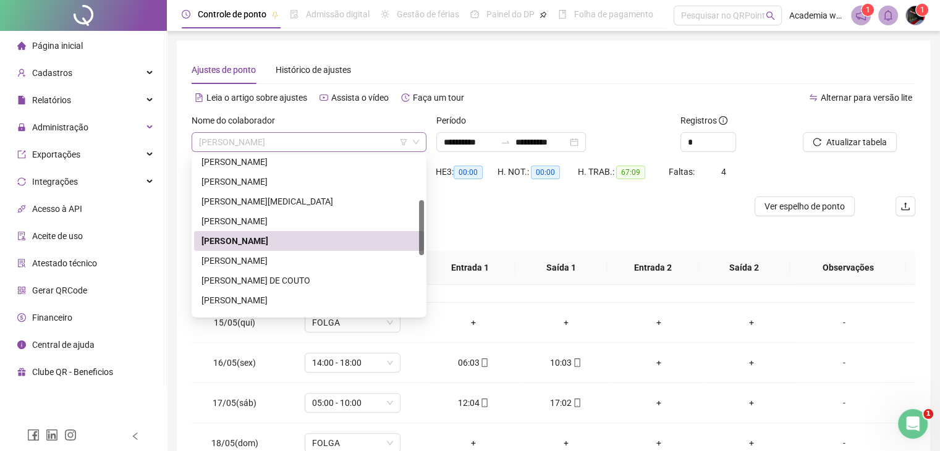
click at [371, 144] on span "[PERSON_NAME]" at bounding box center [309, 142] width 220 height 19
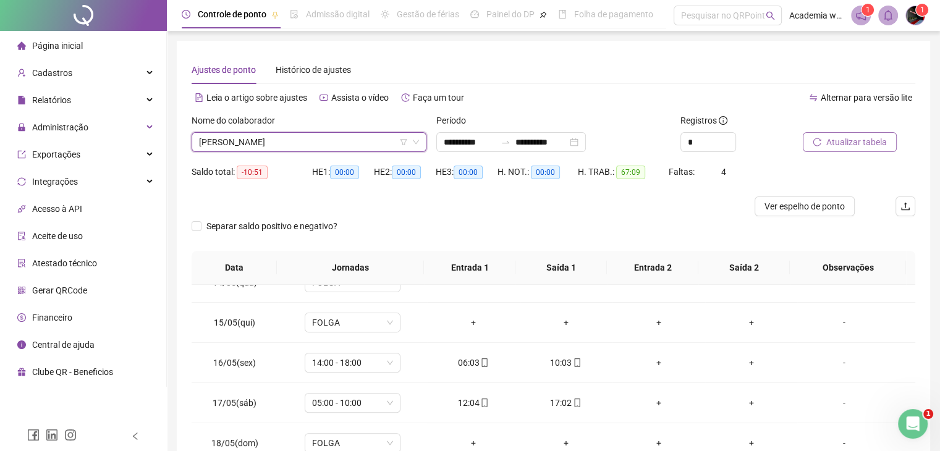
click at [890, 145] on button "Atualizar tabela" at bounding box center [849, 142] width 94 height 20
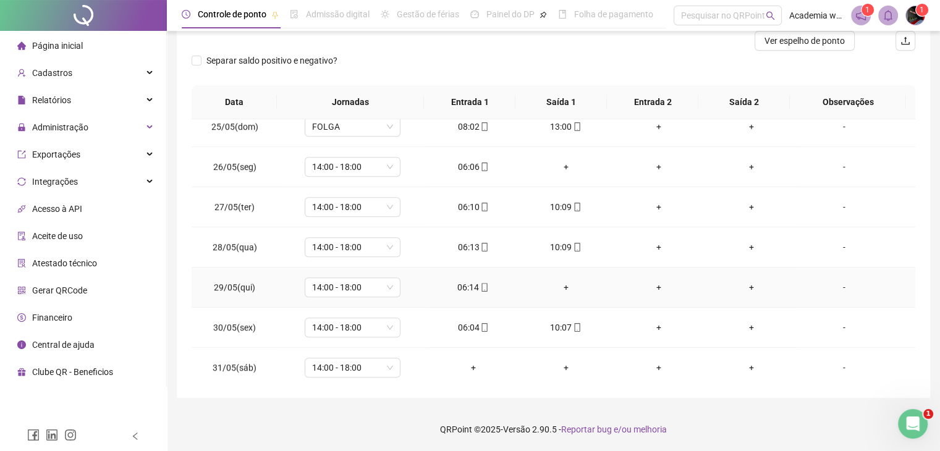
scroll to position [977, 0]
click at [343, 364] on span "14:00 - 18:00" at bounding box center [352, 367] width 81 height 19
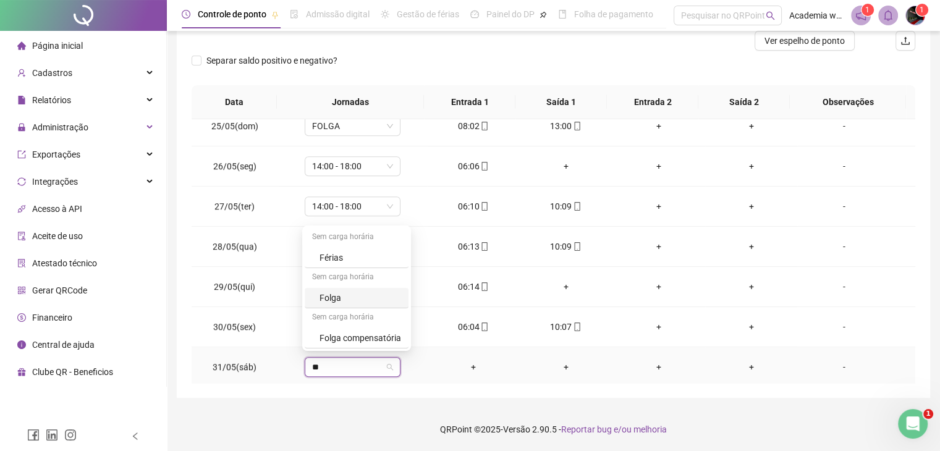
type input "***"
click at [346, 295] on div "Folga" at bounding box center [360, 298] width 82 height 14
click at [417, 334] on button "Sim" at bounding box center [409, 331] width 24 height 15
